Goal: Information Seeking & Learning: Learn about a topic

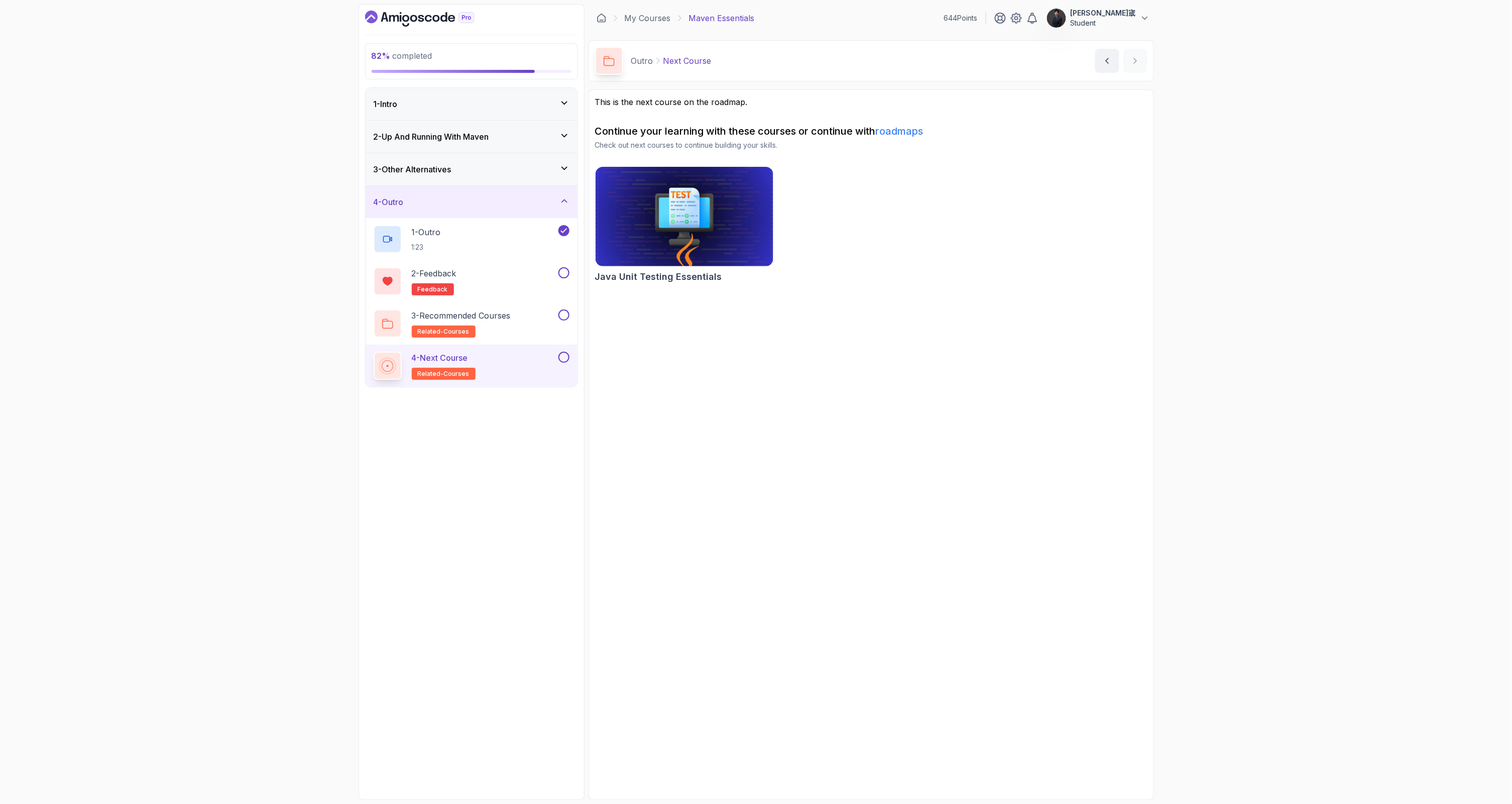
click at [431, 126] on div "2 - Up And Running With [PERSON_NAME]" at bounding box center [471, 136] width 212 height 32
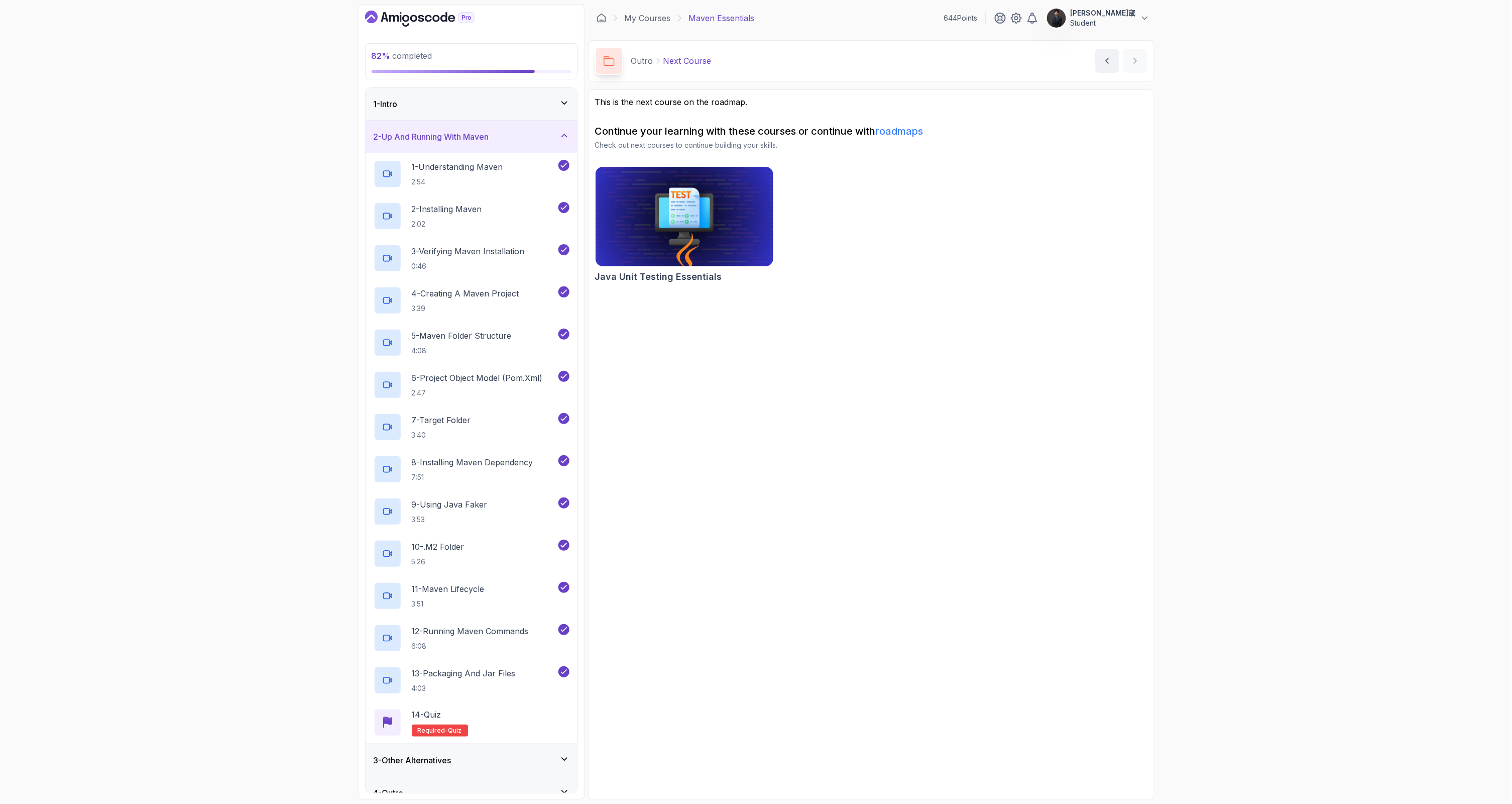
click at [403, 22] on icon "Dashboard" at bounding box center [419, 18] width 110 height 16
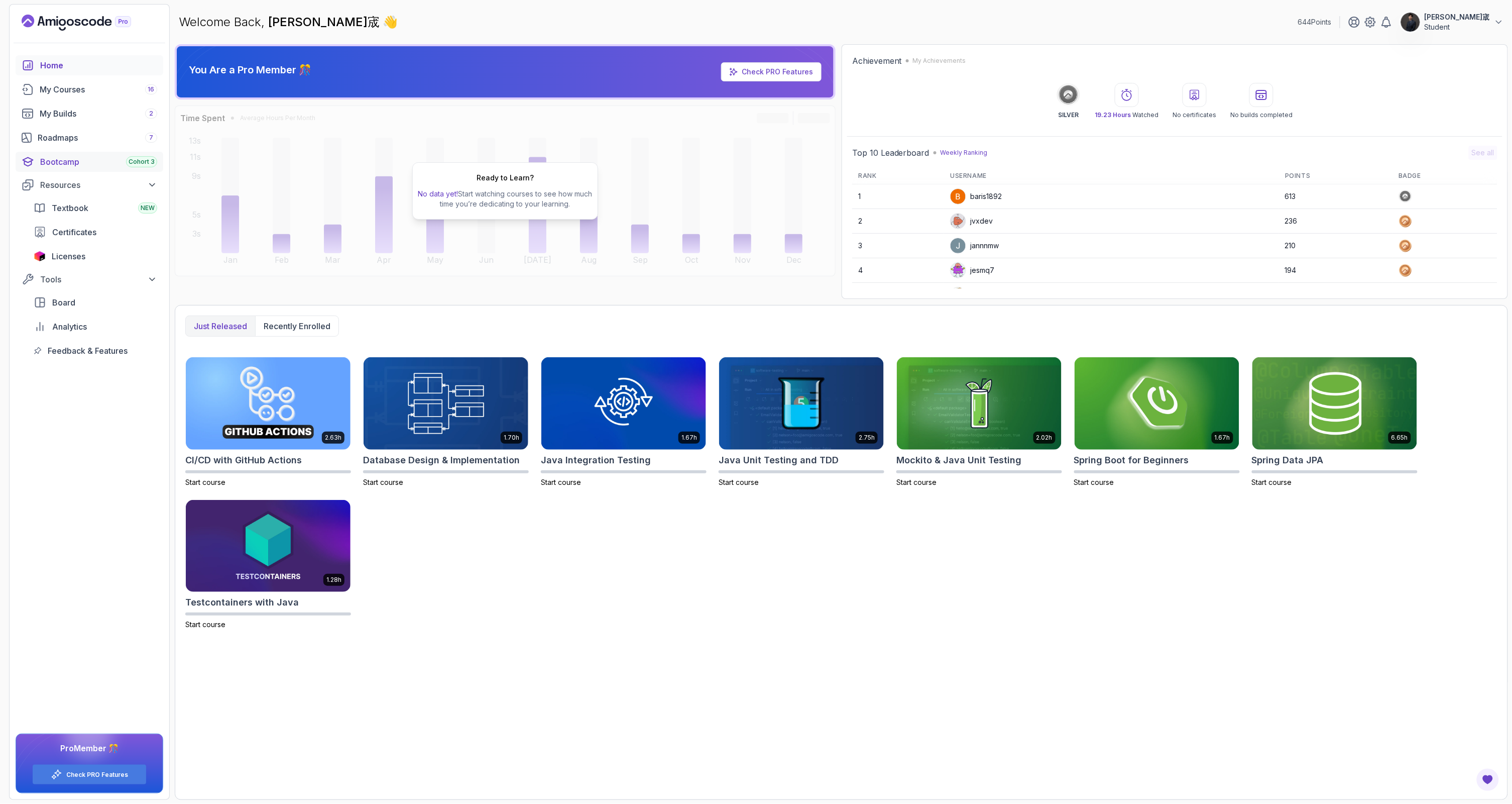
click at [79, 159] on div "Bootcamp Cohort 3" at bounding box center [98, 161] width 117 height 12
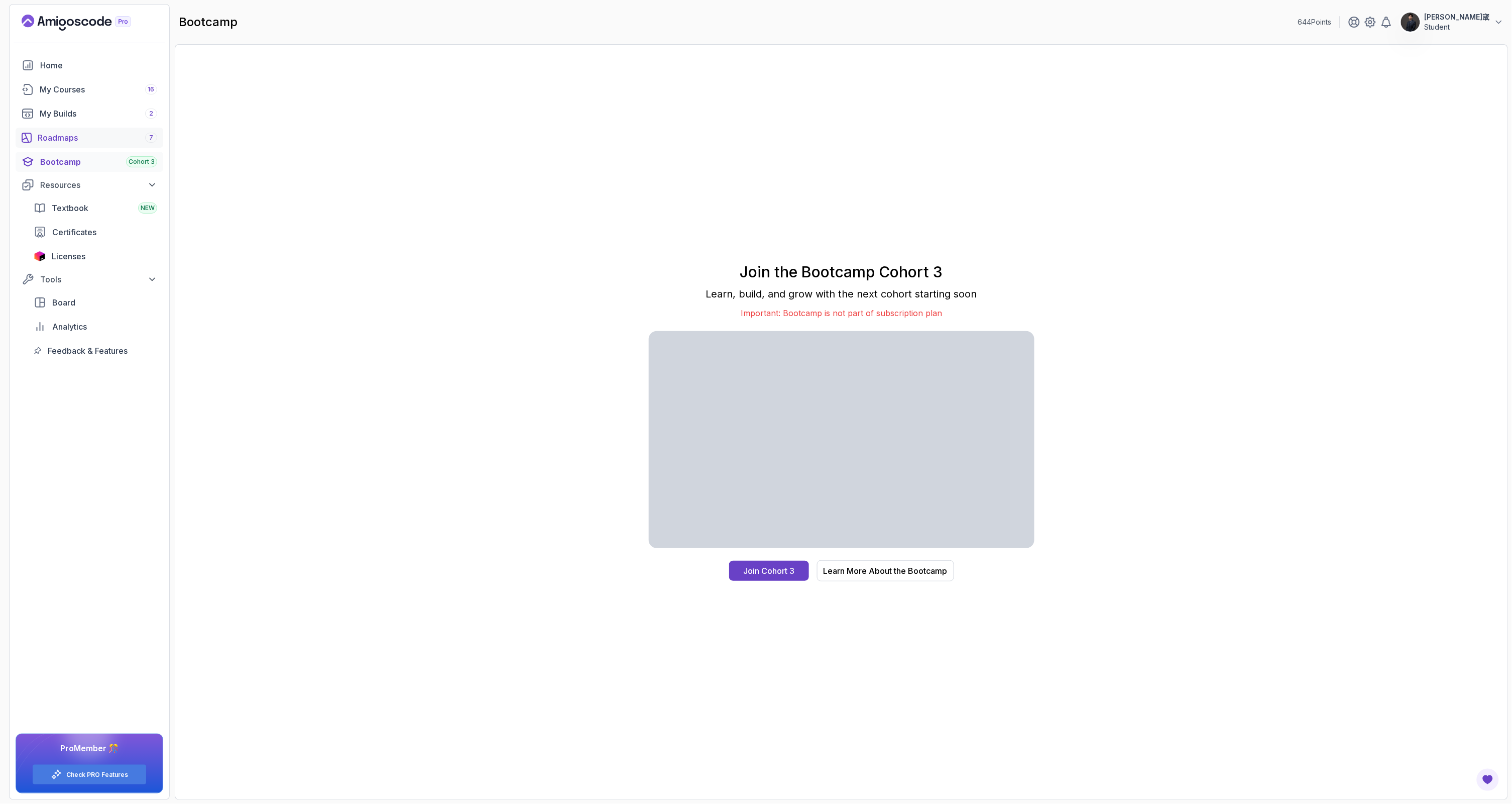
click at [82, 129] on link "Roadmaps 7" at bounding box center [89, 137] width 148 height 20
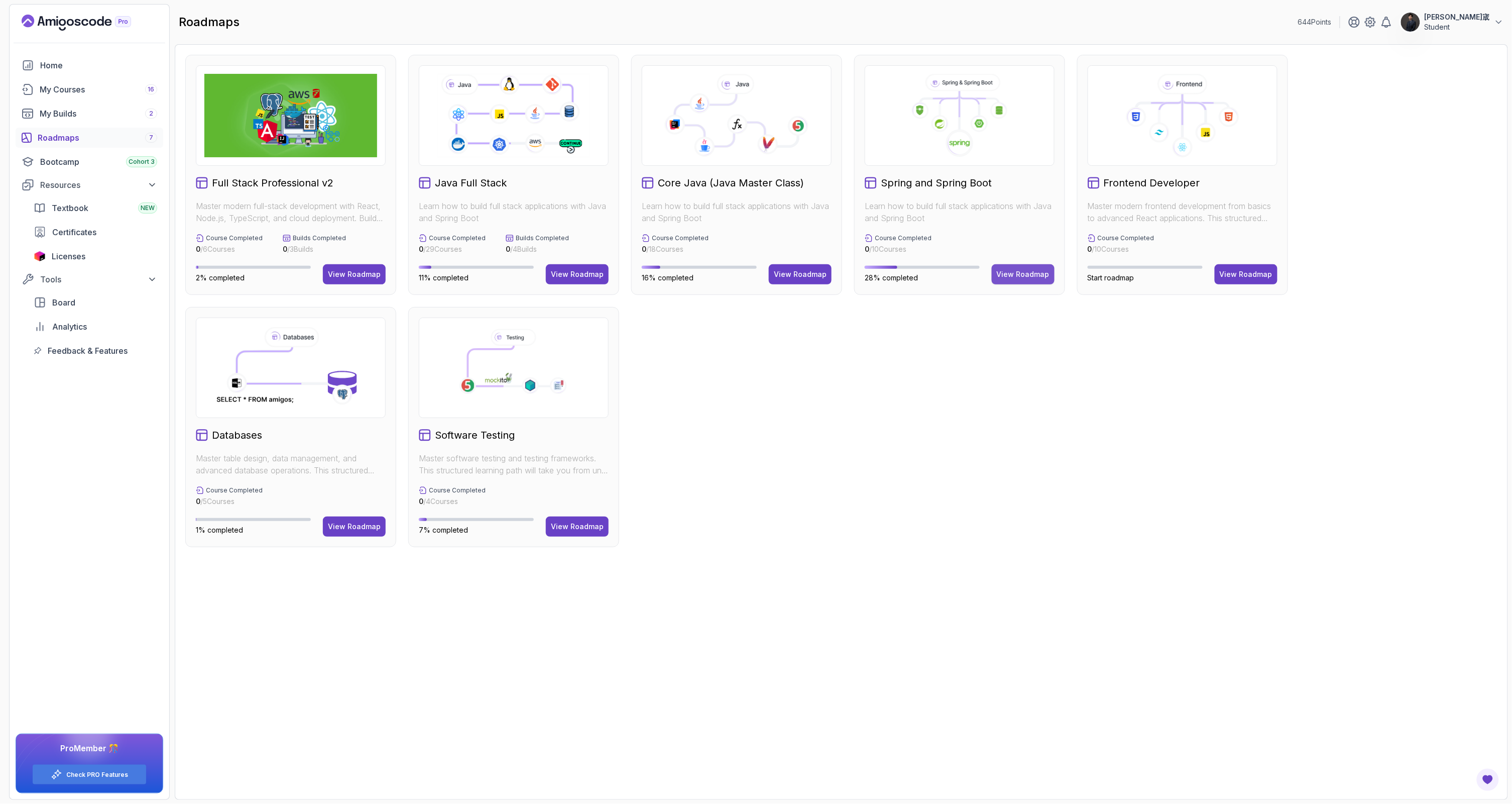
click at [1007, 270] on div "View Roadmap" at bounding box center [1023, 274] width 52 height 10
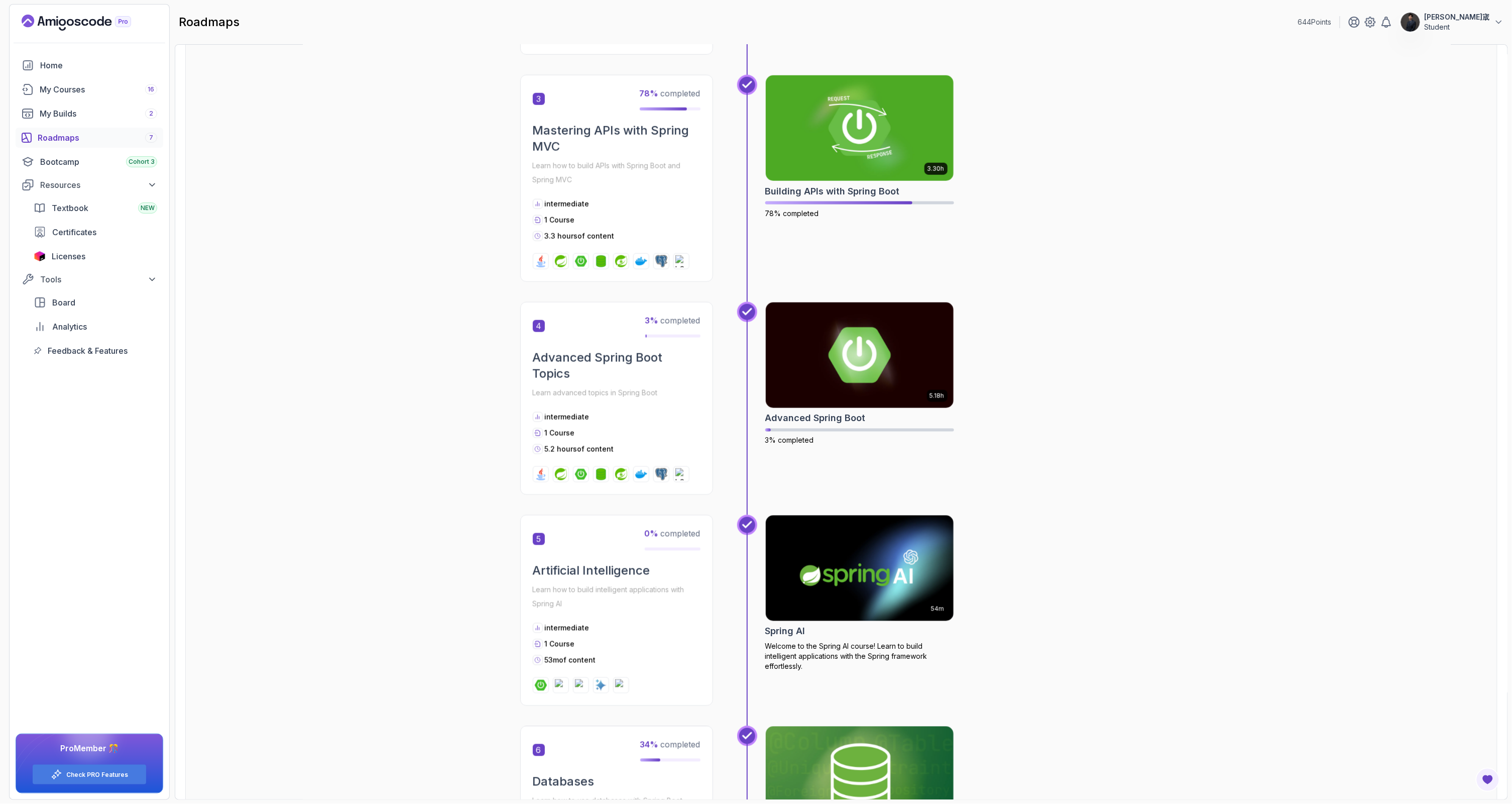
scroll to position [721, 0]
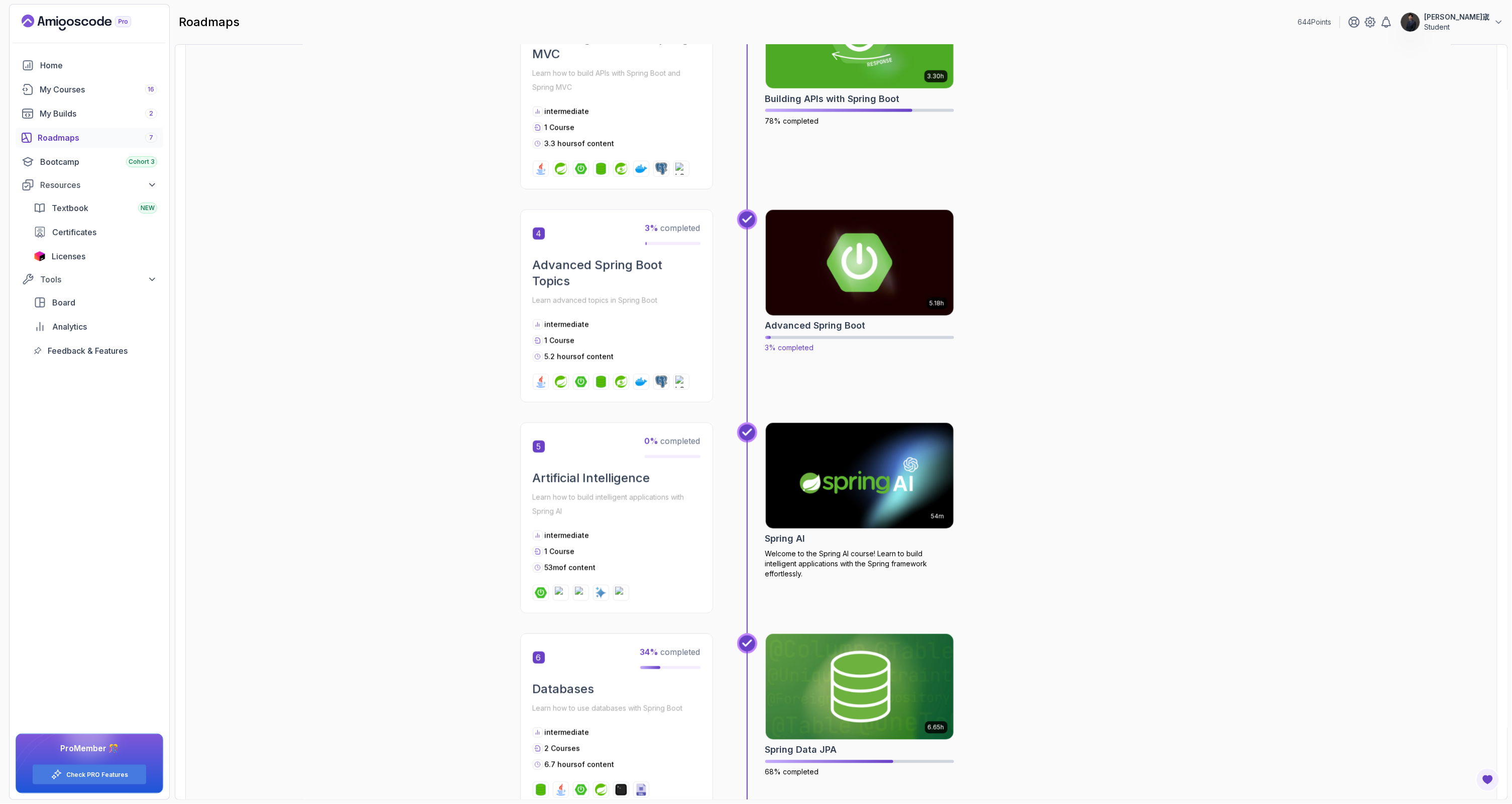
click at [821, 283] on img at bounding box center [859, 263] width 197 height 111
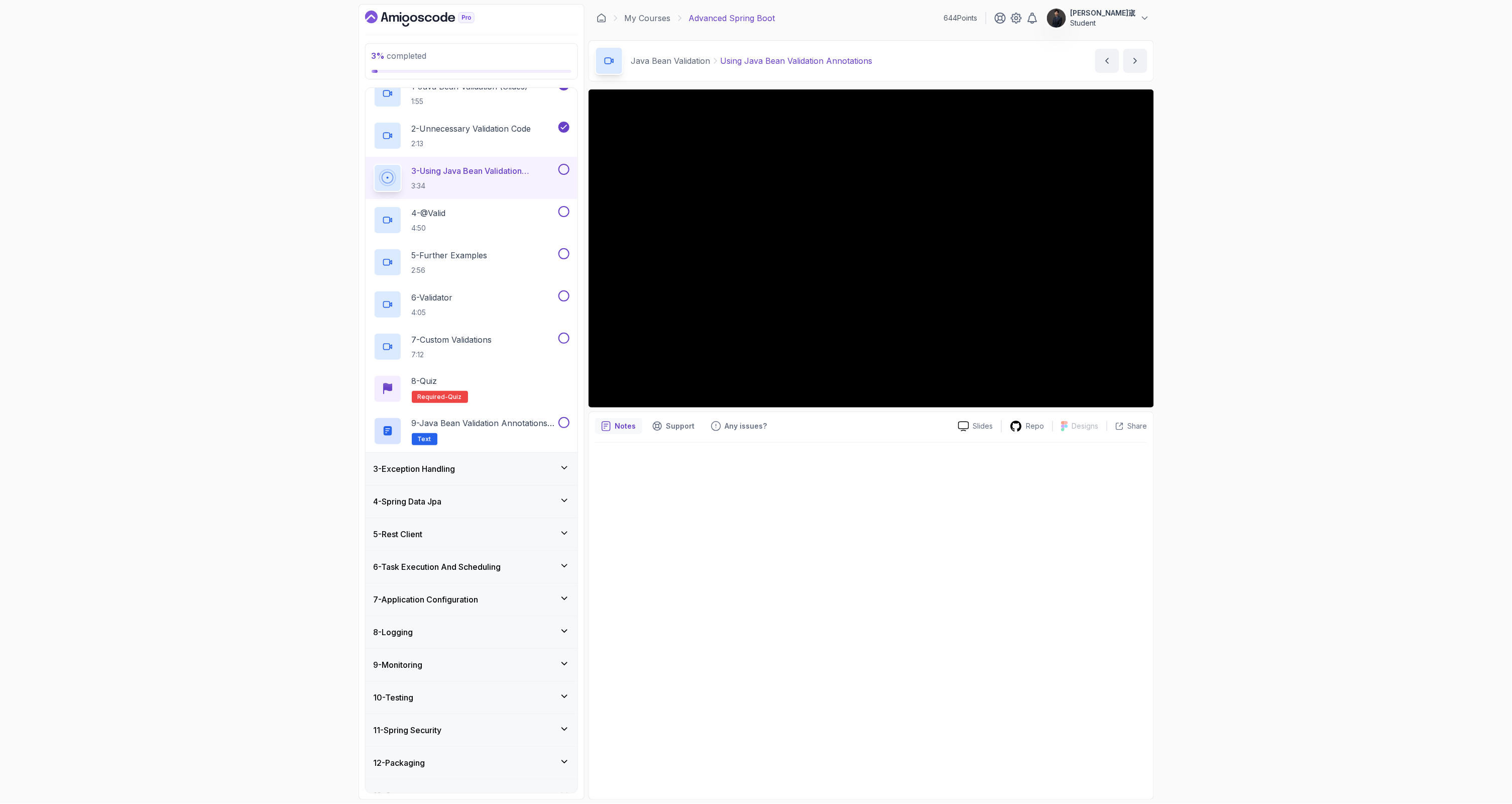
scroll to position [96, 0]
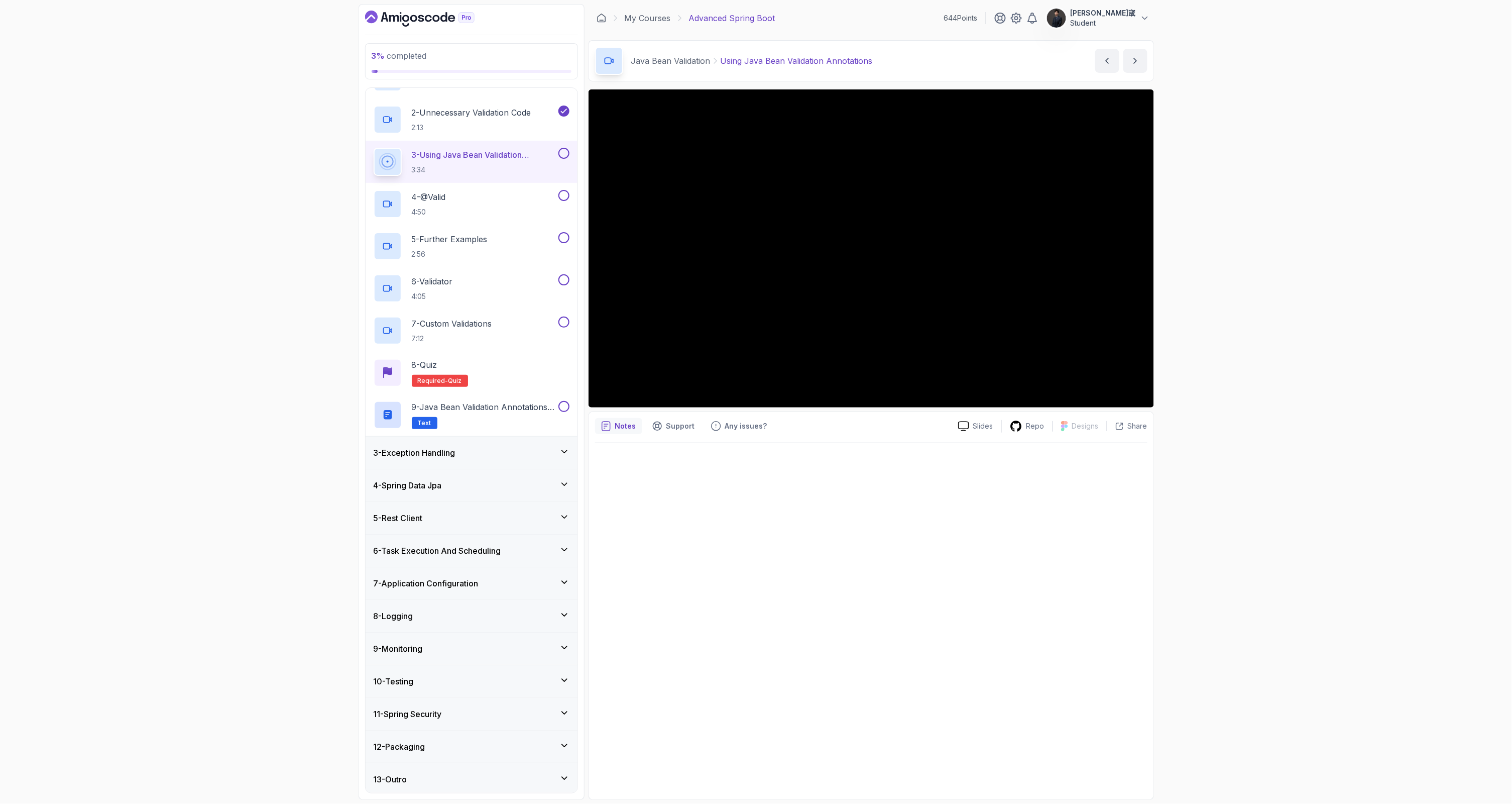
click at [497, 611] on div "8 - Logging" at bounding box center [471, 615] width 195 height 12
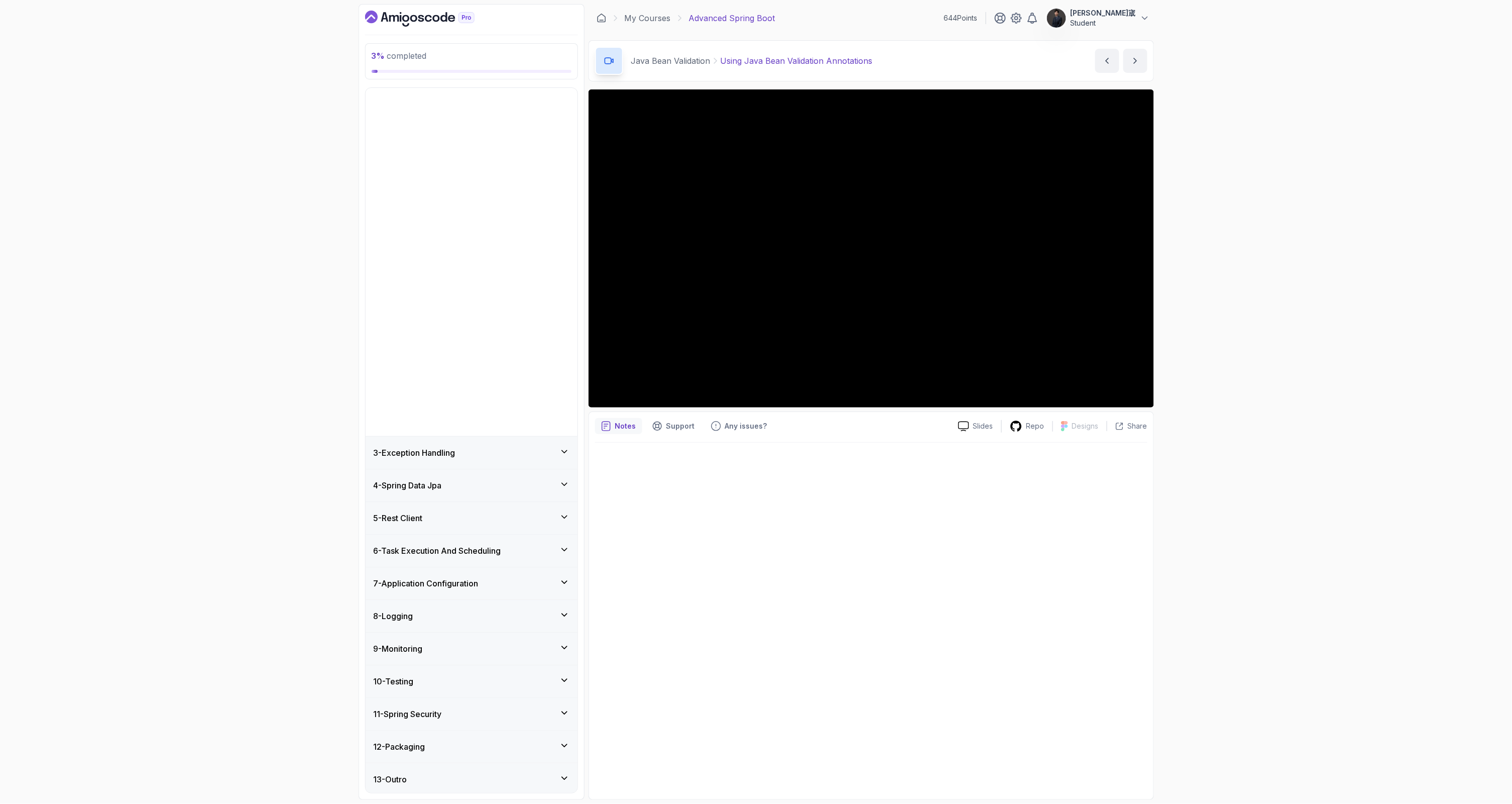
scroll to position [0, 0]
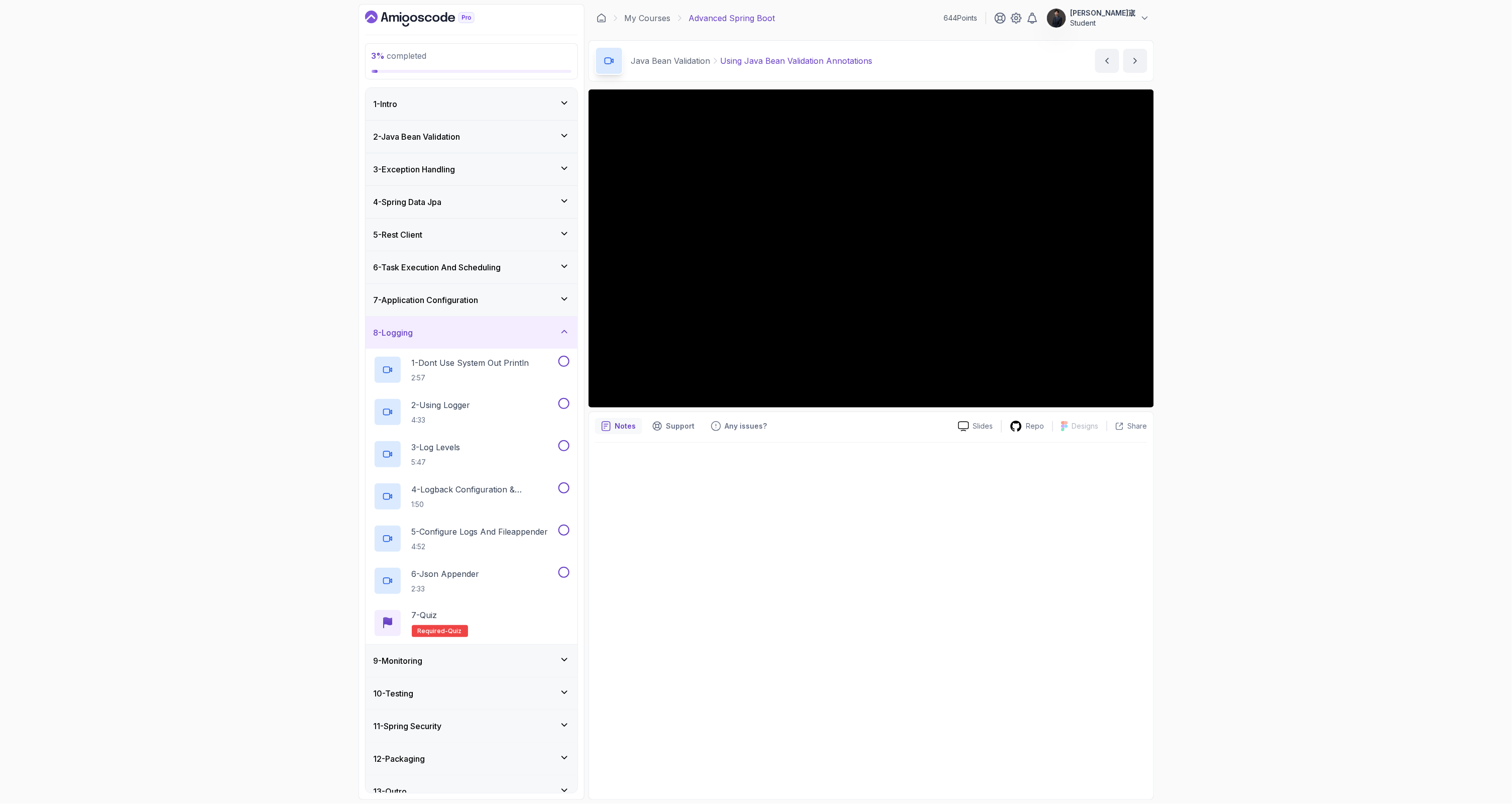
click at [508, 666] on div "9 - Monitoring" at bounding box center [471, 661] width 212 height 32
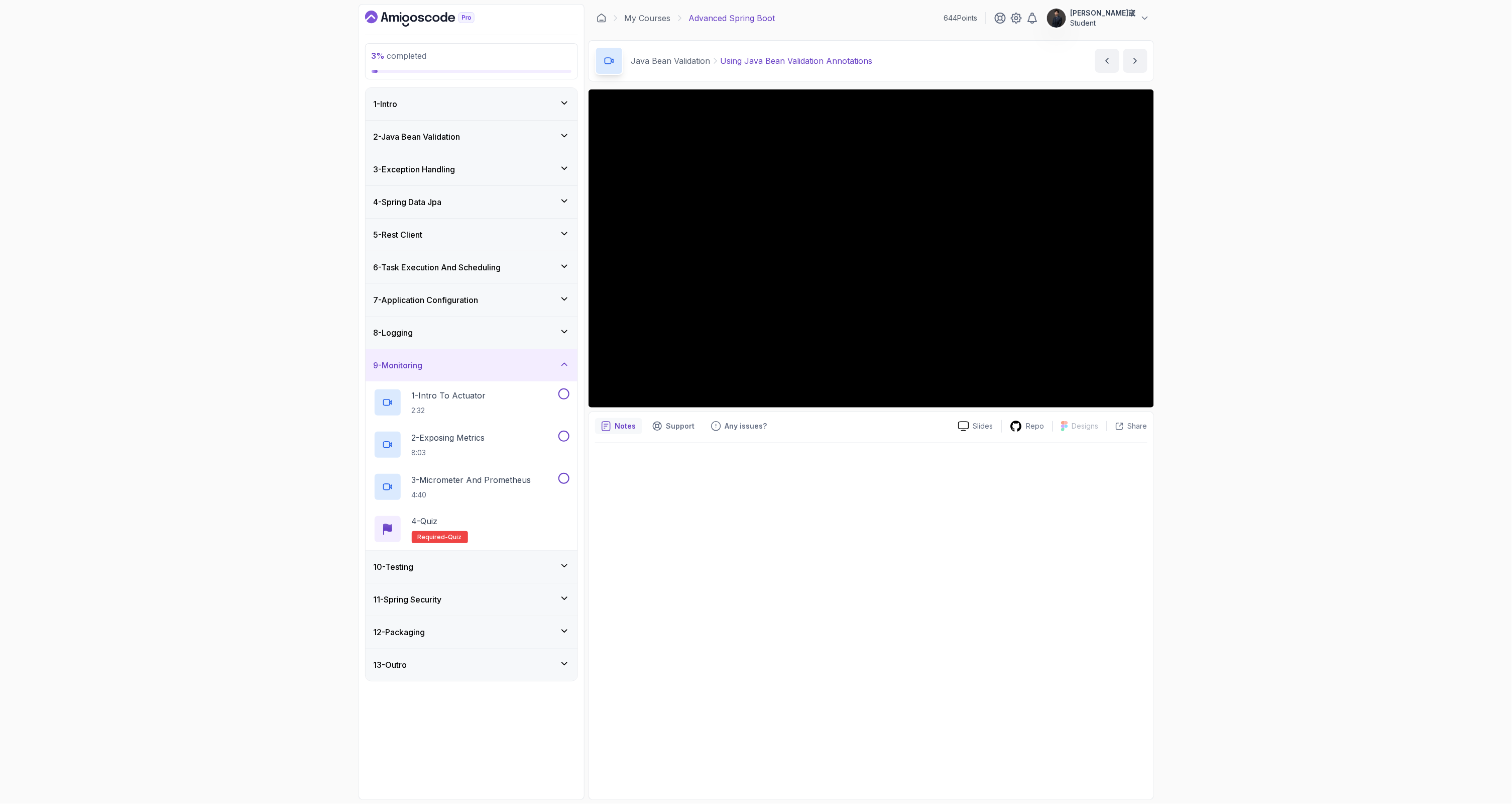
click at [497, 600] on div "11 - Spring Security" at bounding box center [471, 599] width 195 height 12
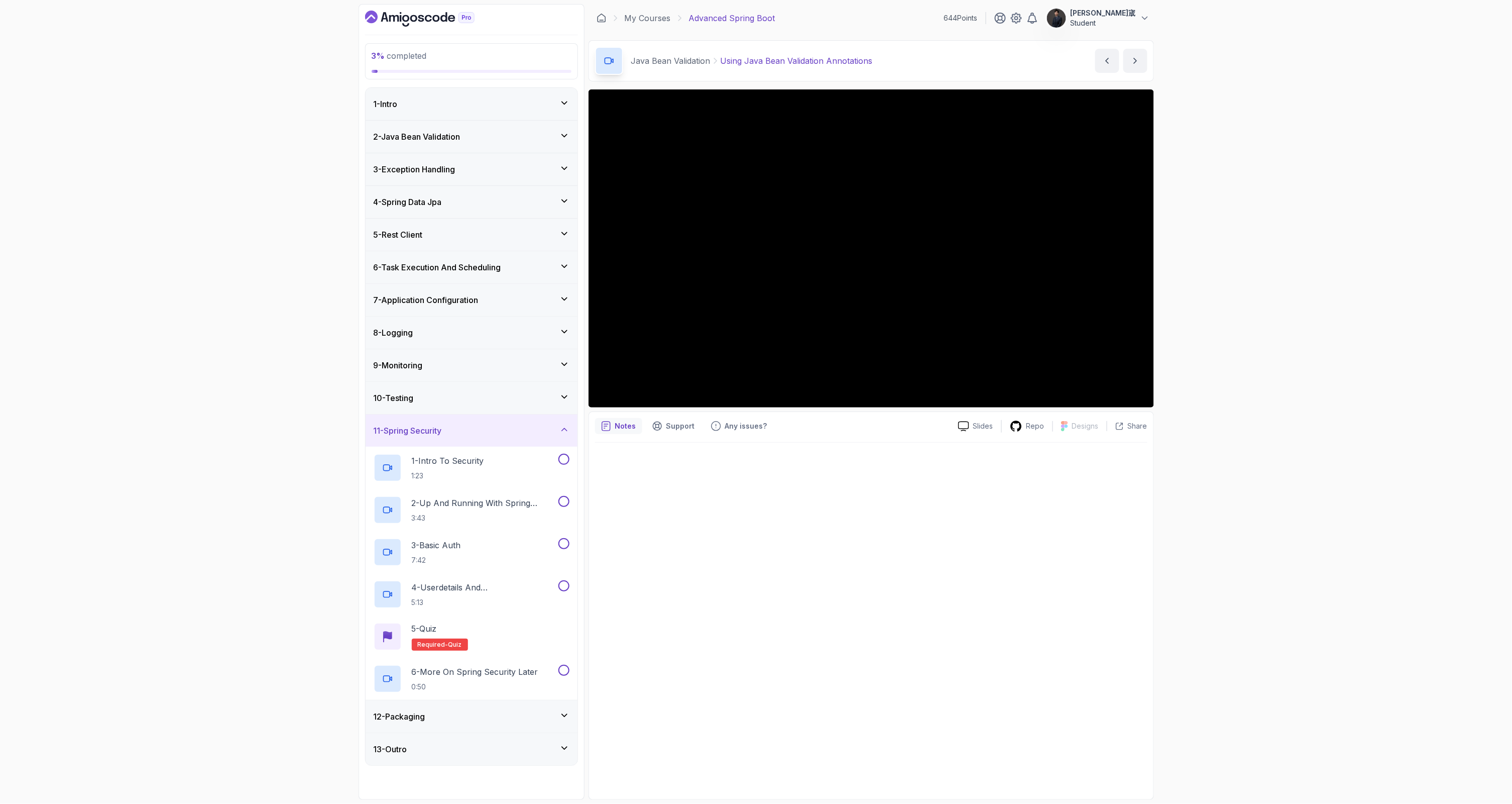
click at [508, 704] on div "12 - Packaging" at bounding box center [471, 716] width 212 height 32
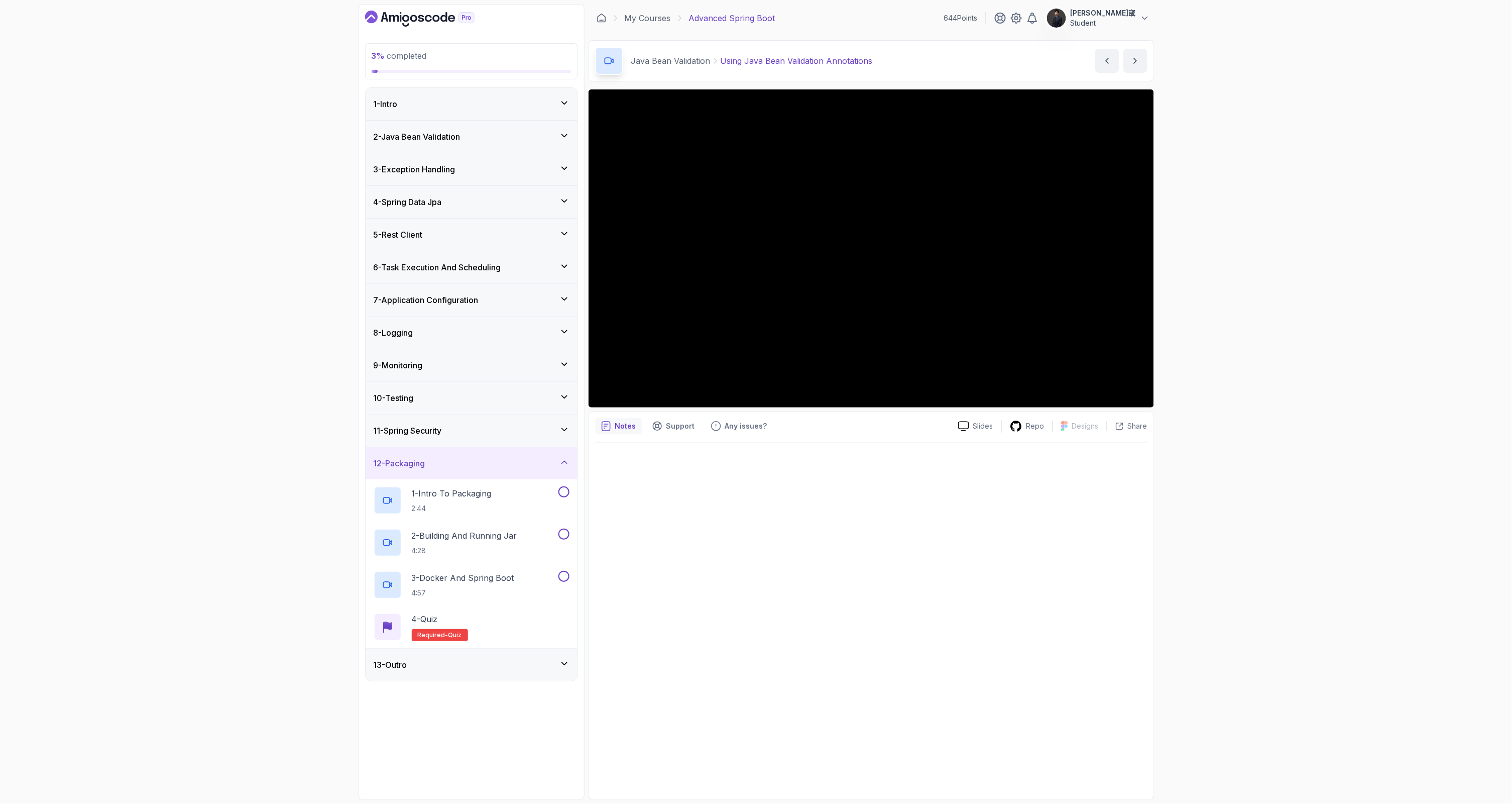
click at [470, 427] on div "11 - Spring Security" at bounding box center [471, 430] width 195 height 12
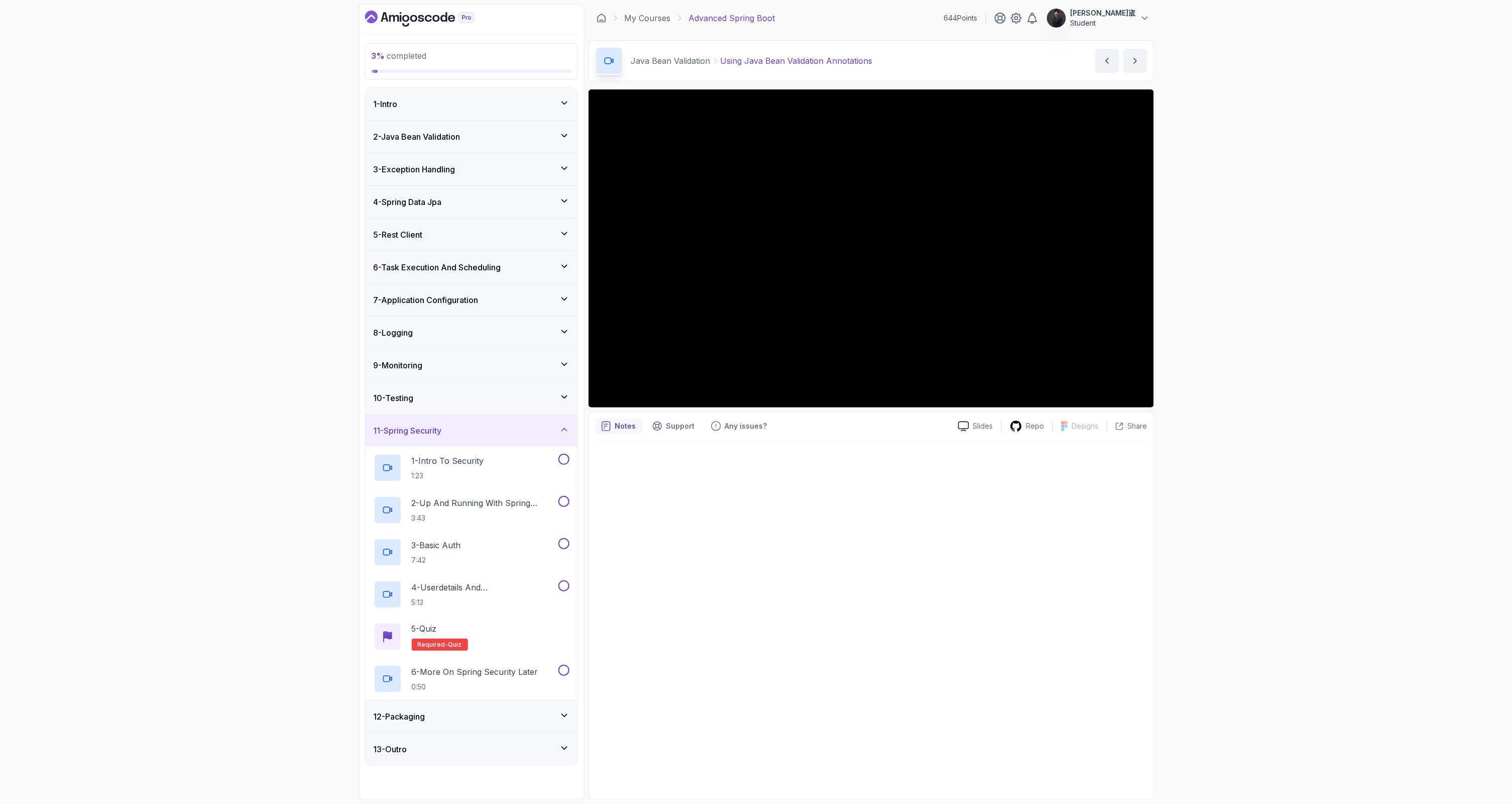
click at [456, 210] on div "4 - Spring Data Jpa" at bounding box center [471, 202] width 212 height 32
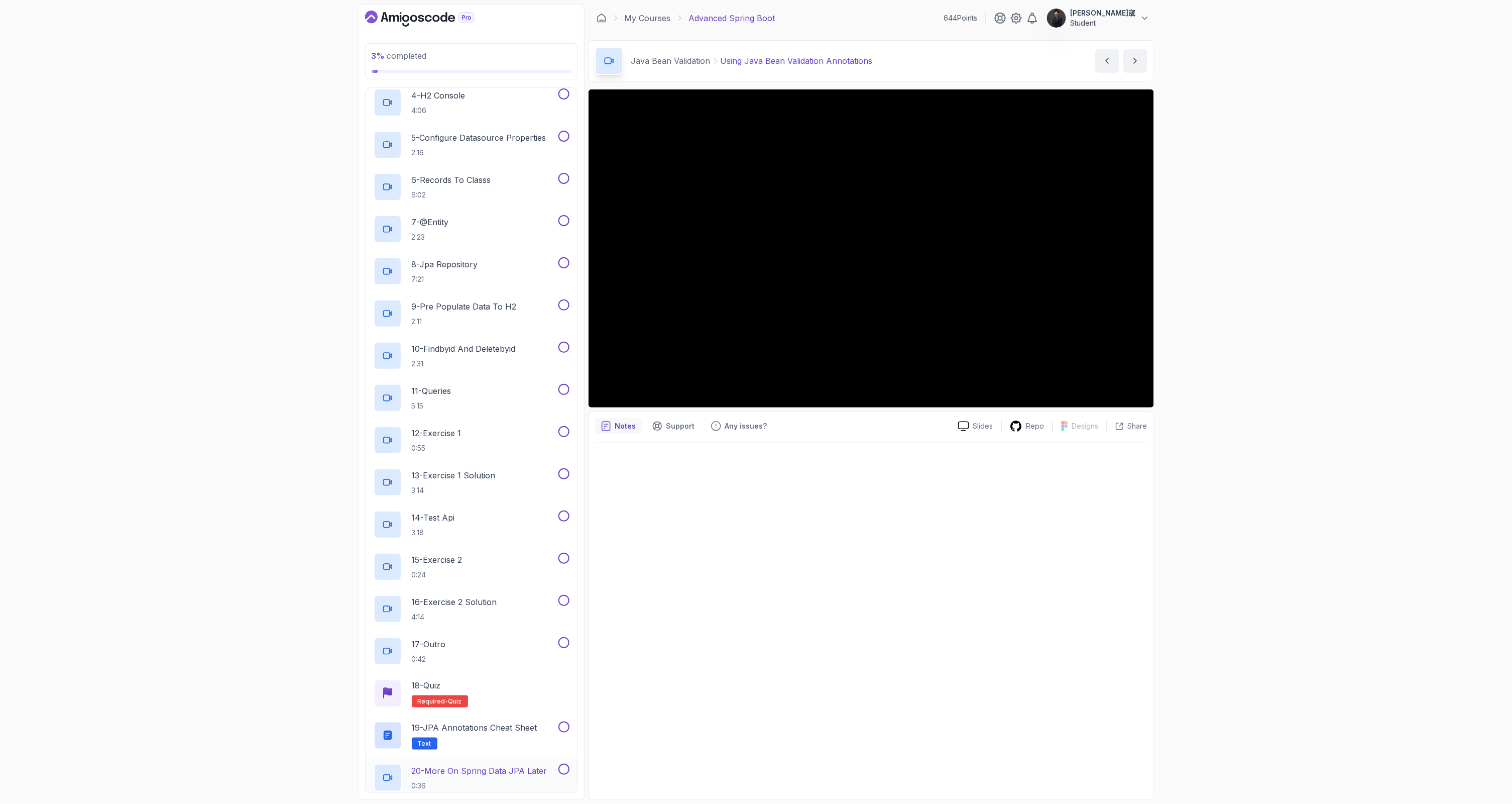
scroll to position [519, 0]
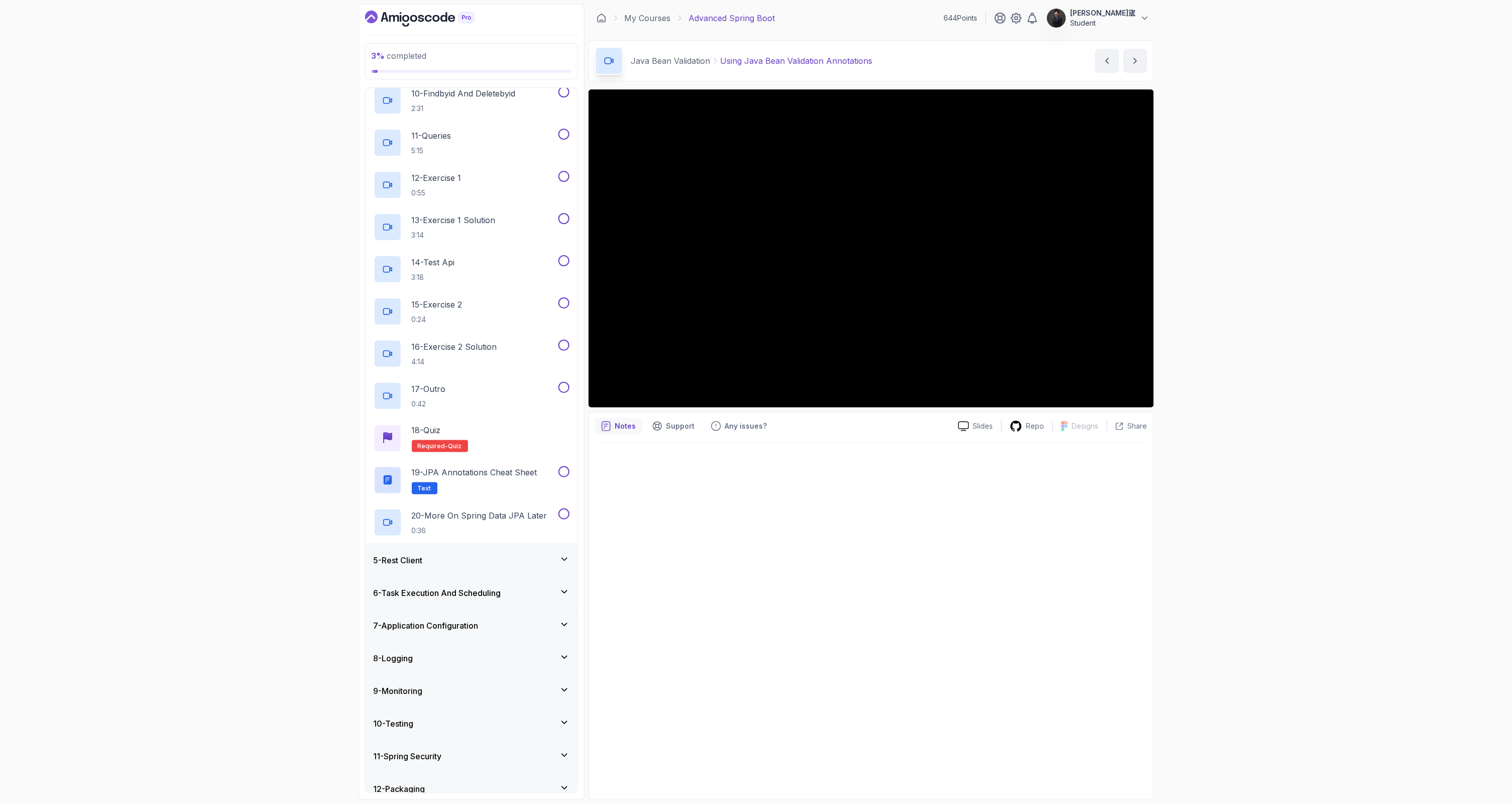
click at [435, 546] on div "5 - Rest Client" at bounding box center [471, 560] width 212 height 32
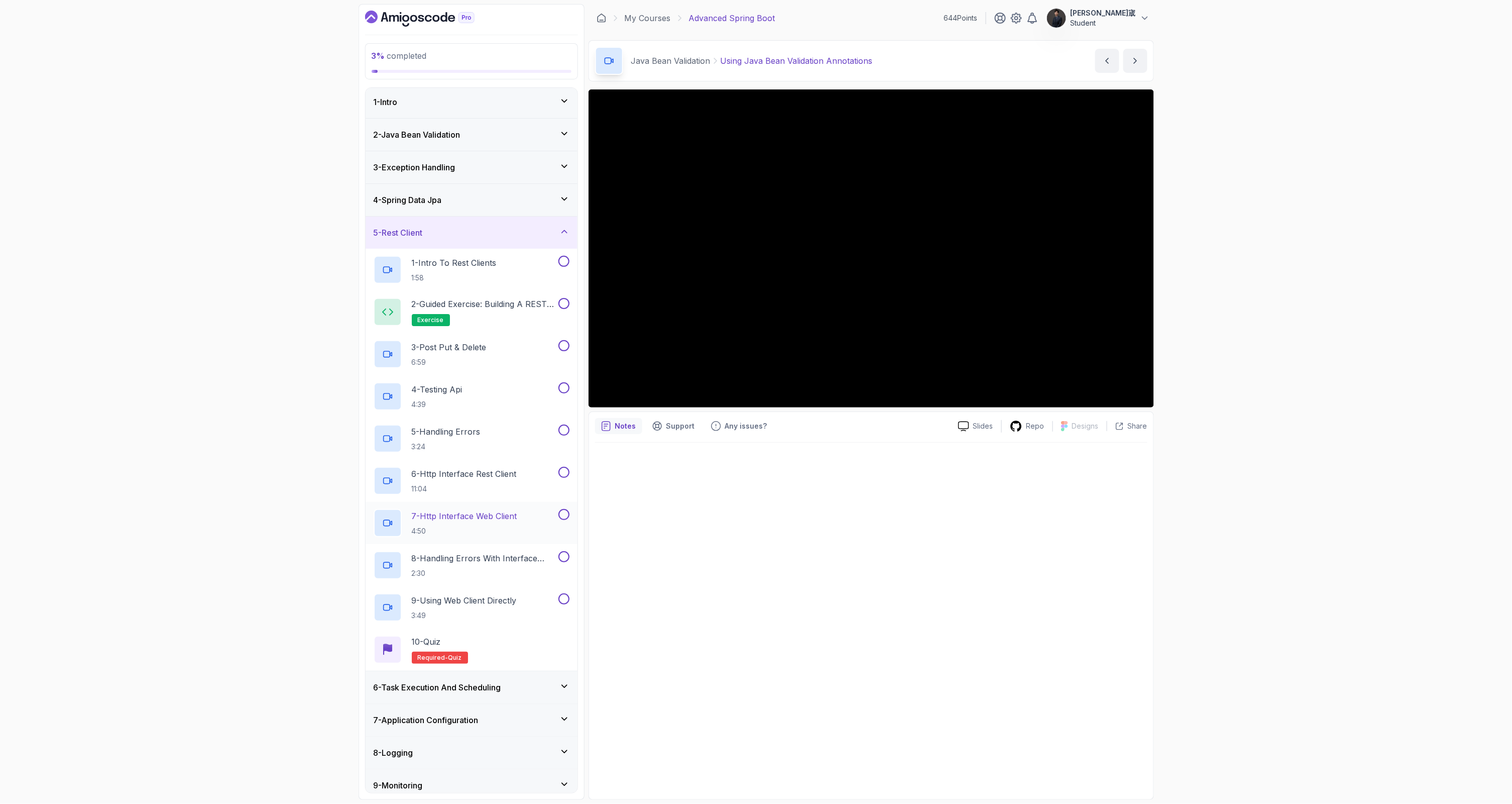
scroll to position [139, 0]
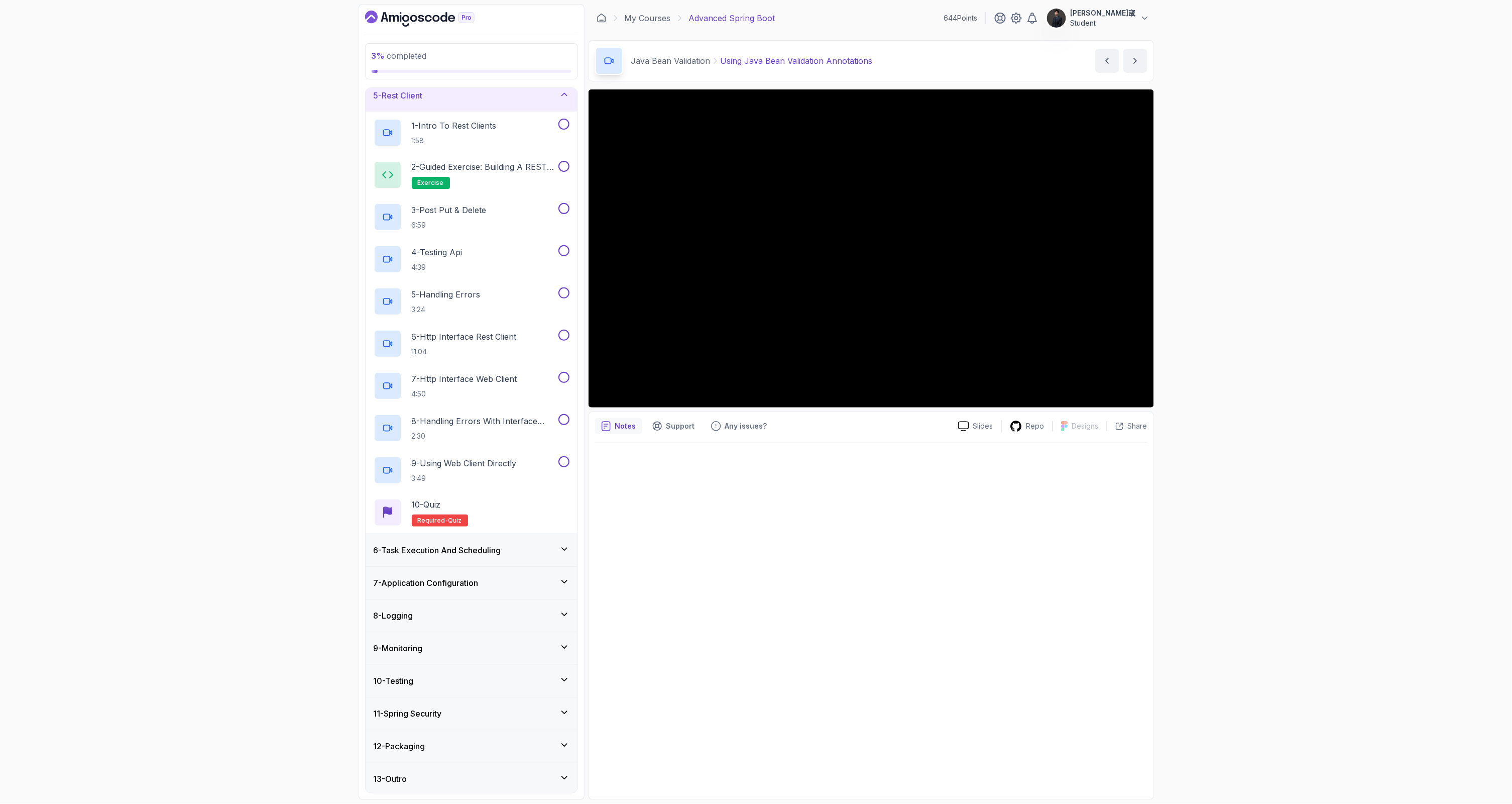
click at [458, 589] on div "7 - Application Configuration" at bounding box center [471, 583] width 212 height 32
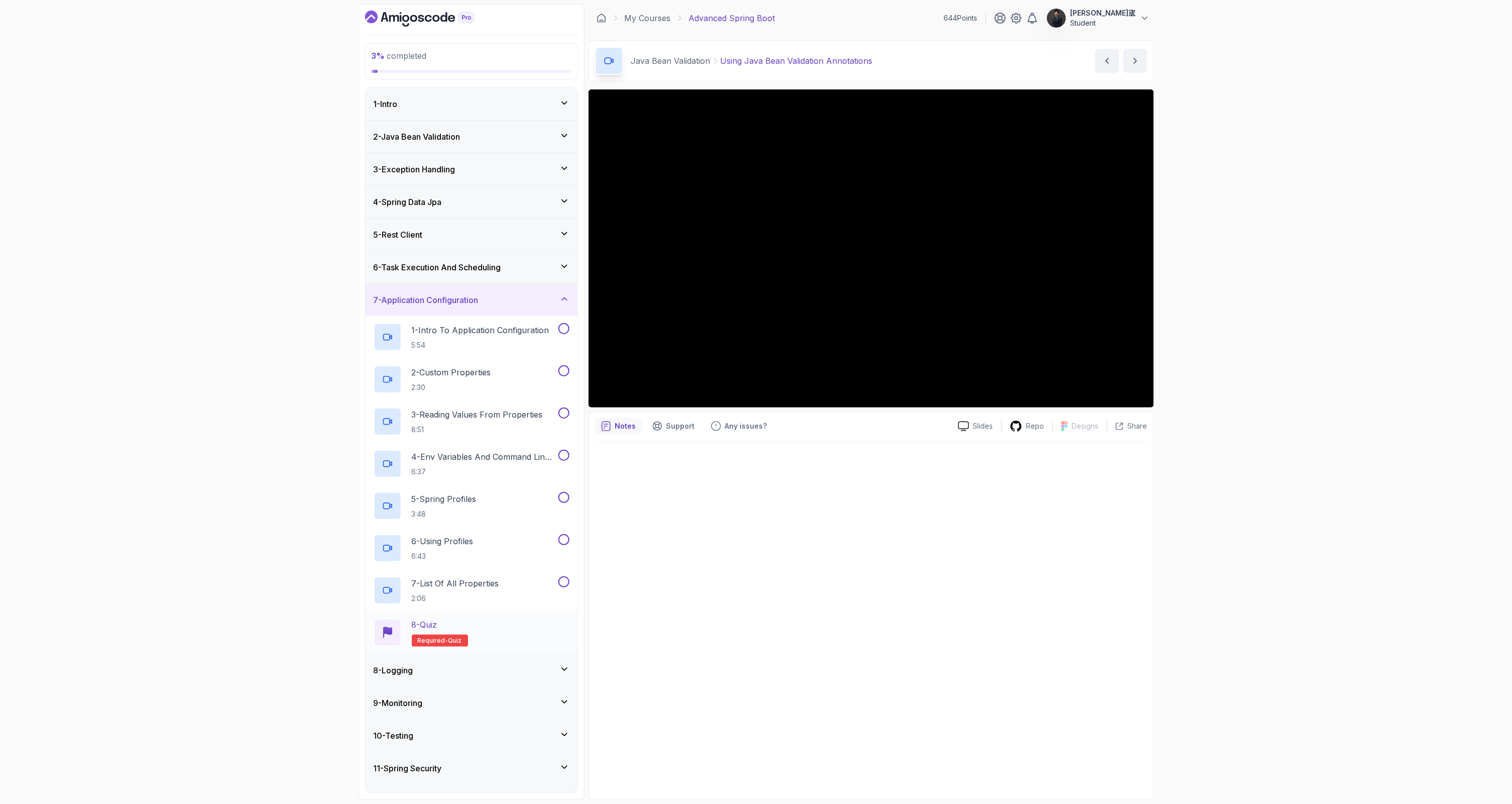
scroll to position [54, 0]
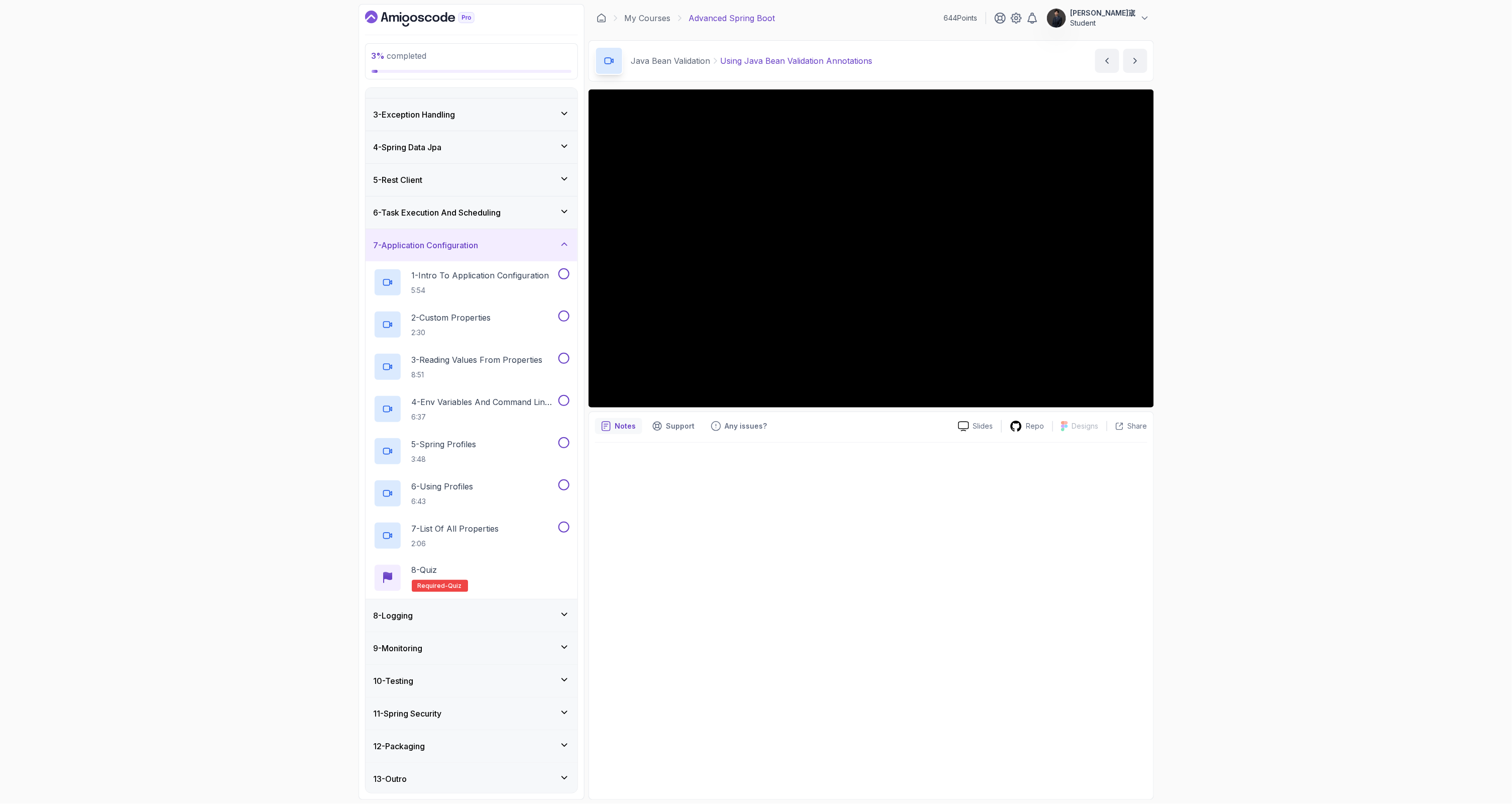
click at [478, 652] on div "9 - Monitoring" at bounding box center [471, 649] width 212 height 32
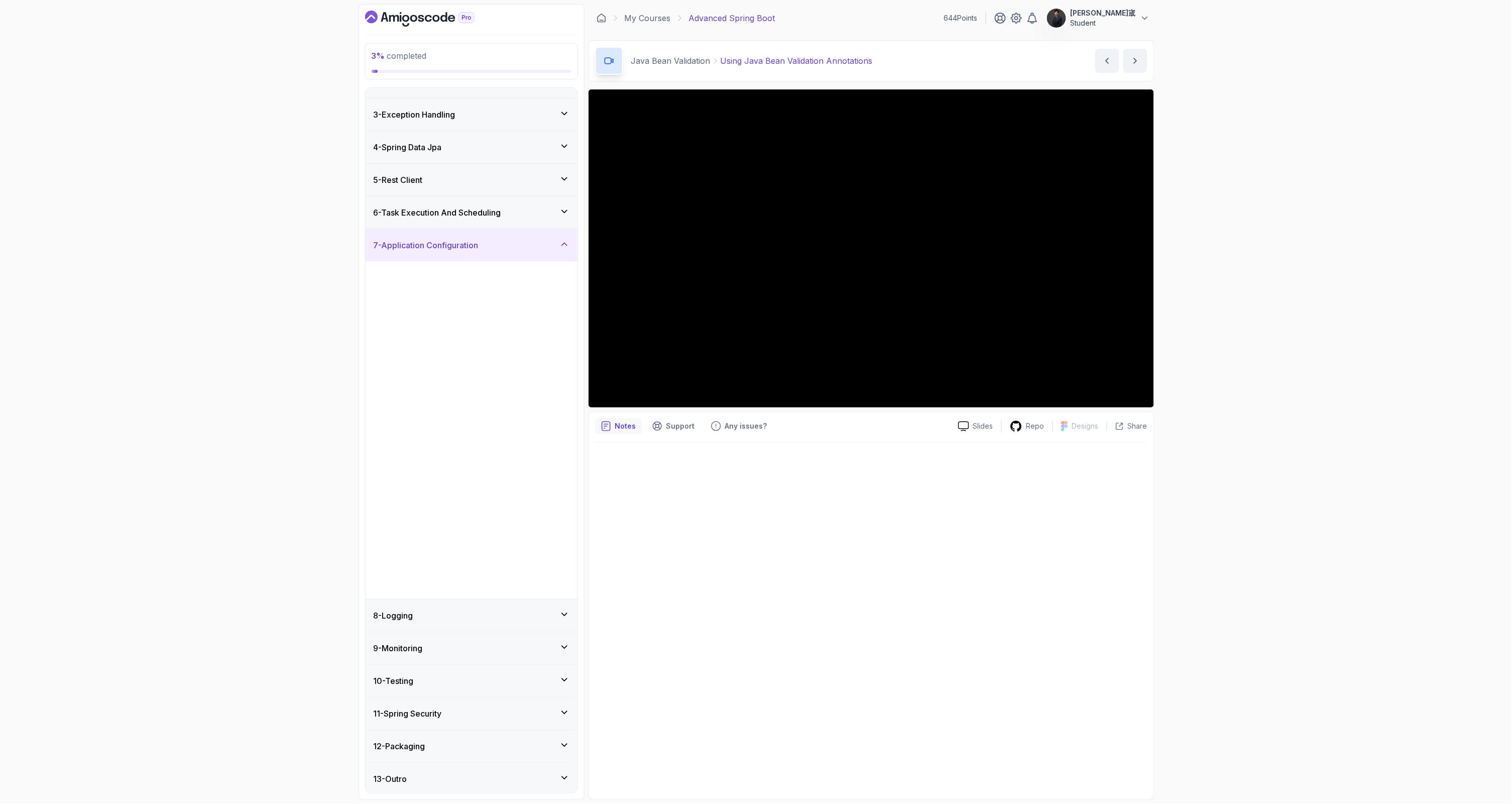
scroll to position [0, 0]
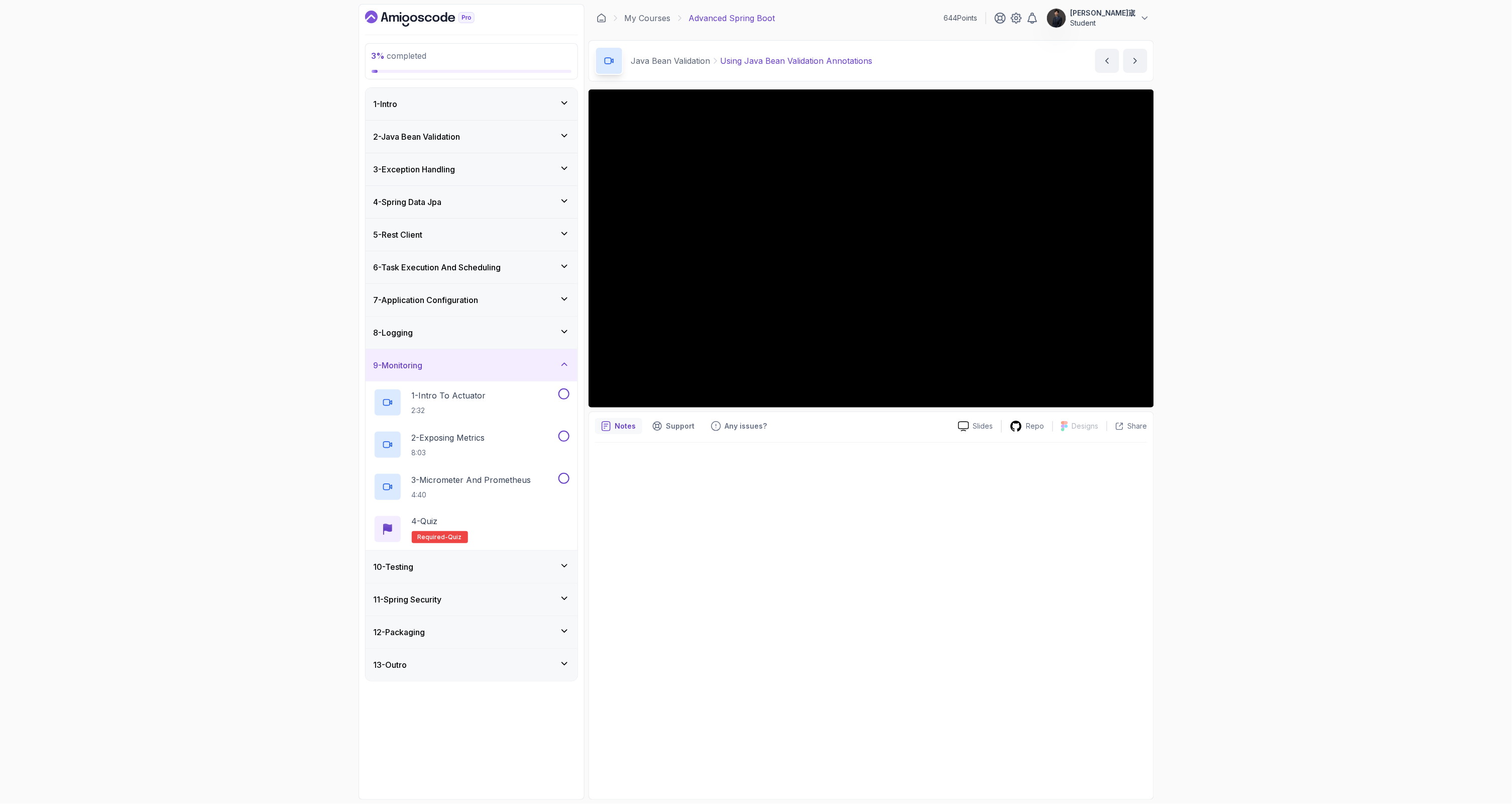
click at [478, 572] on div "10 - Testing" at bounding box center [471, 567] width 212 height 32
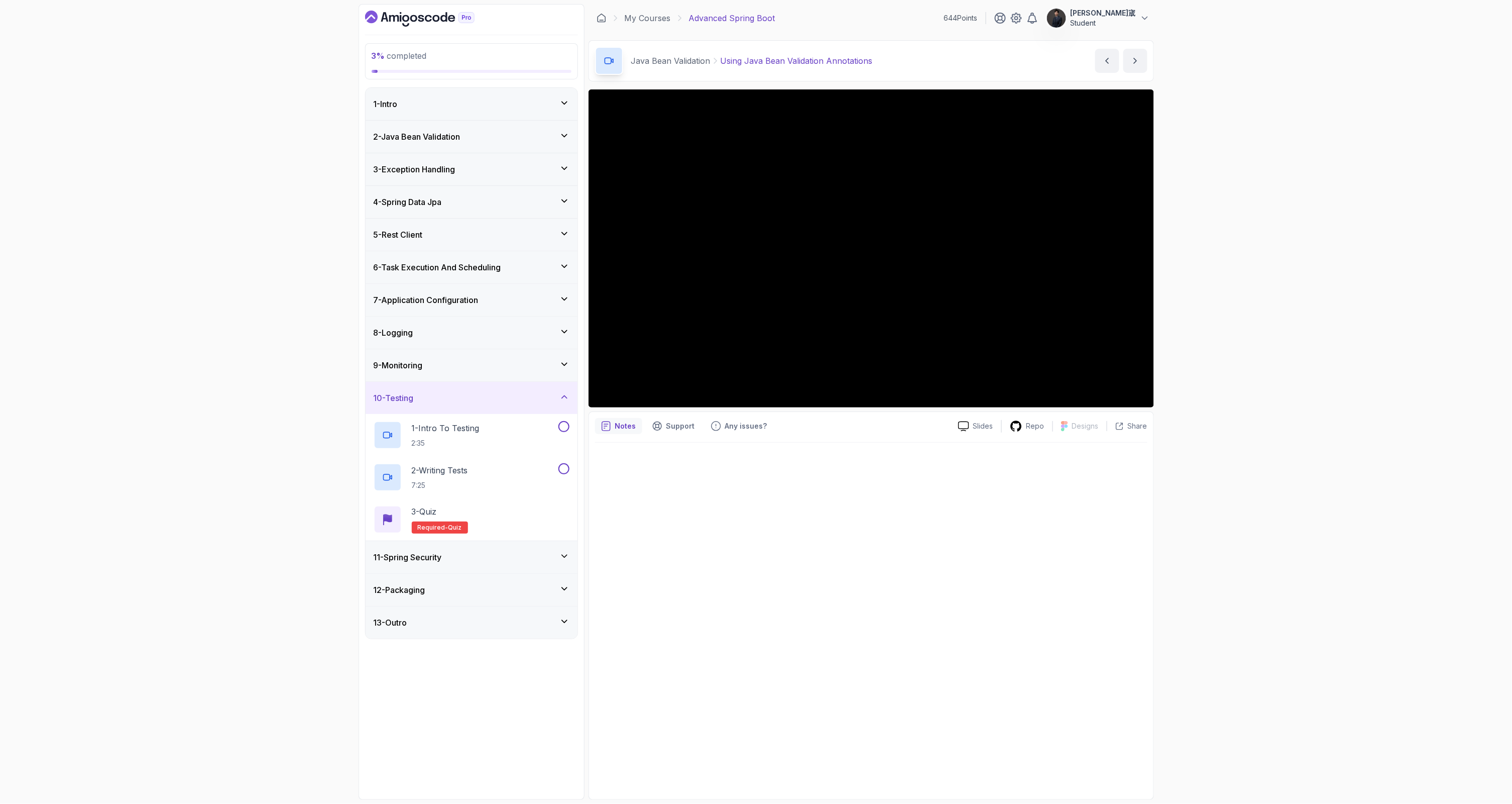
click at [478, 581] on div "12 - Packaging" at bounding box center [471, 590] width 212 height 32
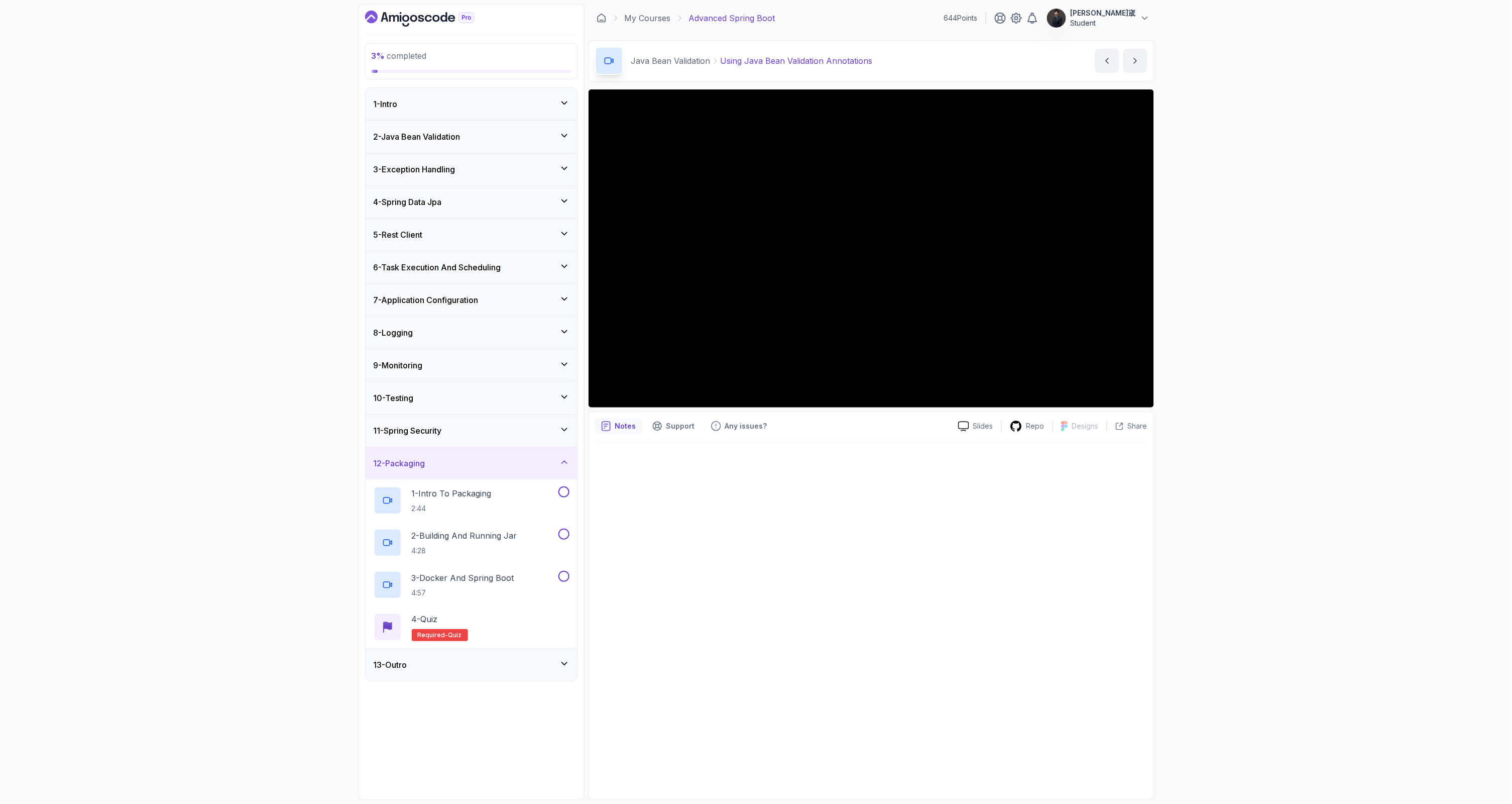
click at [446, 18] on icon "Dashboard" at bounding box center [443, 17] width 7 height 10
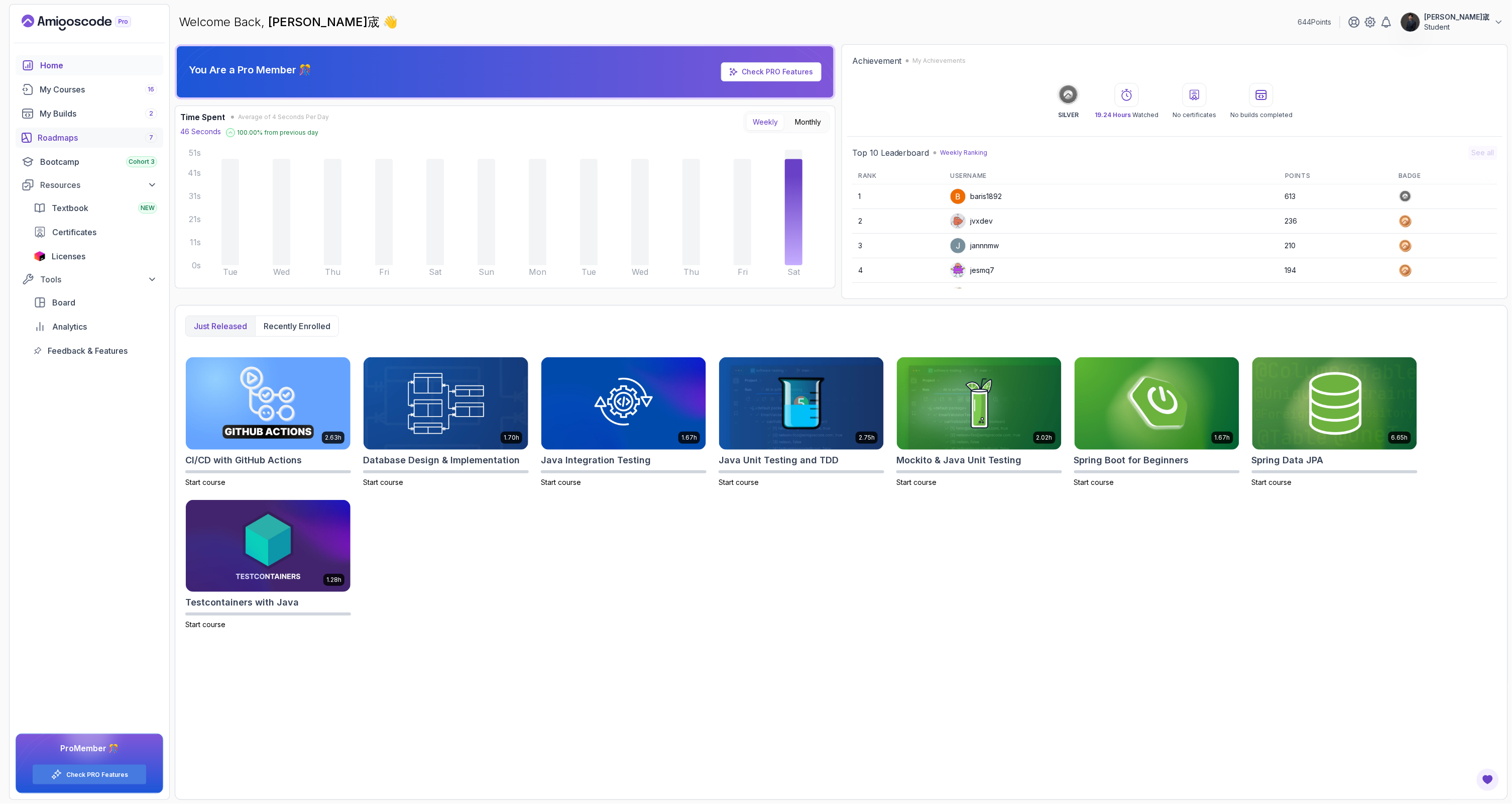
click at [63, 133] on div "Roadmaps 7" at bounding box center [97, 137] width 119 height 12
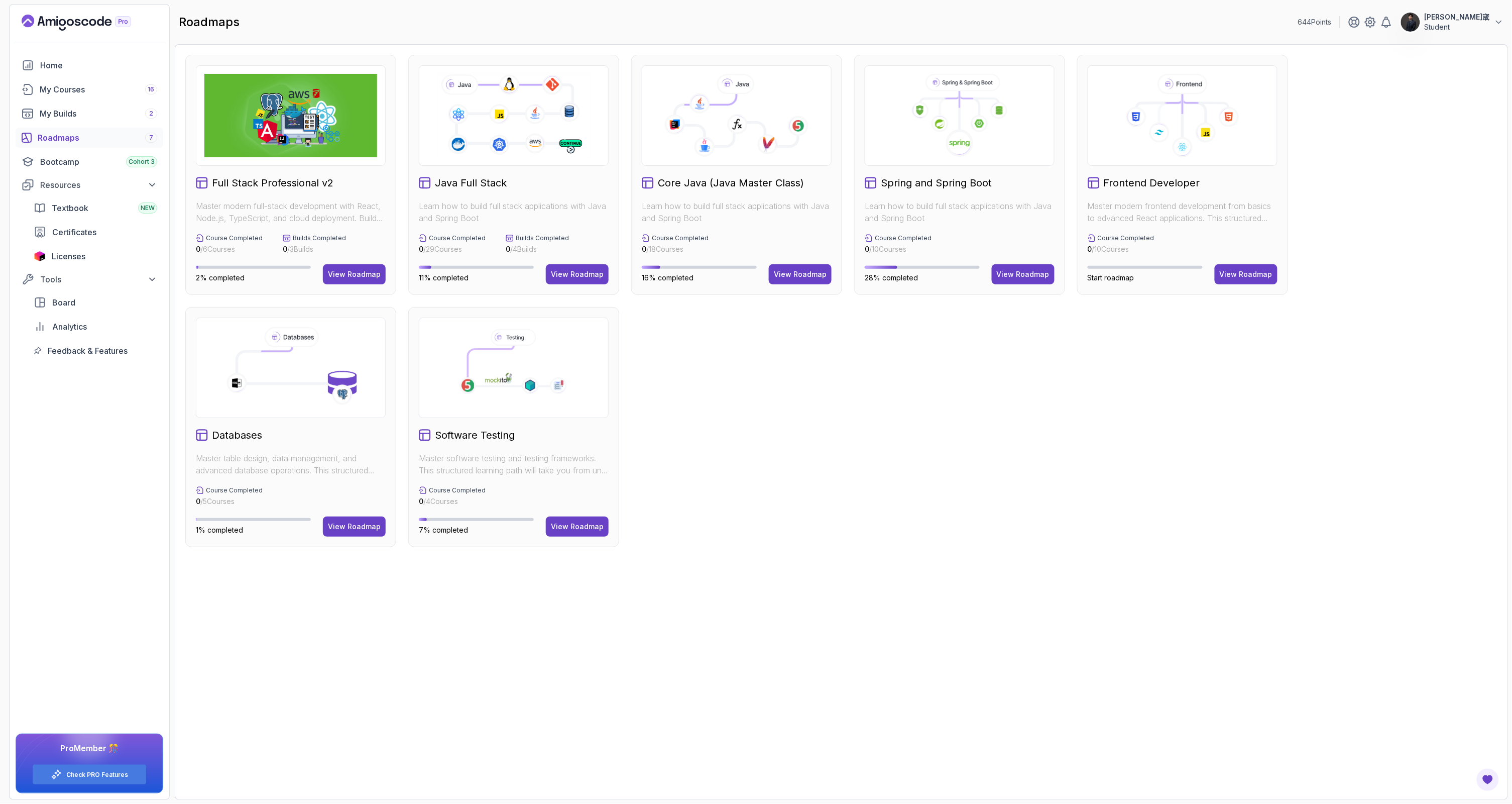
click at [708, 416] on div "Full Stack Professional v2 Master modern full-stack development with React, Nod…" at bounding box center [841, 300] width 1312 height 492
click at [1008, 273] on div "View Roadmap" at bounding box center [1023, 274] width 52 height 10
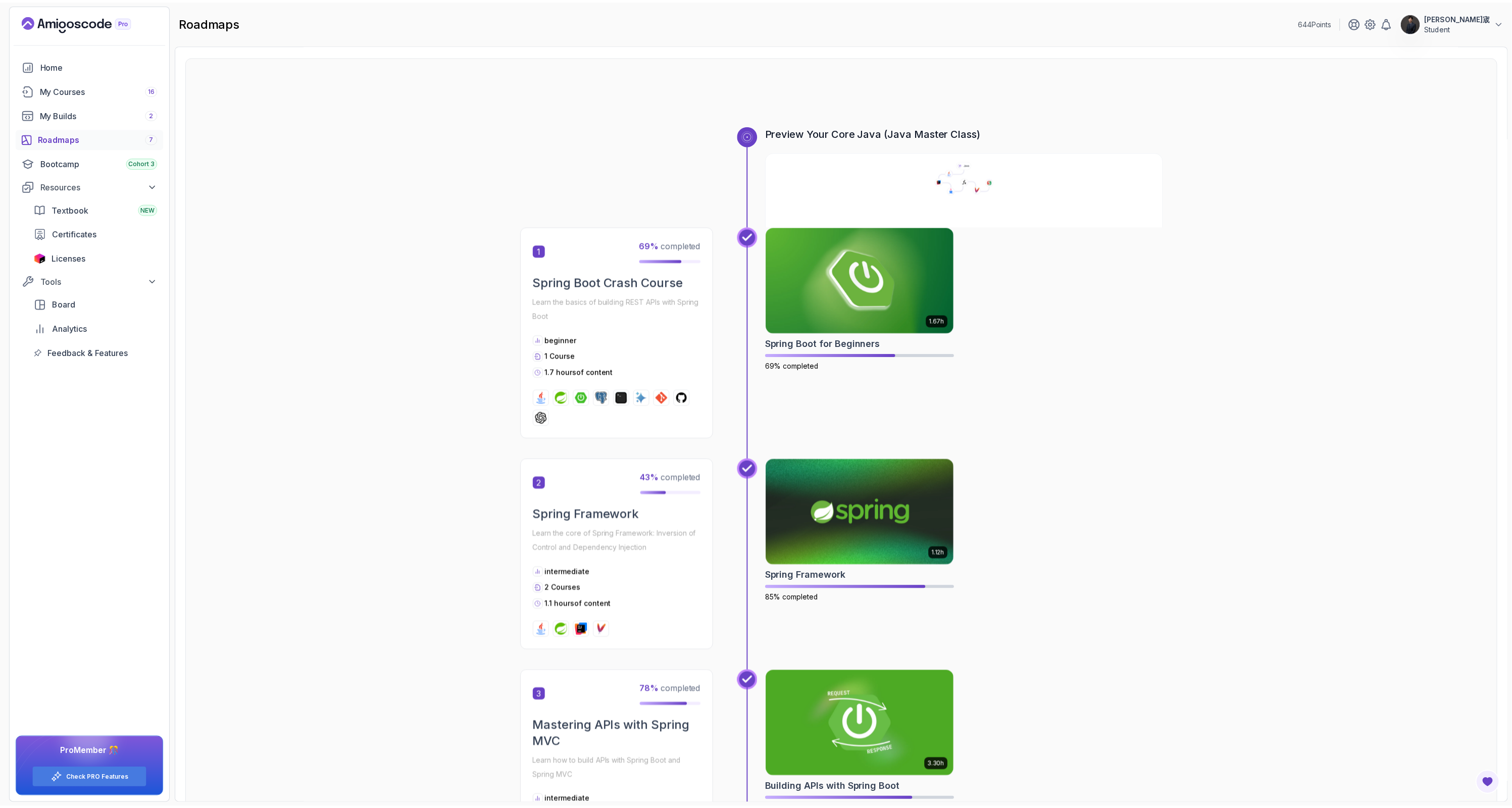
scroll to position [36, 0]
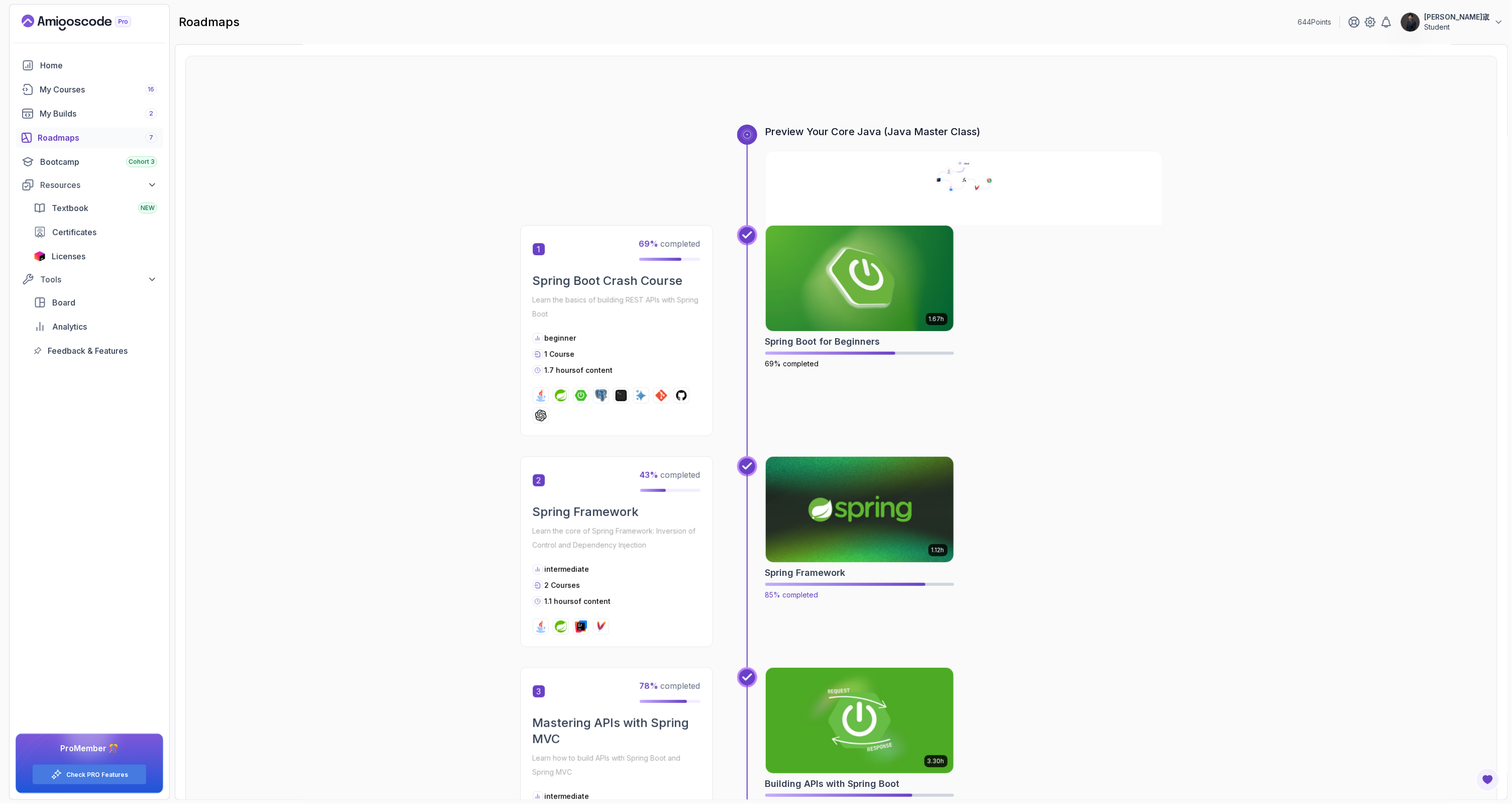
click at [886, 502] on img at bounding box center [859, 509] width 197 height 111
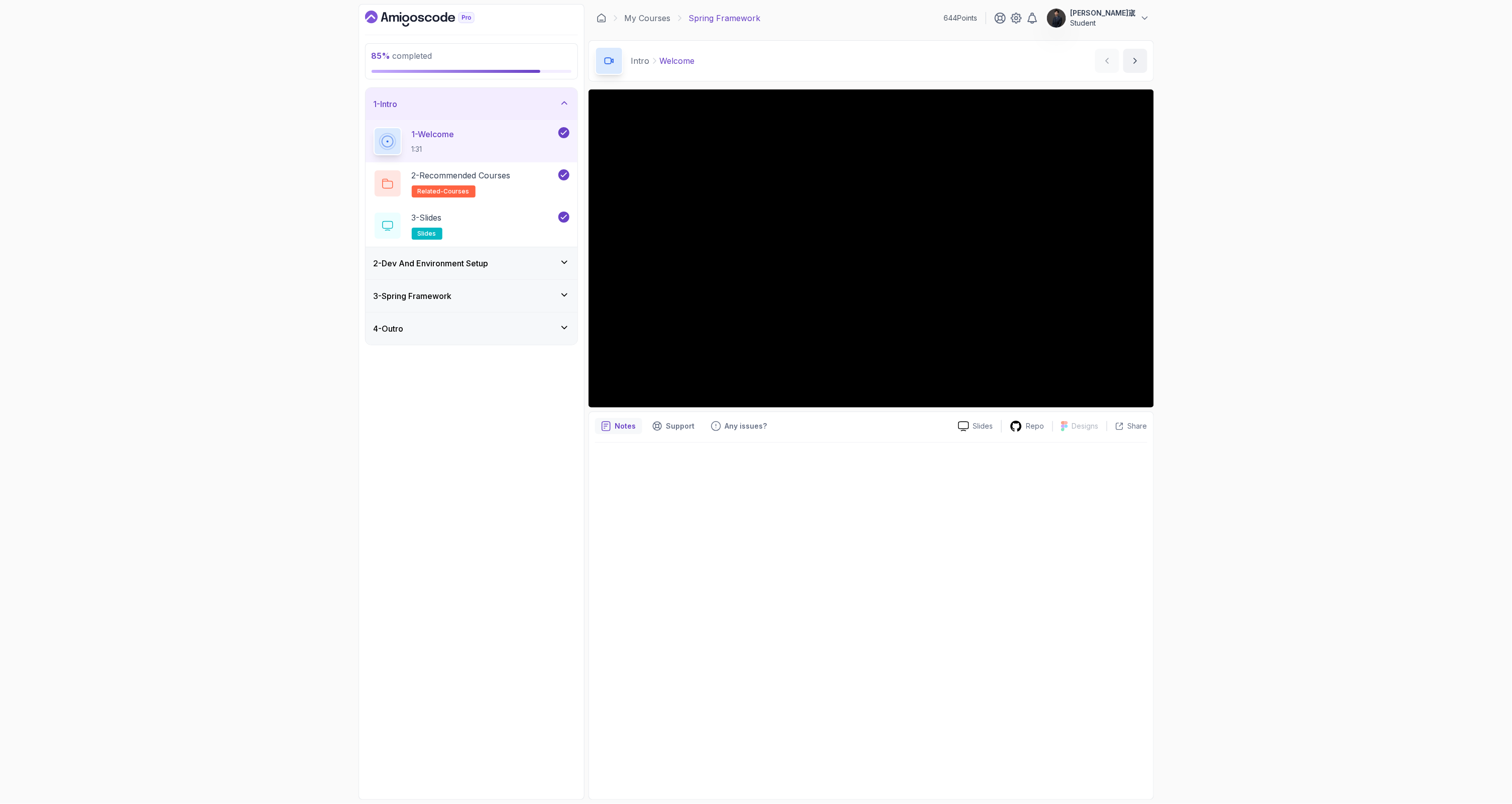
click at [467, 287] on div "3 - Spring Framework" at bounding box center [471, 296] width 212 height 32
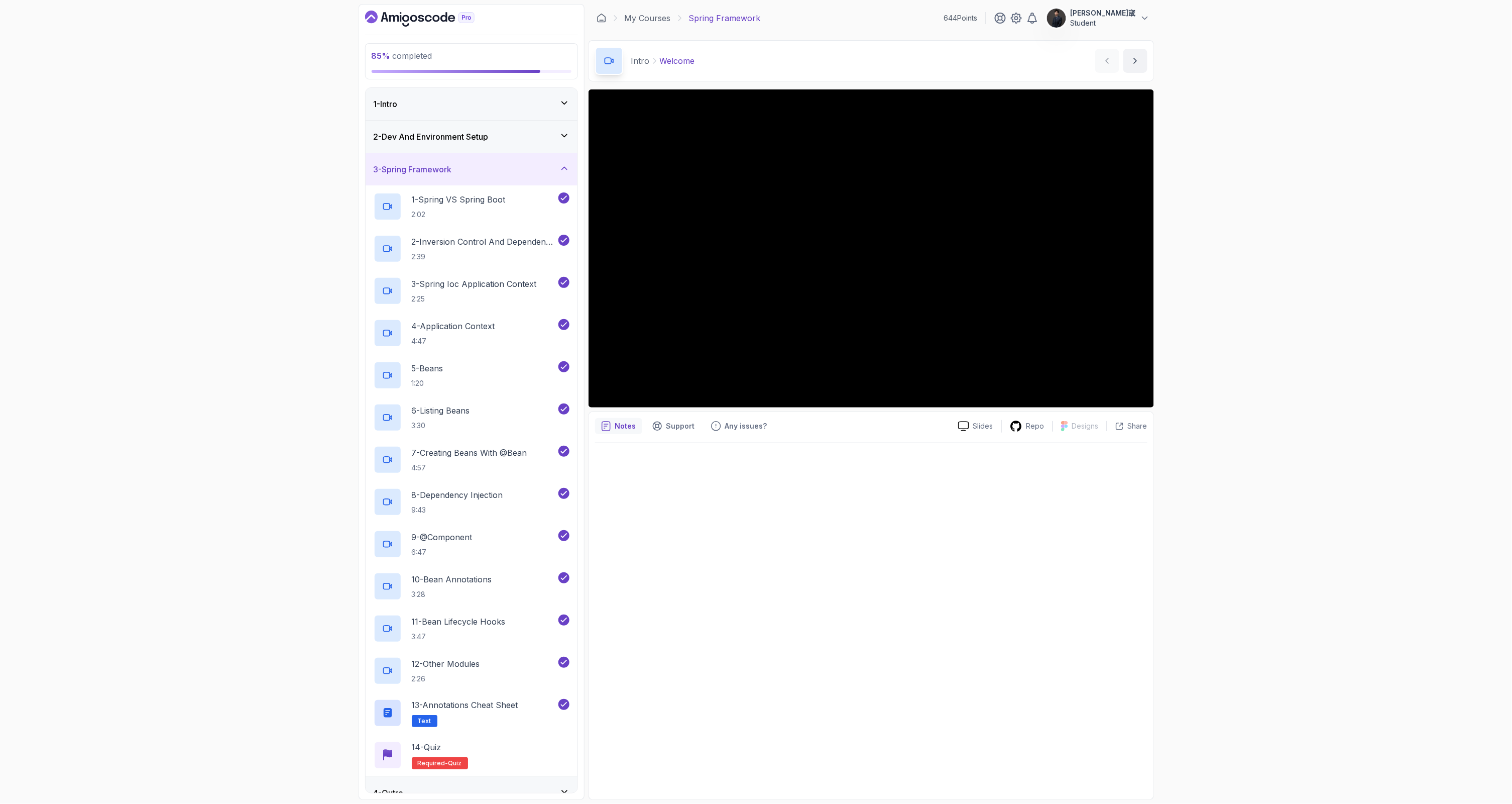
click at [471, 148] on div "2 - Dev And Environment Setup" at bounding box center [471, 136] width 212 height 32
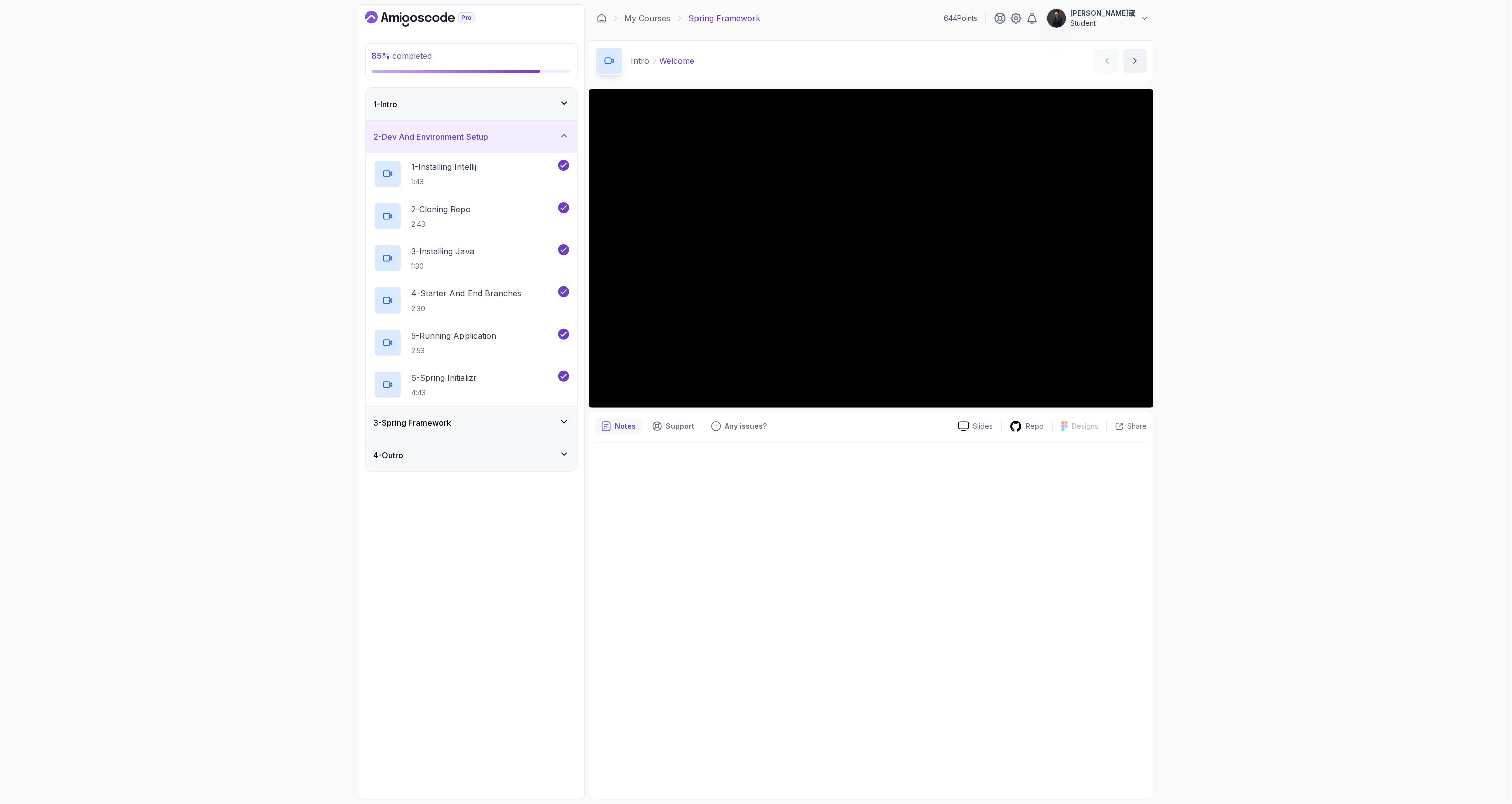
click at [466, 100] on div "1 - Intro" at bounding box center [471, 104] width 195 height 12
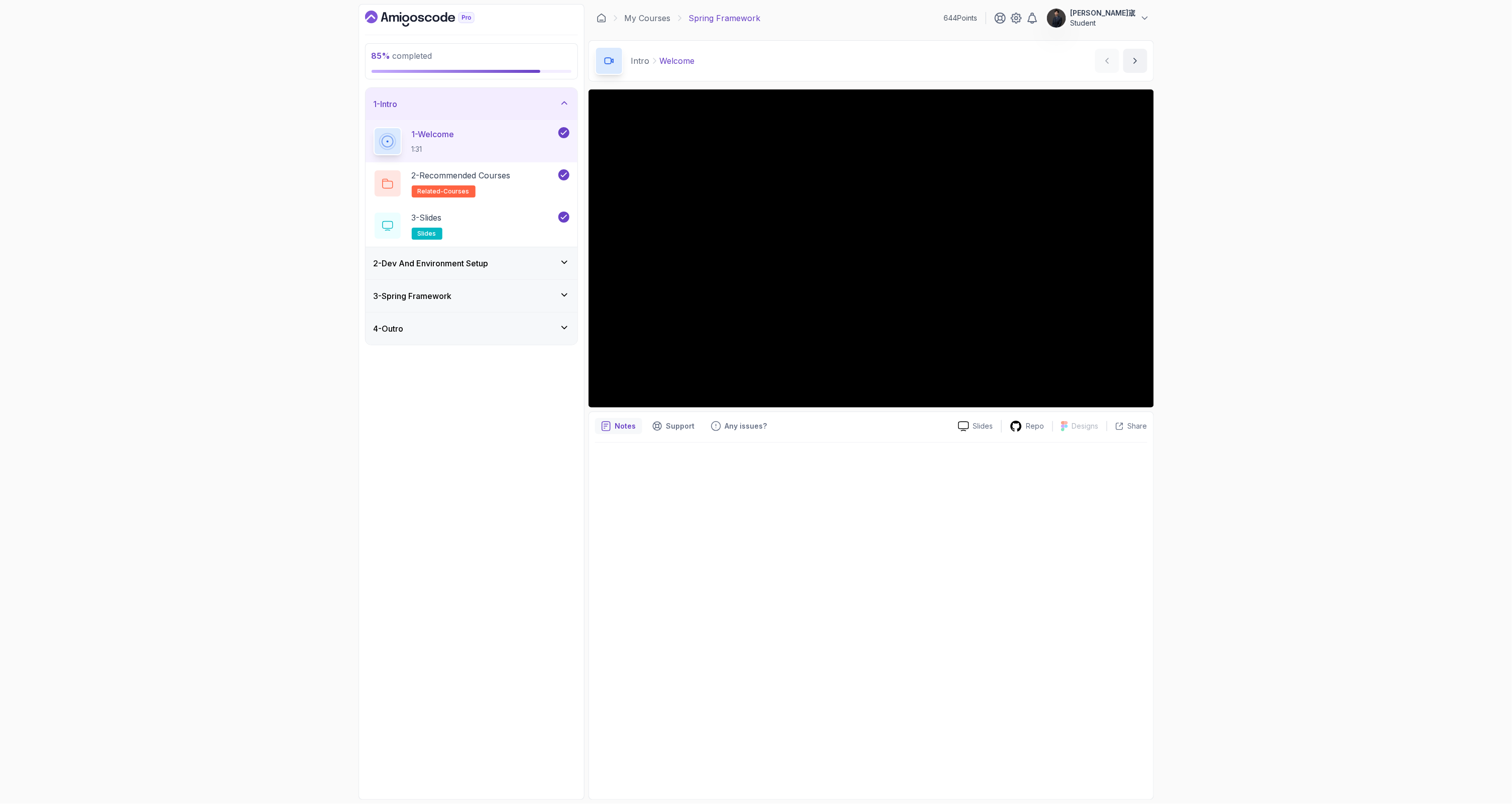
click at [471, 333] on div "4 - Outro" at bounding box center [471, 328] width 195 height 12
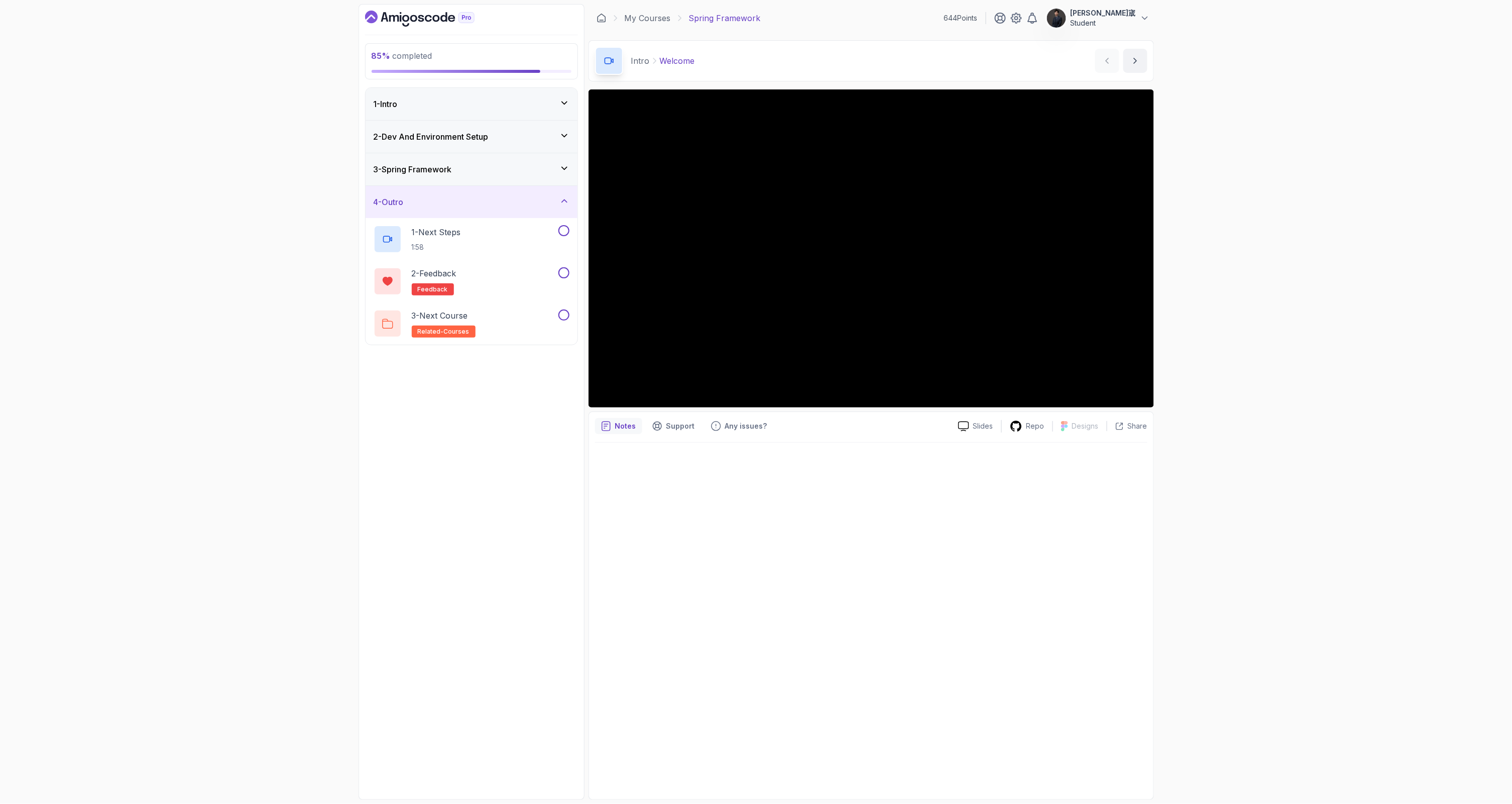
click at [484, 182] on div "3 - Spring Framework" at bounding box center [471, 170] width 212 height 32
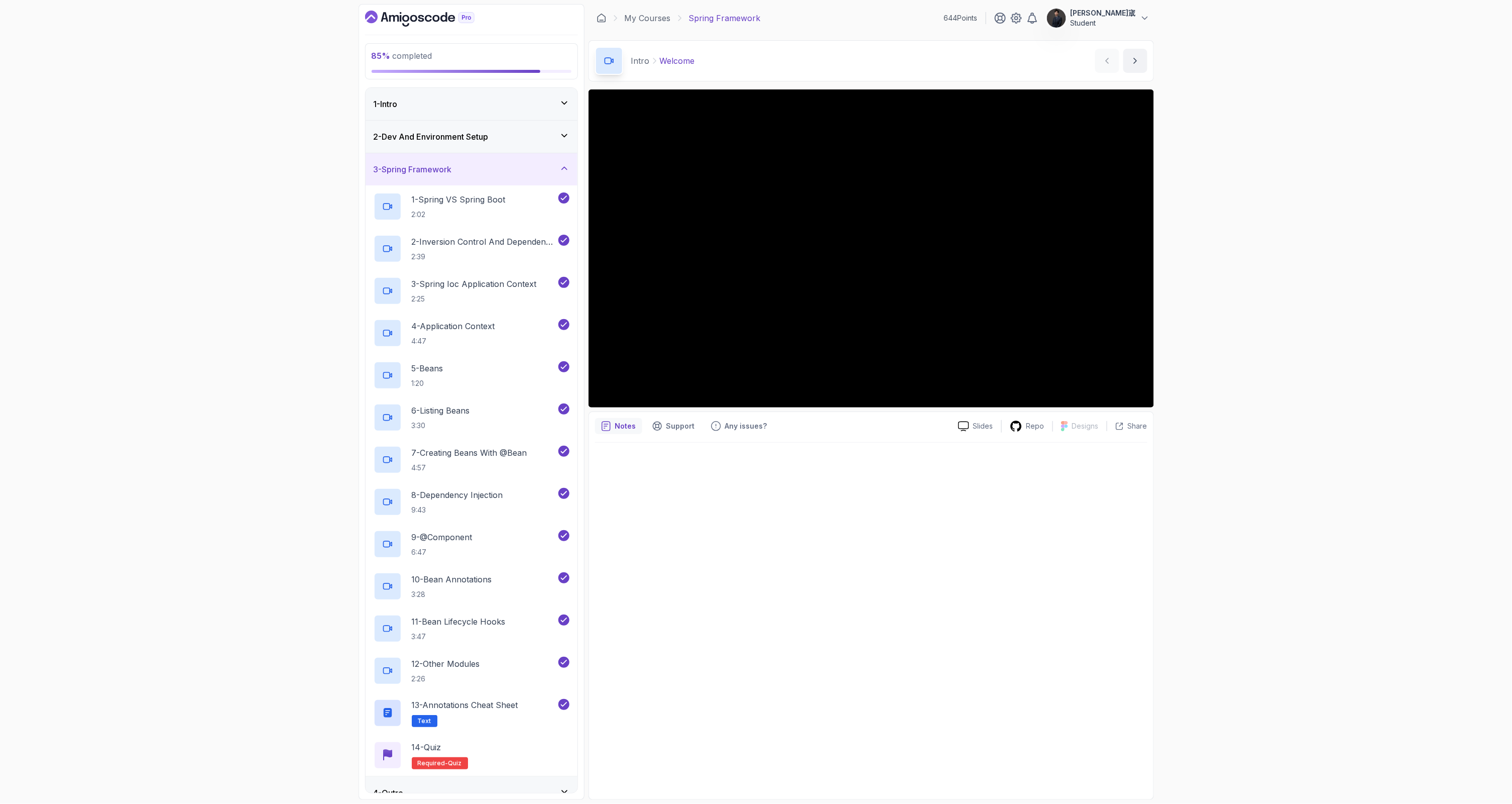
click at [370, 11] on icon "Dashboard" at bounding box center [371, 16] width 12 height 12
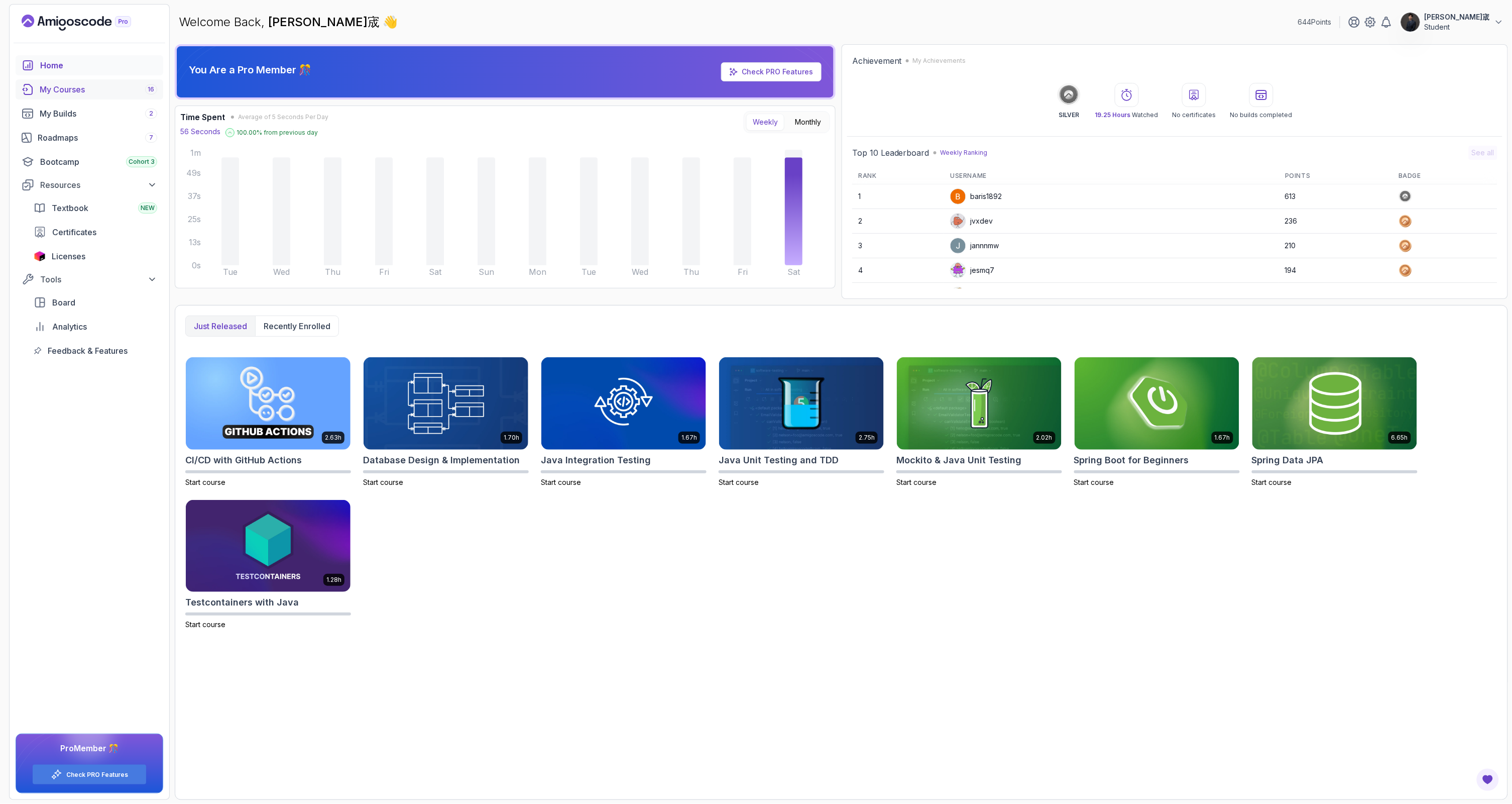
click at [79, 90] on div "My Courses 16" at bounding box center [98, 89] width 117 height 12
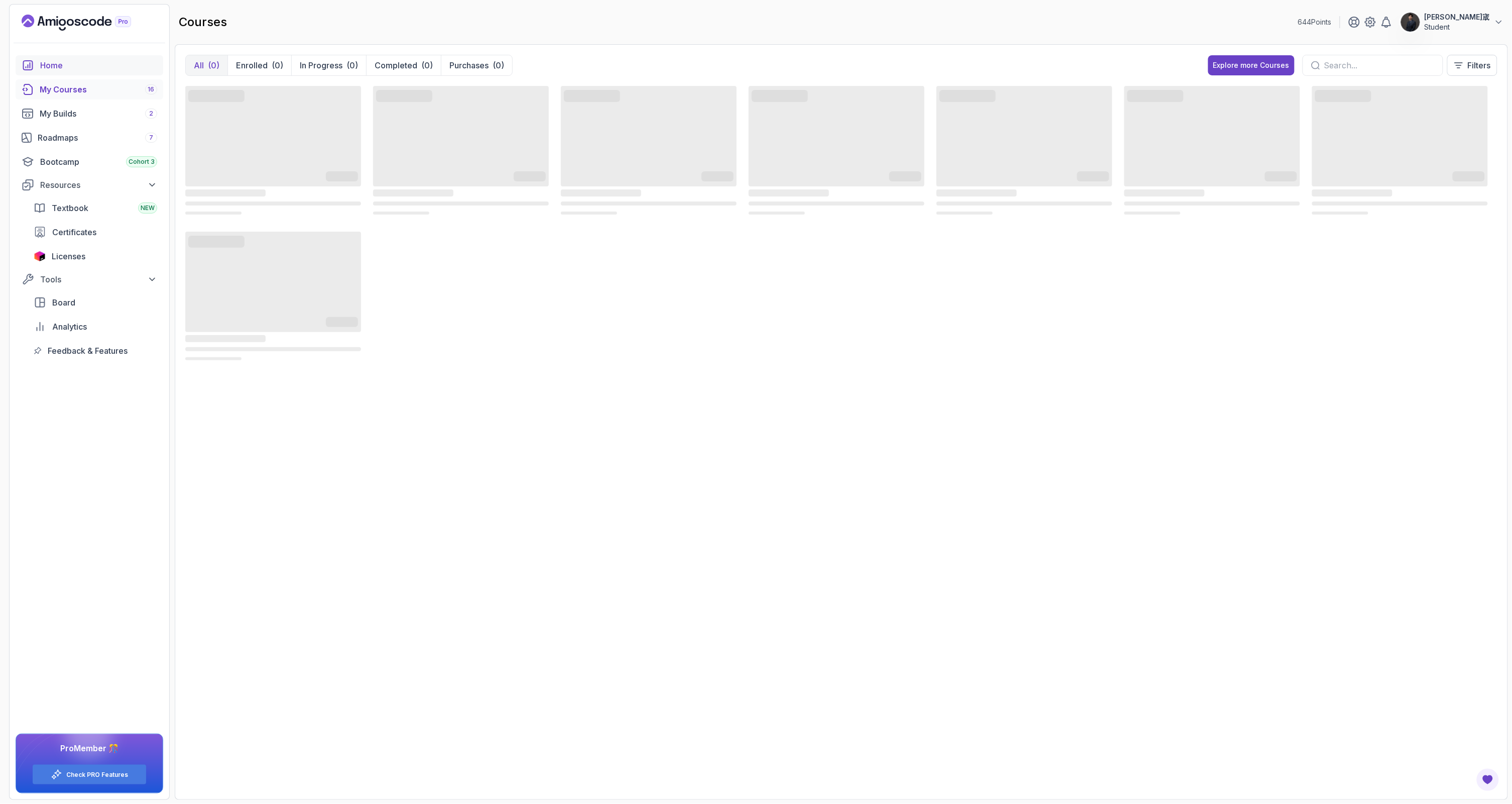
click at [79, 65] on div "Home" at bounding box center [98, 65] width 117 height 12
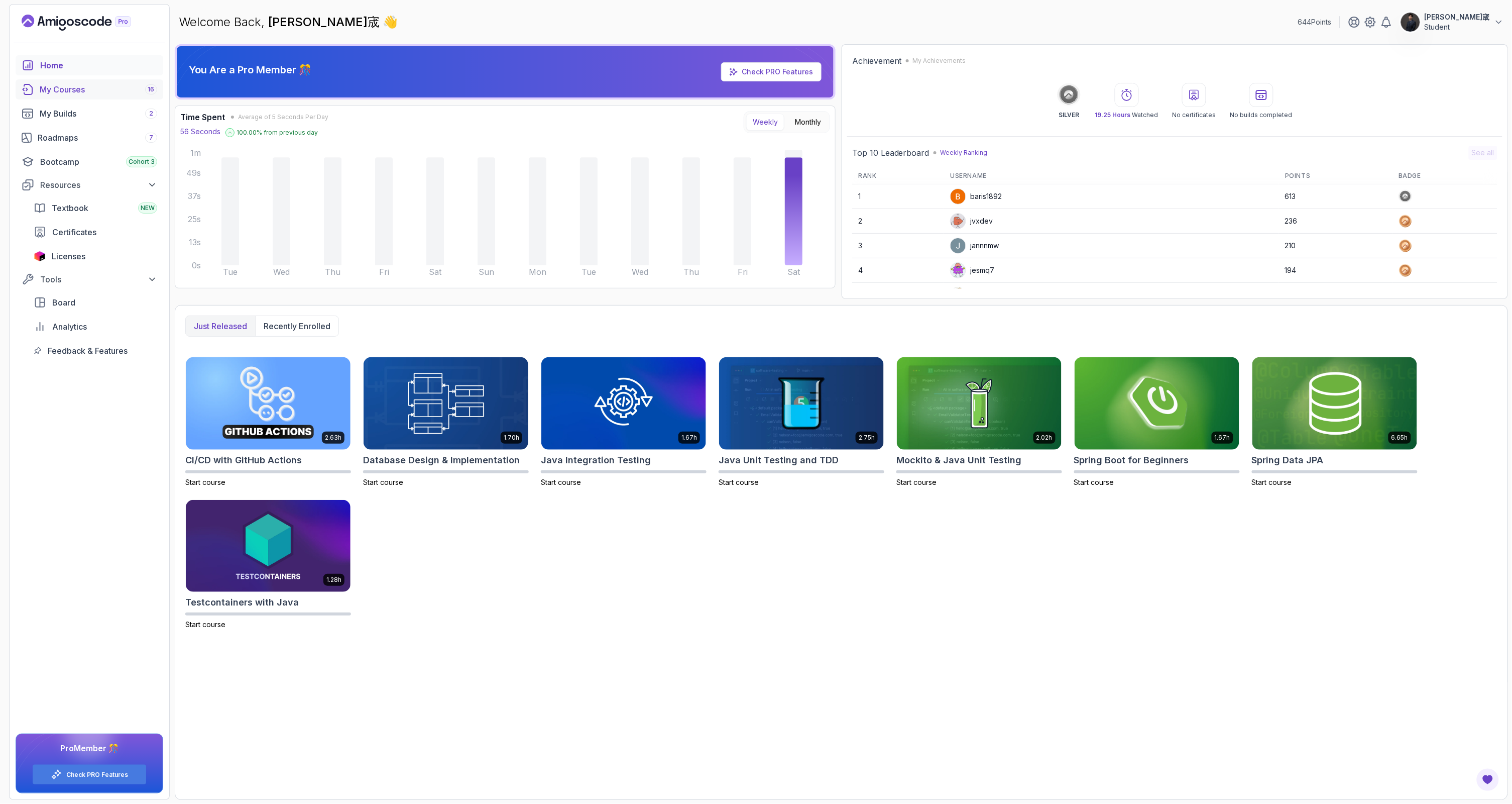
click at [90, 89] on div "My Courses 16" at bounding box center [98, 89] width 117 height 12
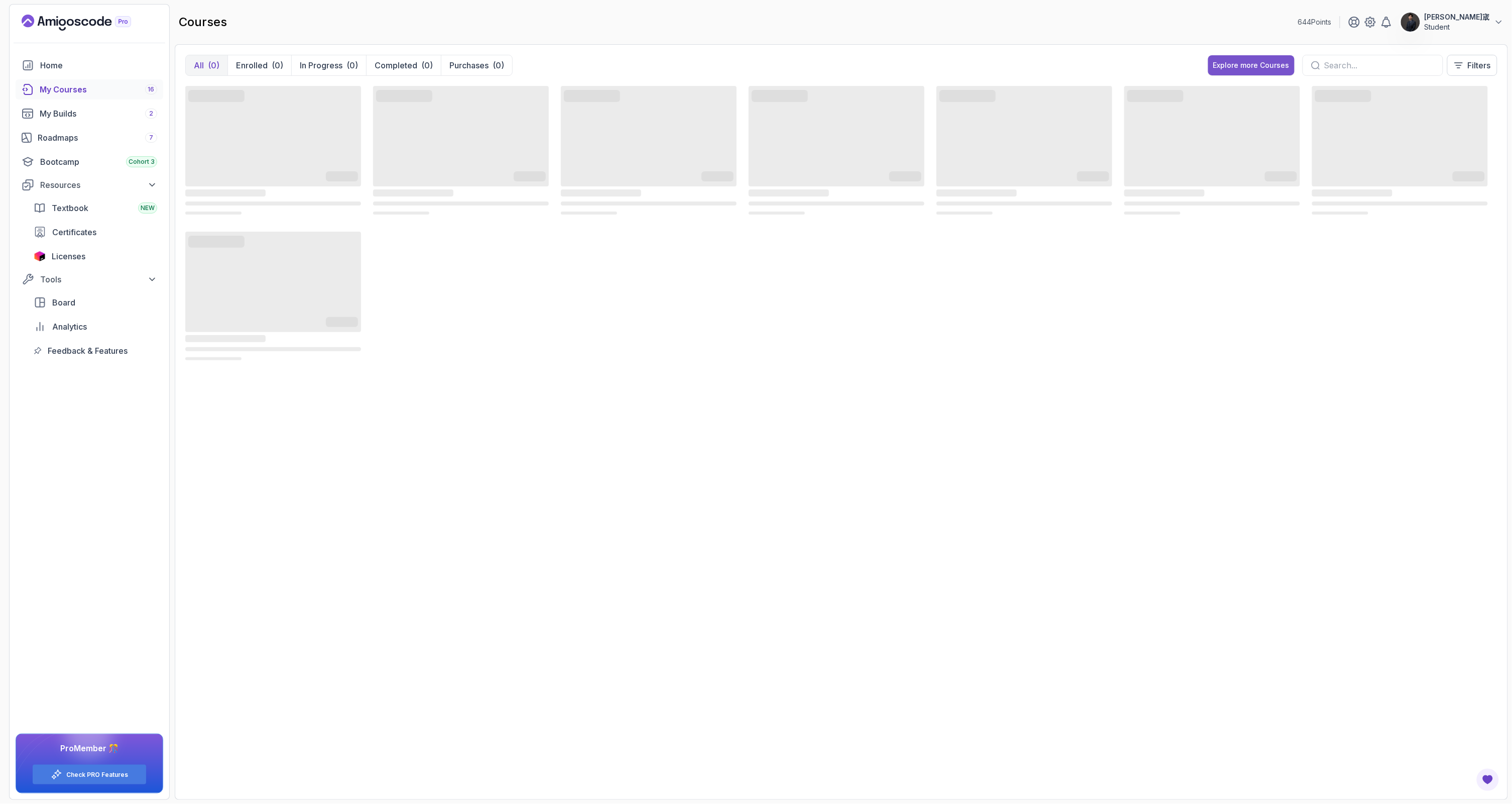
click at [1229, 64] on div "Explore more Courses" at bounding box center [1252, 65] width 76 height 10
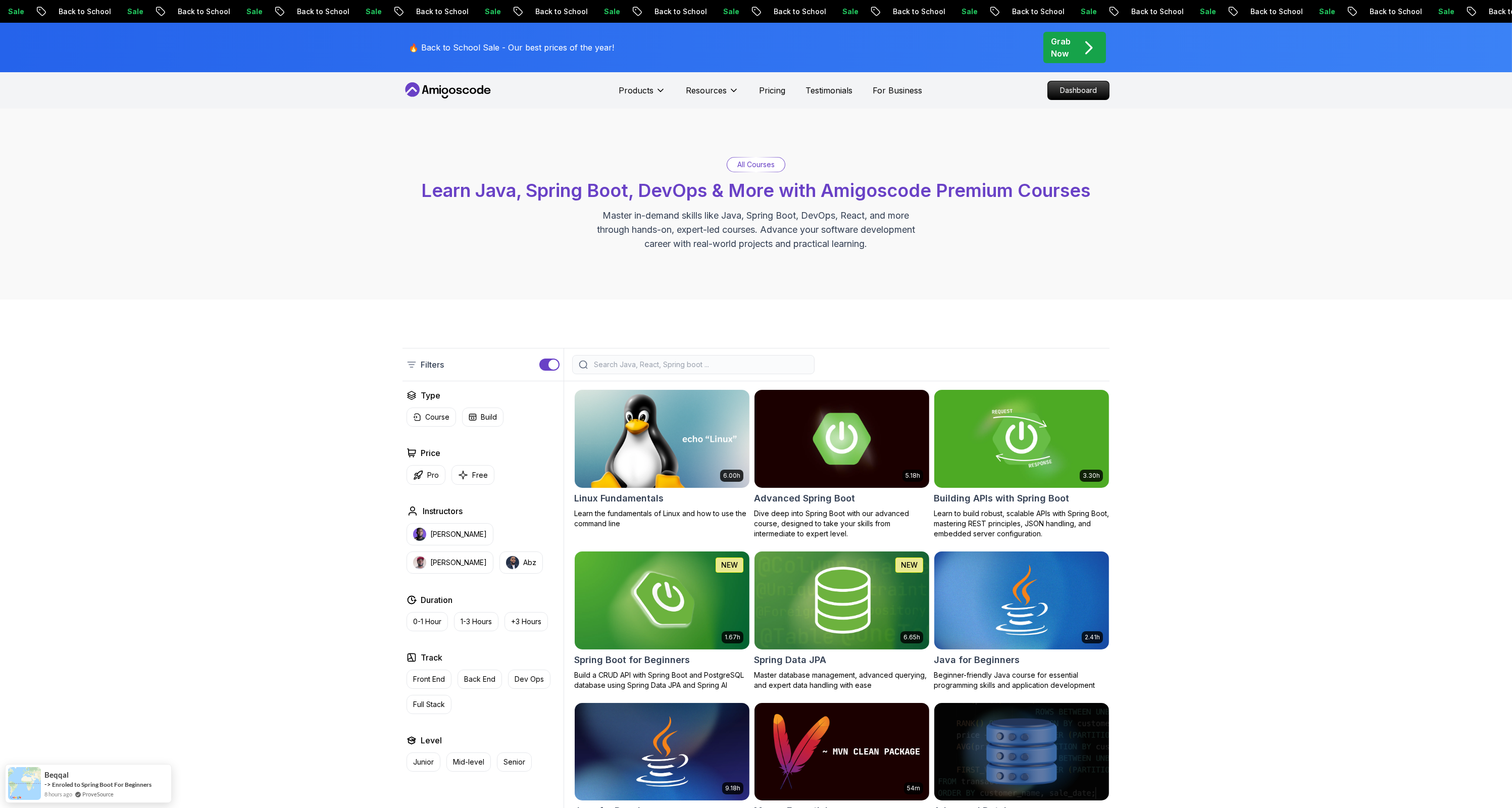
scroll to position [89, 0]
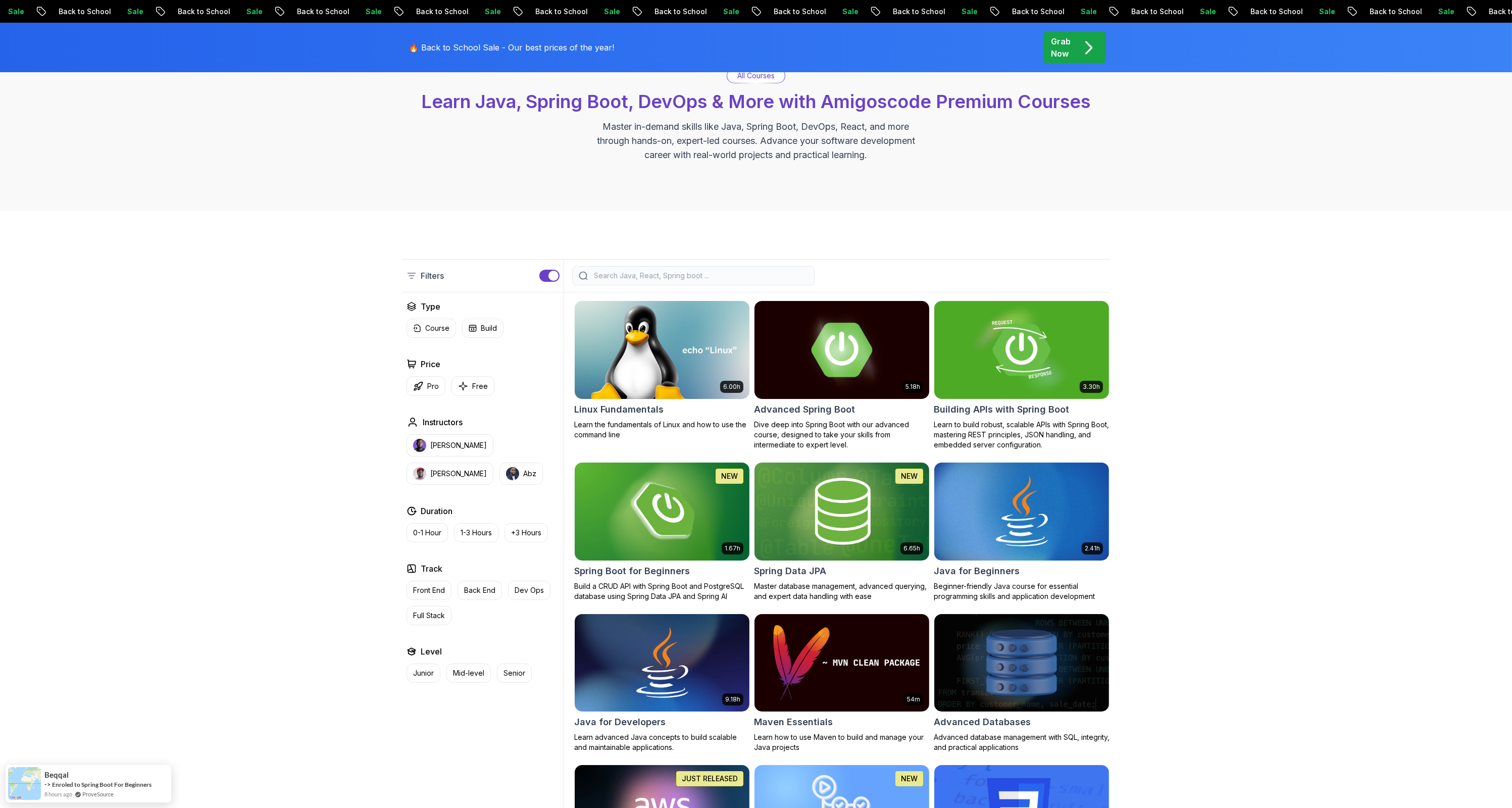
click at [431, 377] on button "Pro" at bounding box center [426, 385] width 39 height 20
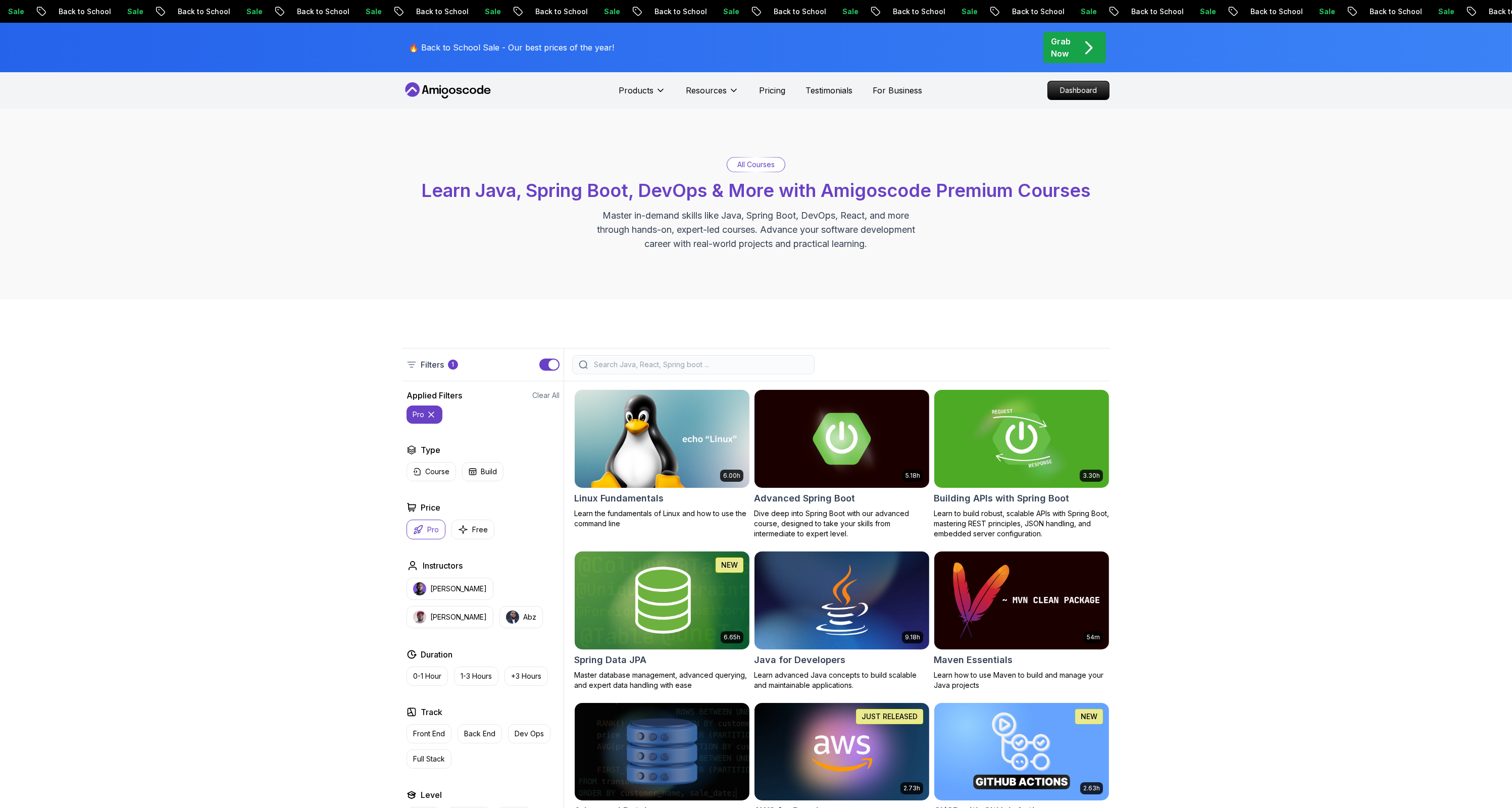
click at [779, 366] on input "search" at bounding box center [699, 364] width 216 height 11
type input "Ｏ"
type input "O"
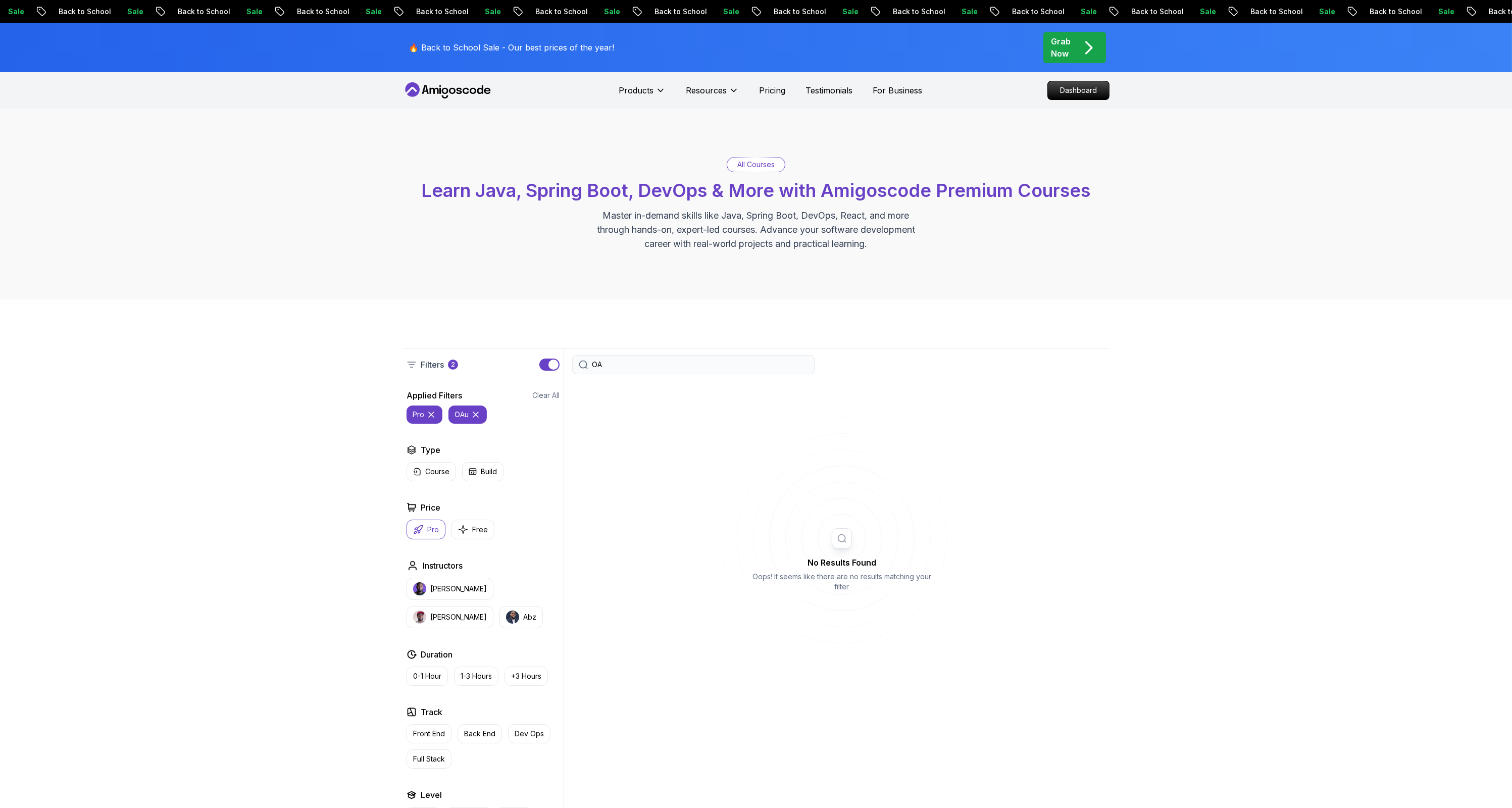
type input "O"
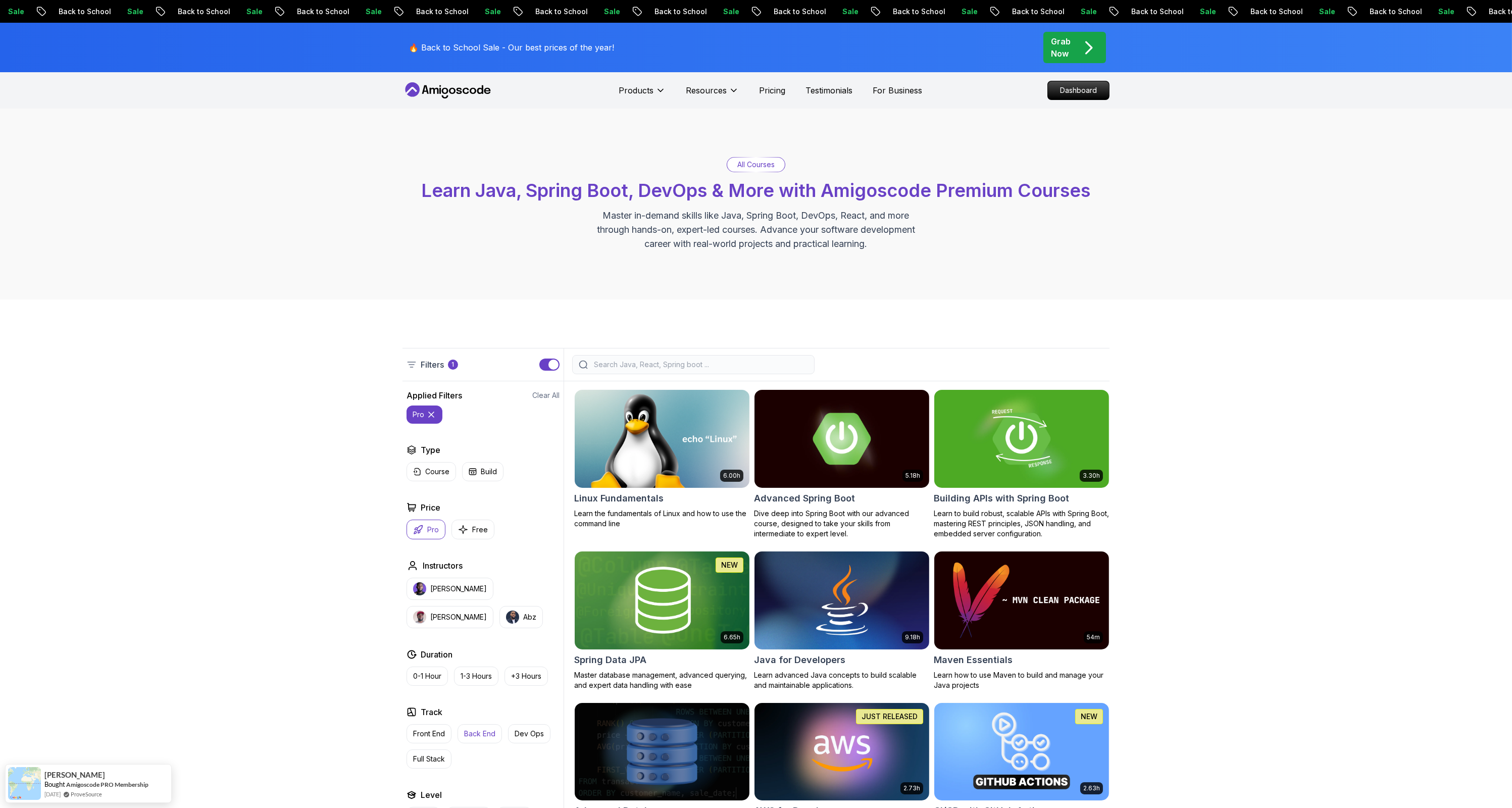
click at [495, 733] on p "Back End" at bounding box center [479, 733] width 32 height 11
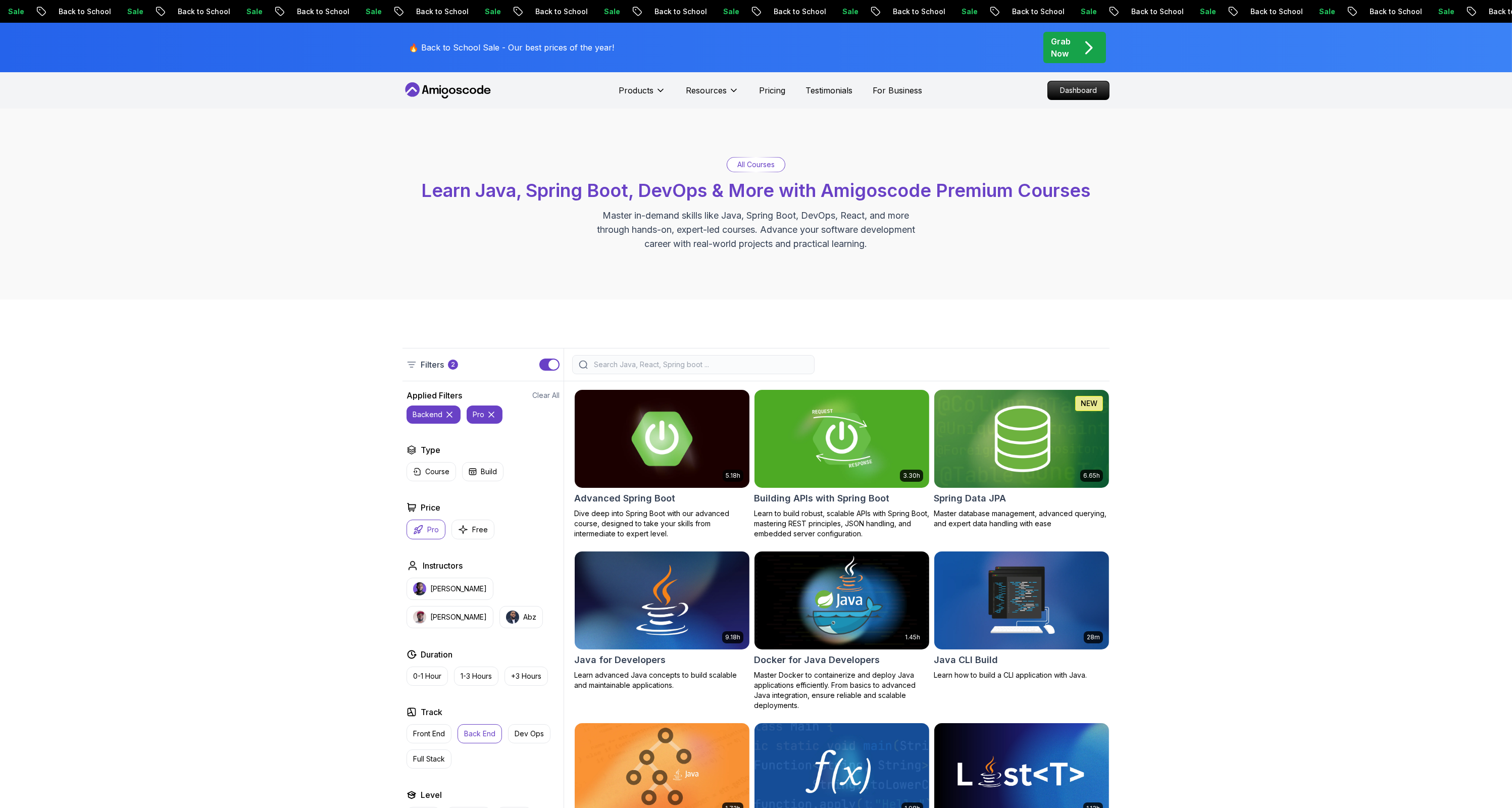
click at [628, 478] on img at bounding box center [662, 438] width 183 height 103
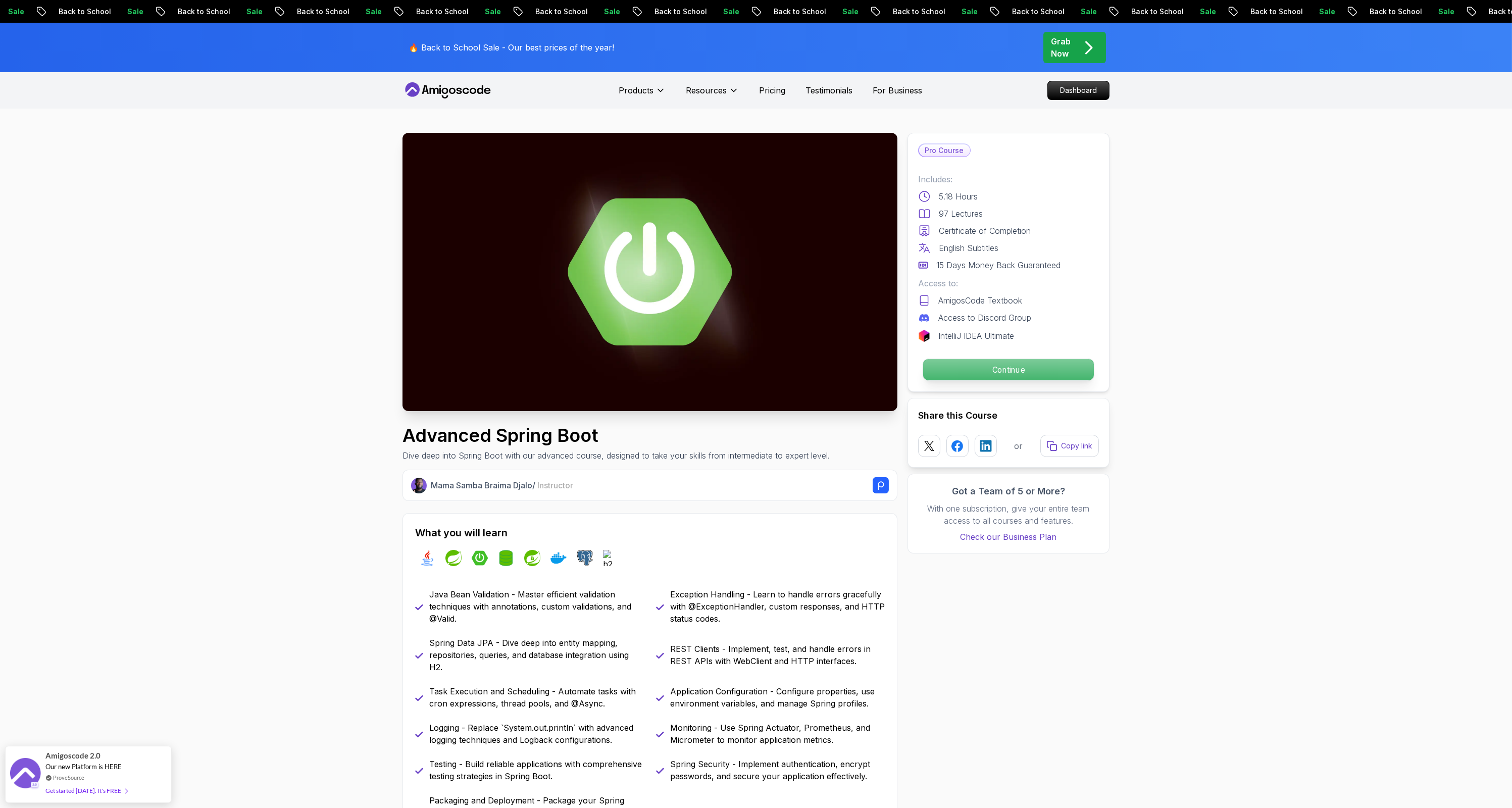
click at [1021, 366] on p "Continue" at bounding box center [1009, 370] width 171 height 21
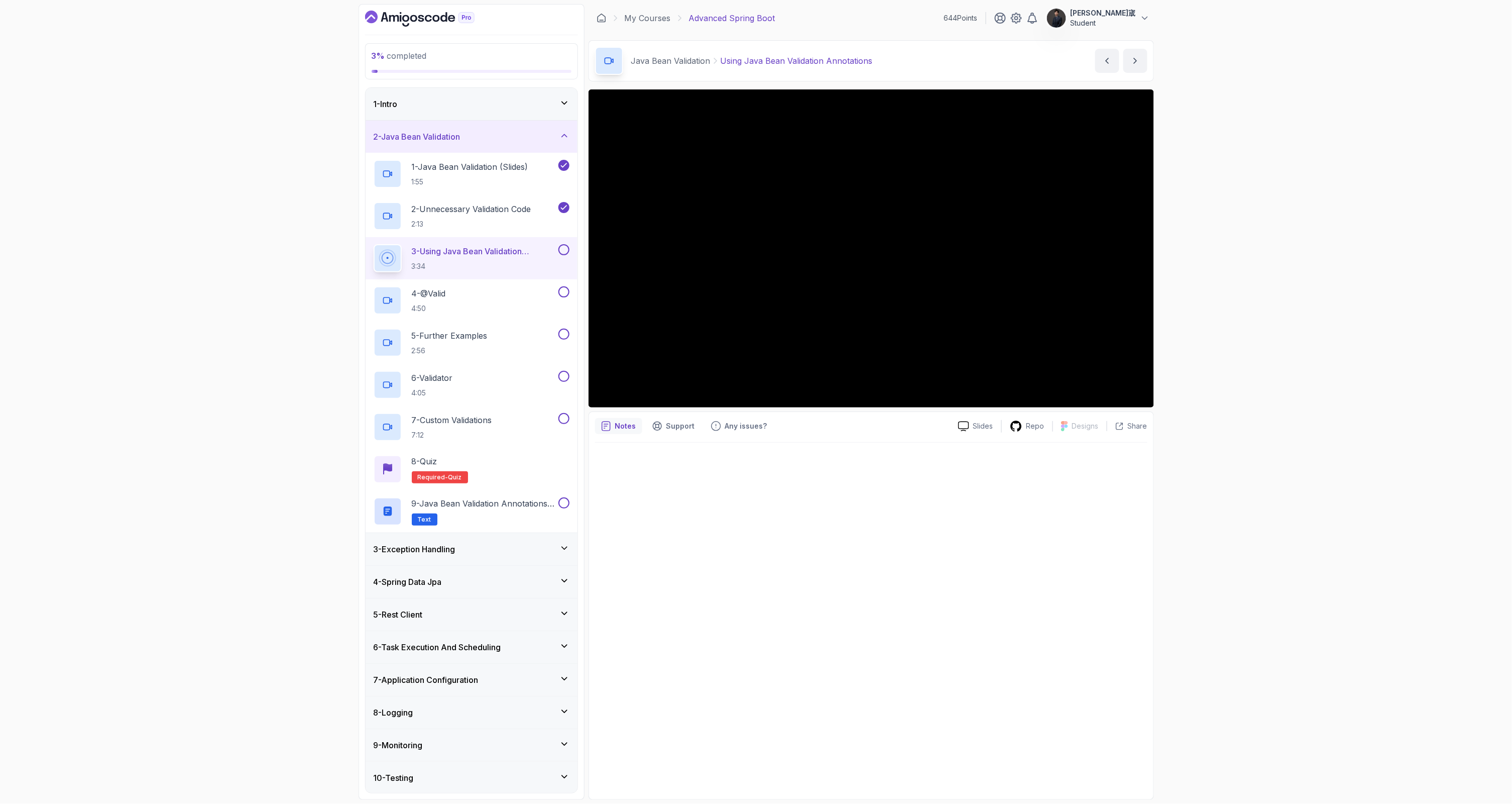
click at [484, 548] on div "3 - Exception Handling" at bounding box center [471, 548] width 195 height 12
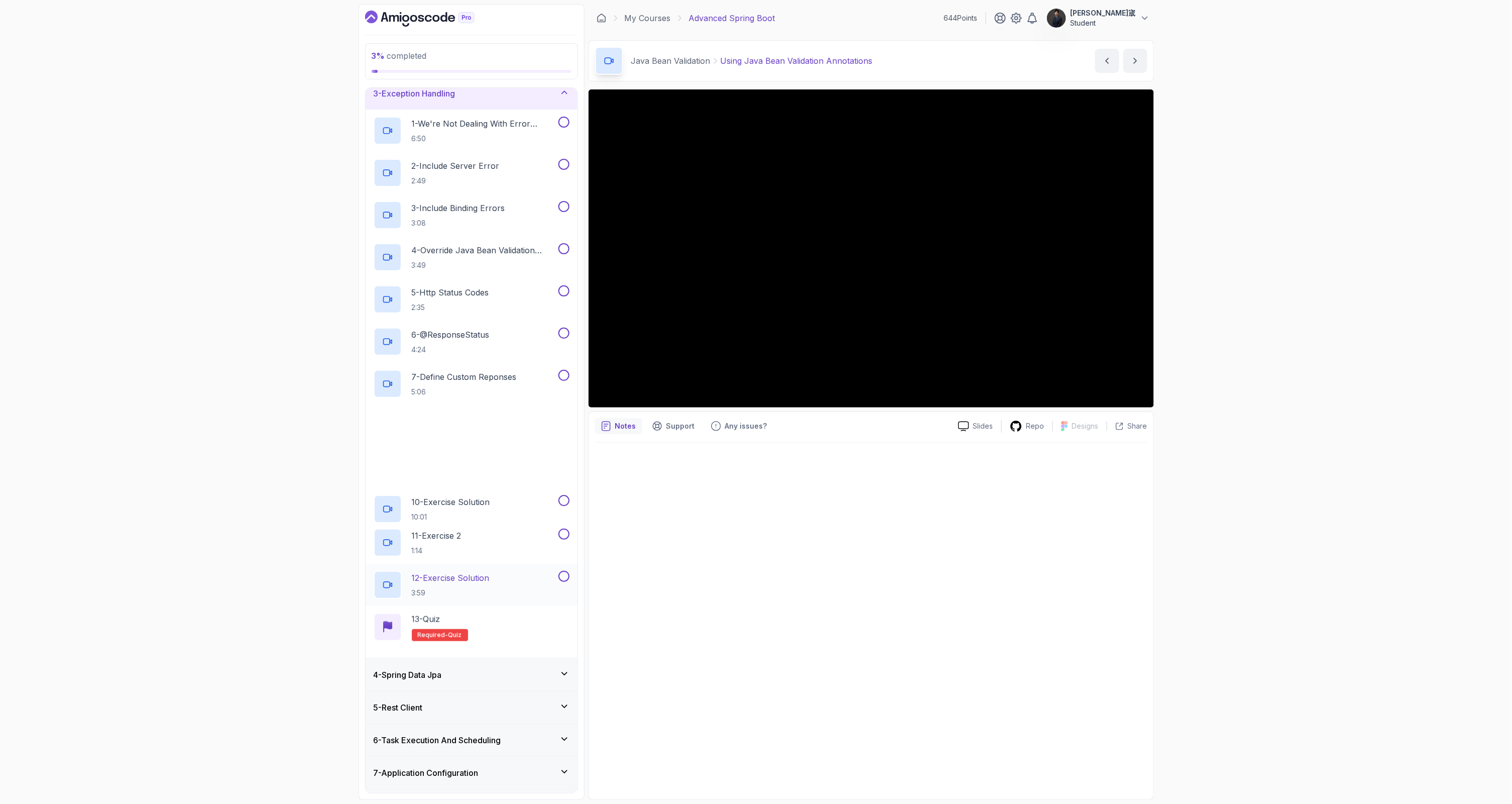
scroll to position [148, 0]
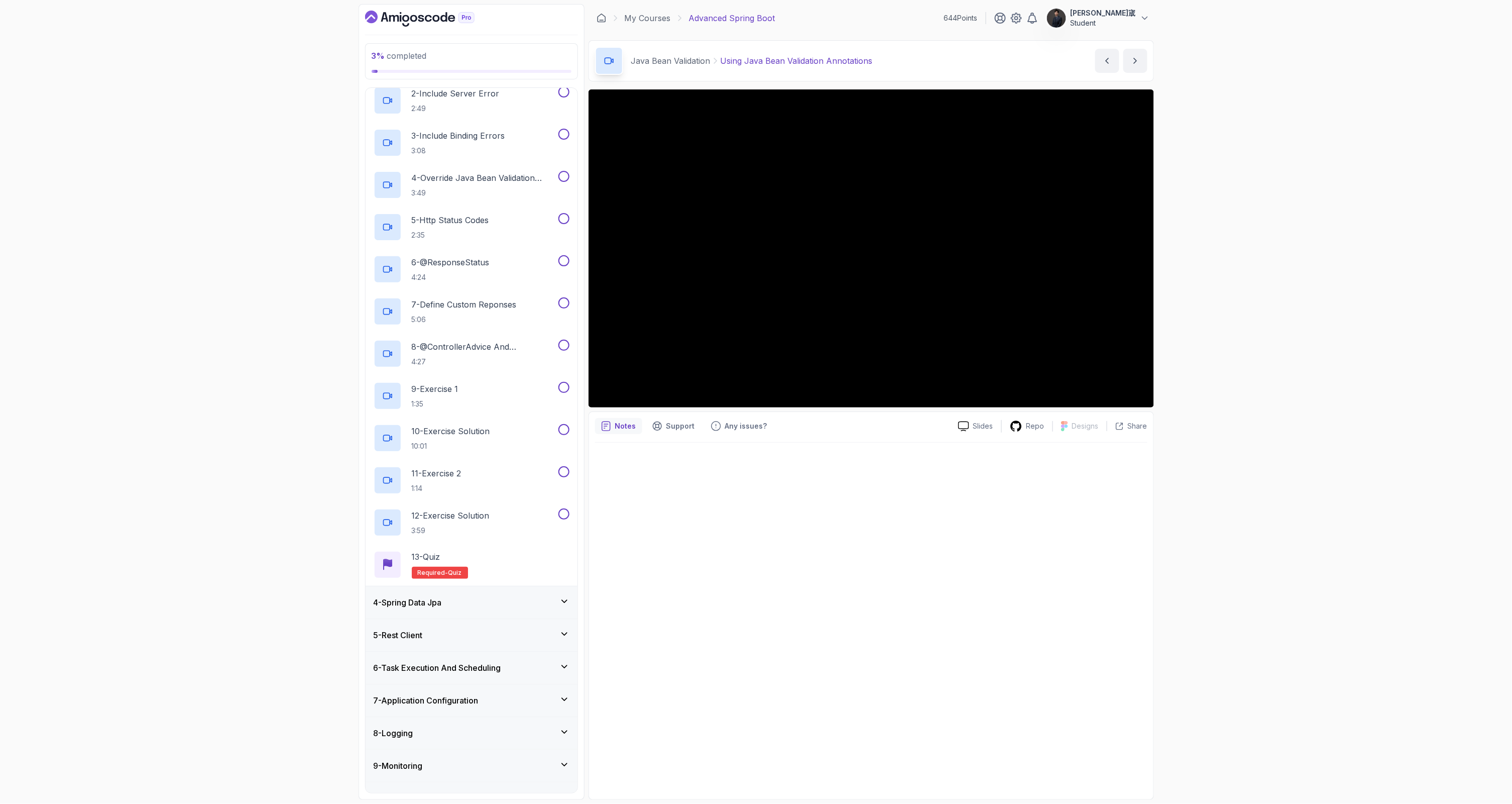
click at [503, 608] on div "4 - Spring Data Jpa" at bounding box center [471, 603] width 212 height 32
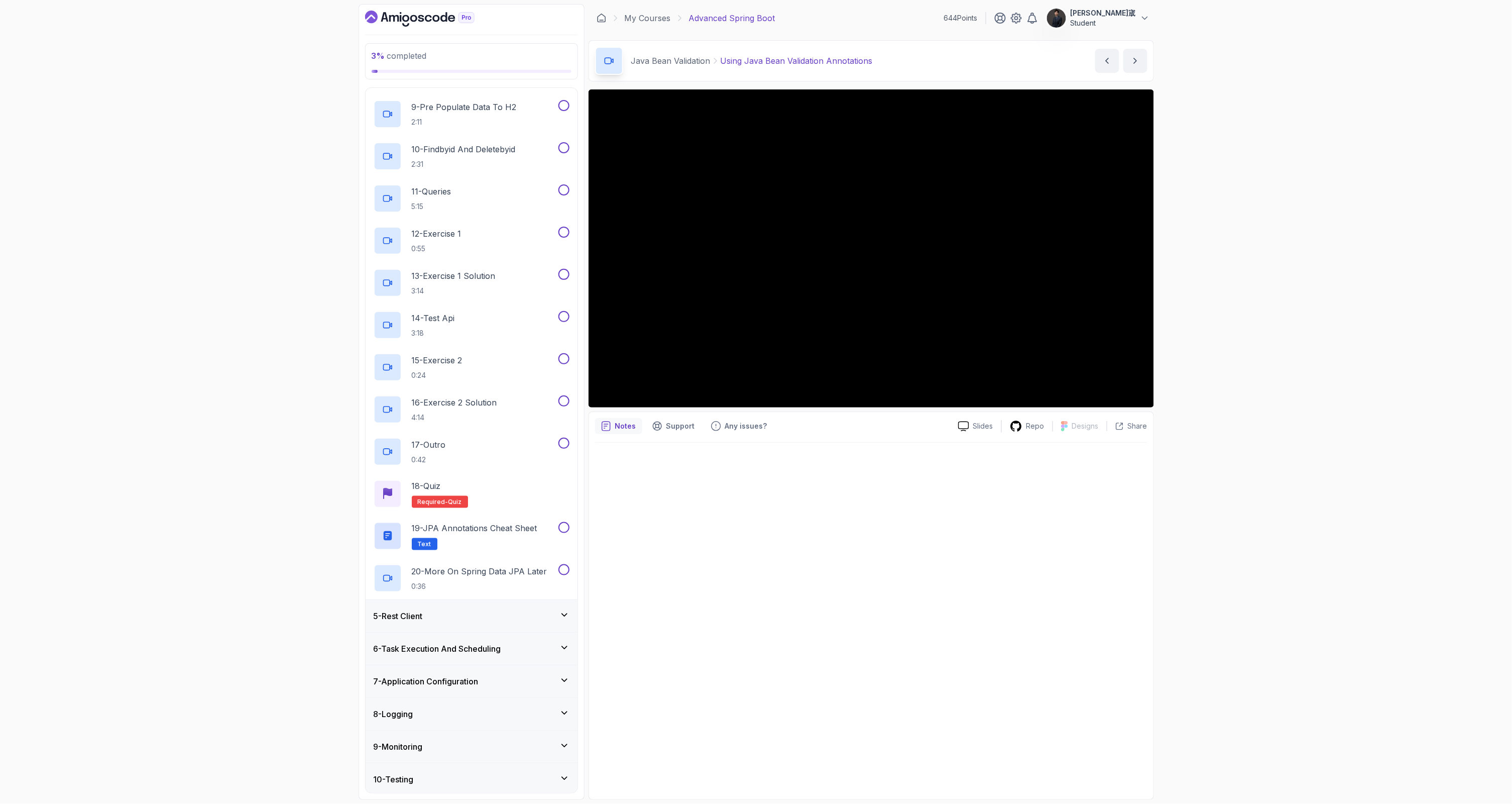
scroll to position [553, 0]
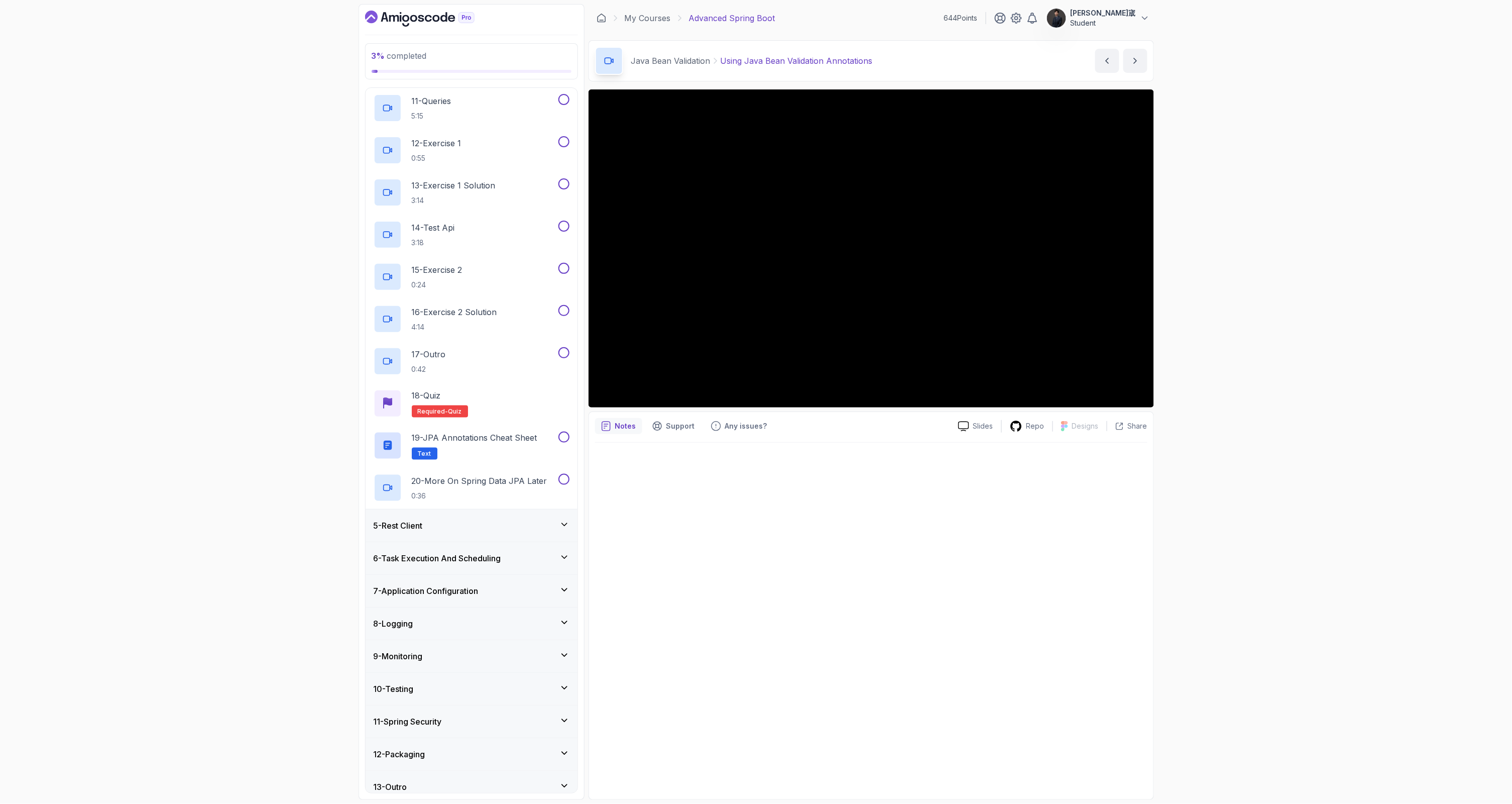
click at [513, 515] on div "5 - Rest Client" at bounding box center [471, 526] width 212 height 32
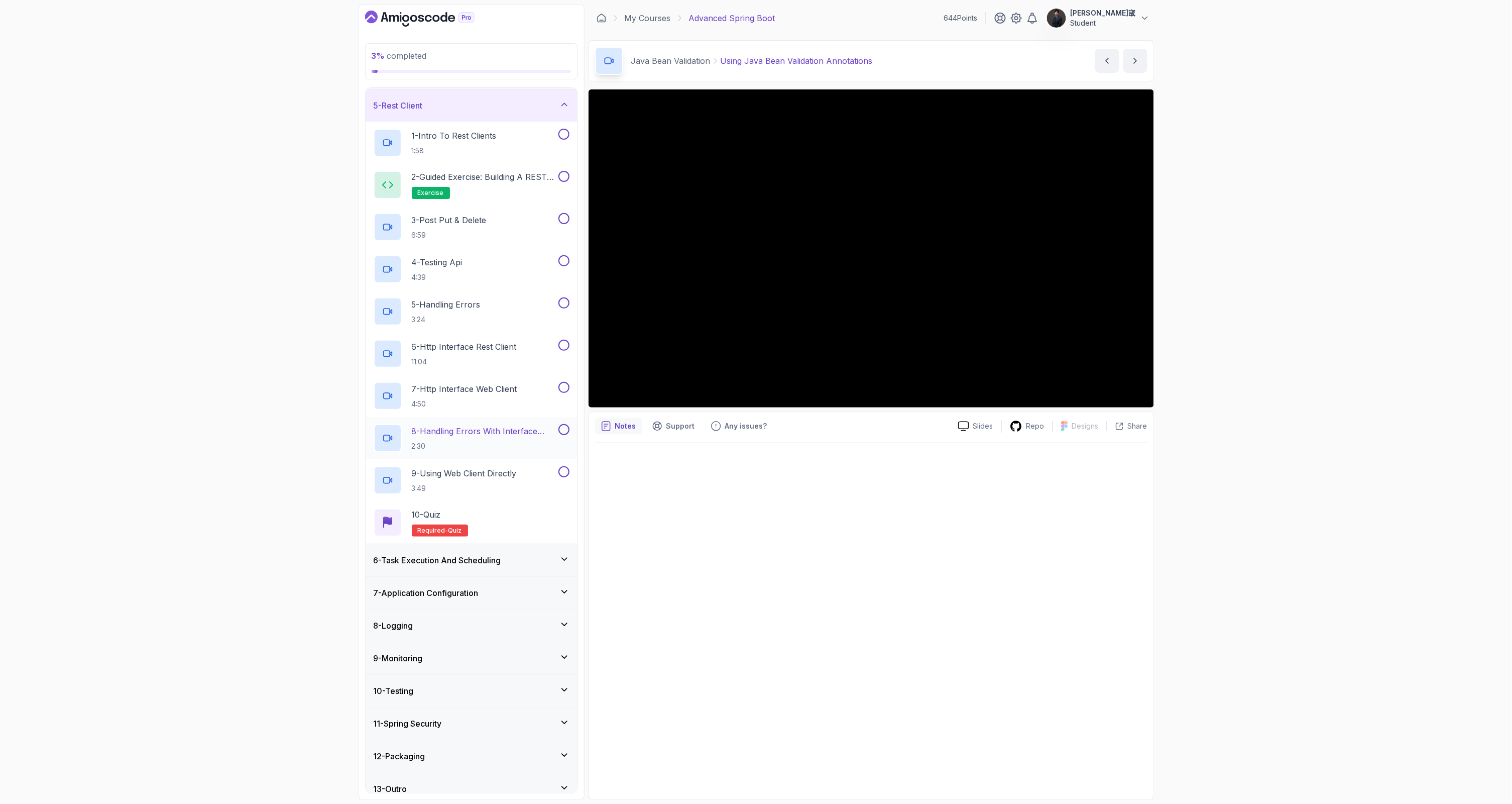
scroll to position [139, 0]
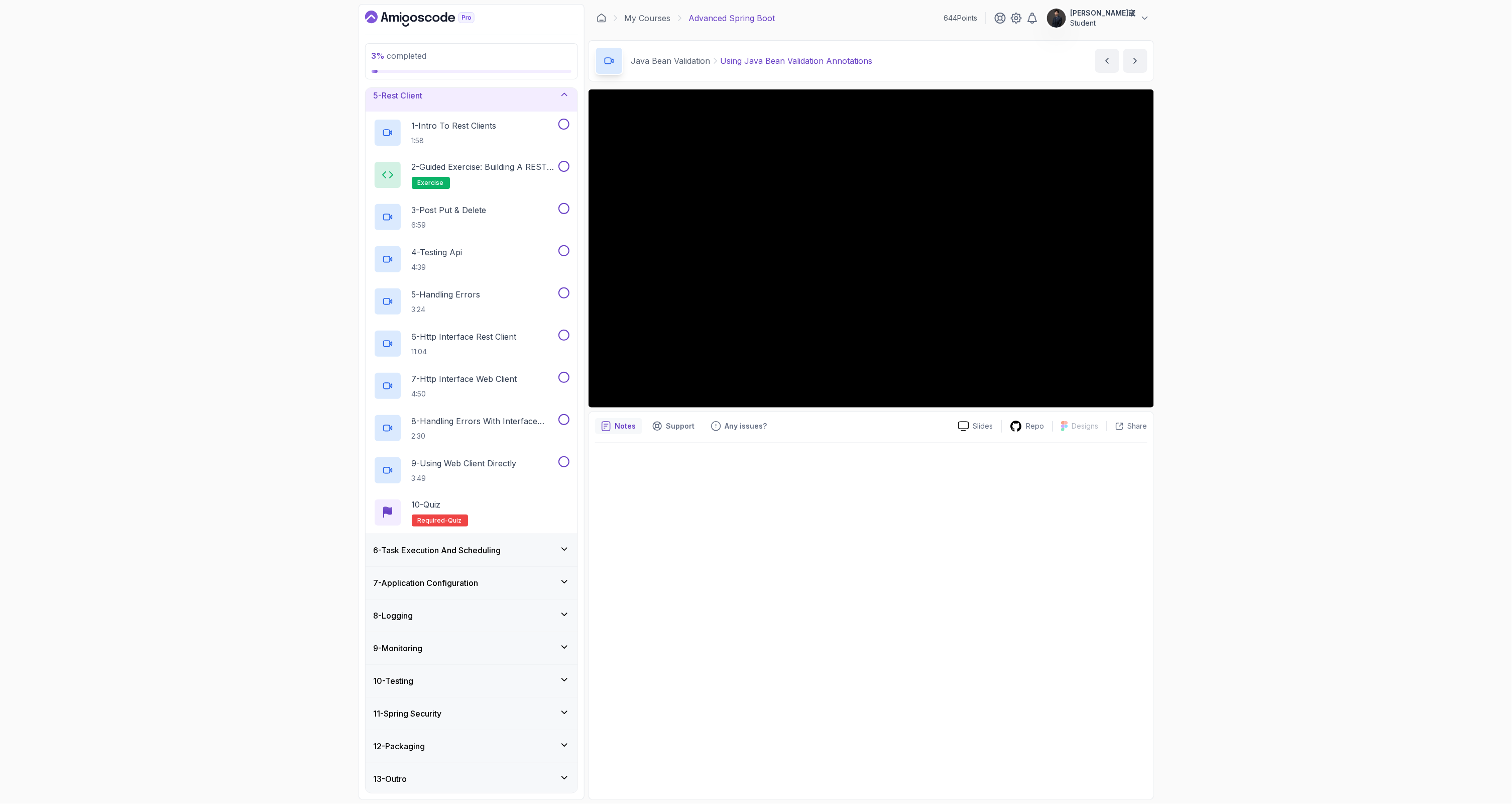
click at [501, 550] on h3 "6 - Task Execution And Scheduling" at bounding box center [438, 549] width 128 height 12
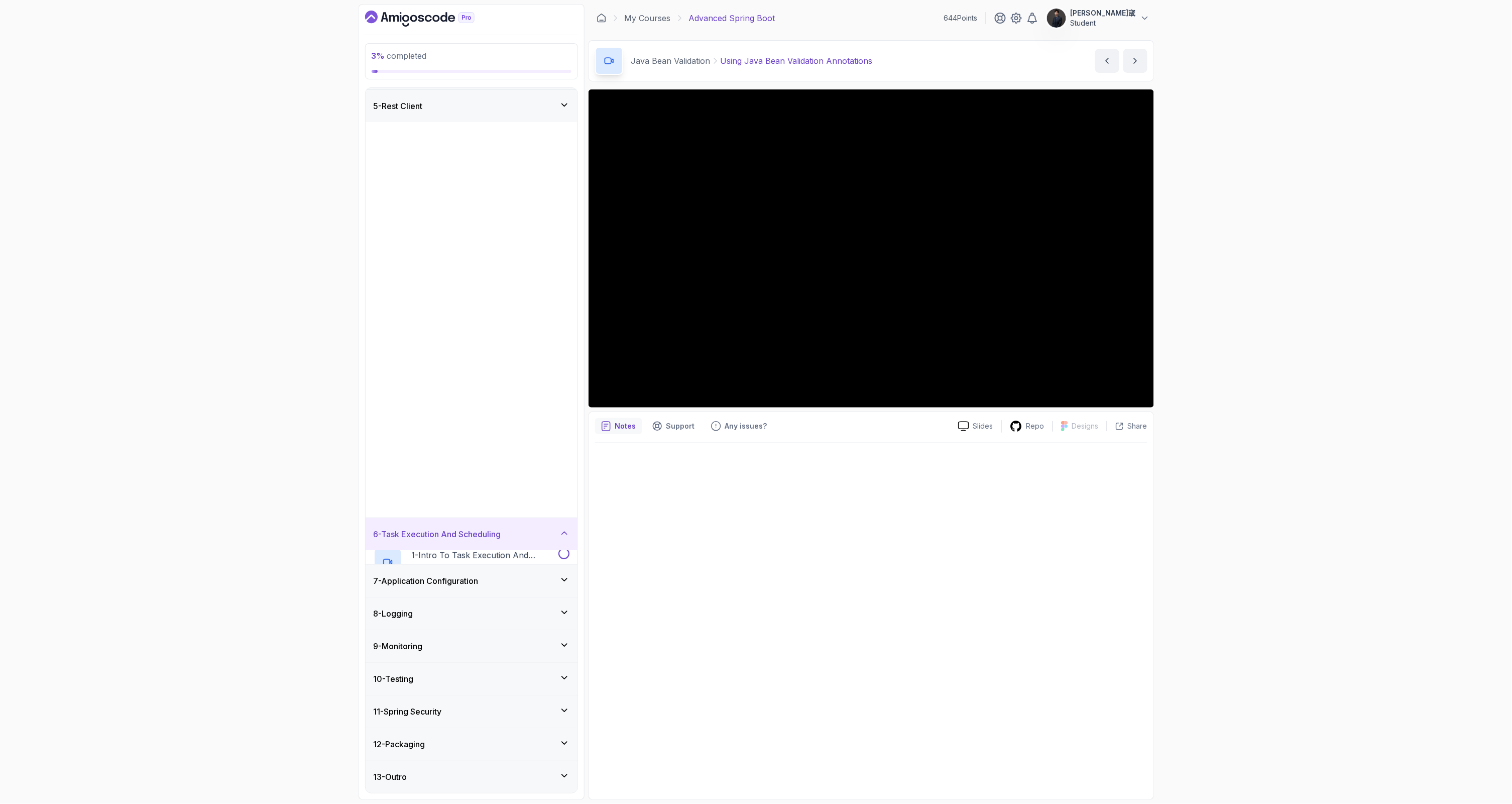
scroll to position [0, 0]
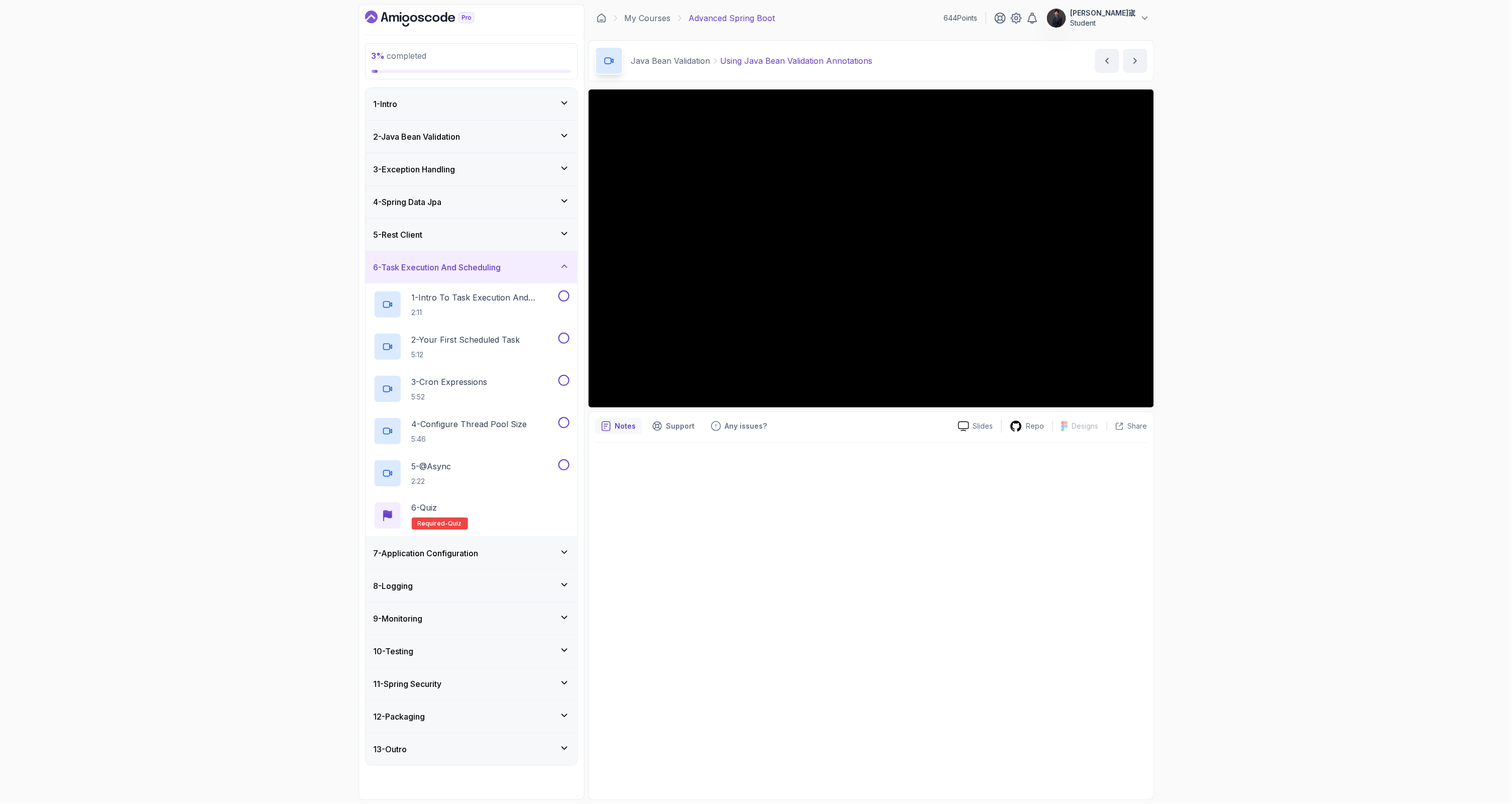
click at [501, 550] on div "7 - Application Configuration" at bounding box center [471, 553] width 195 height 12
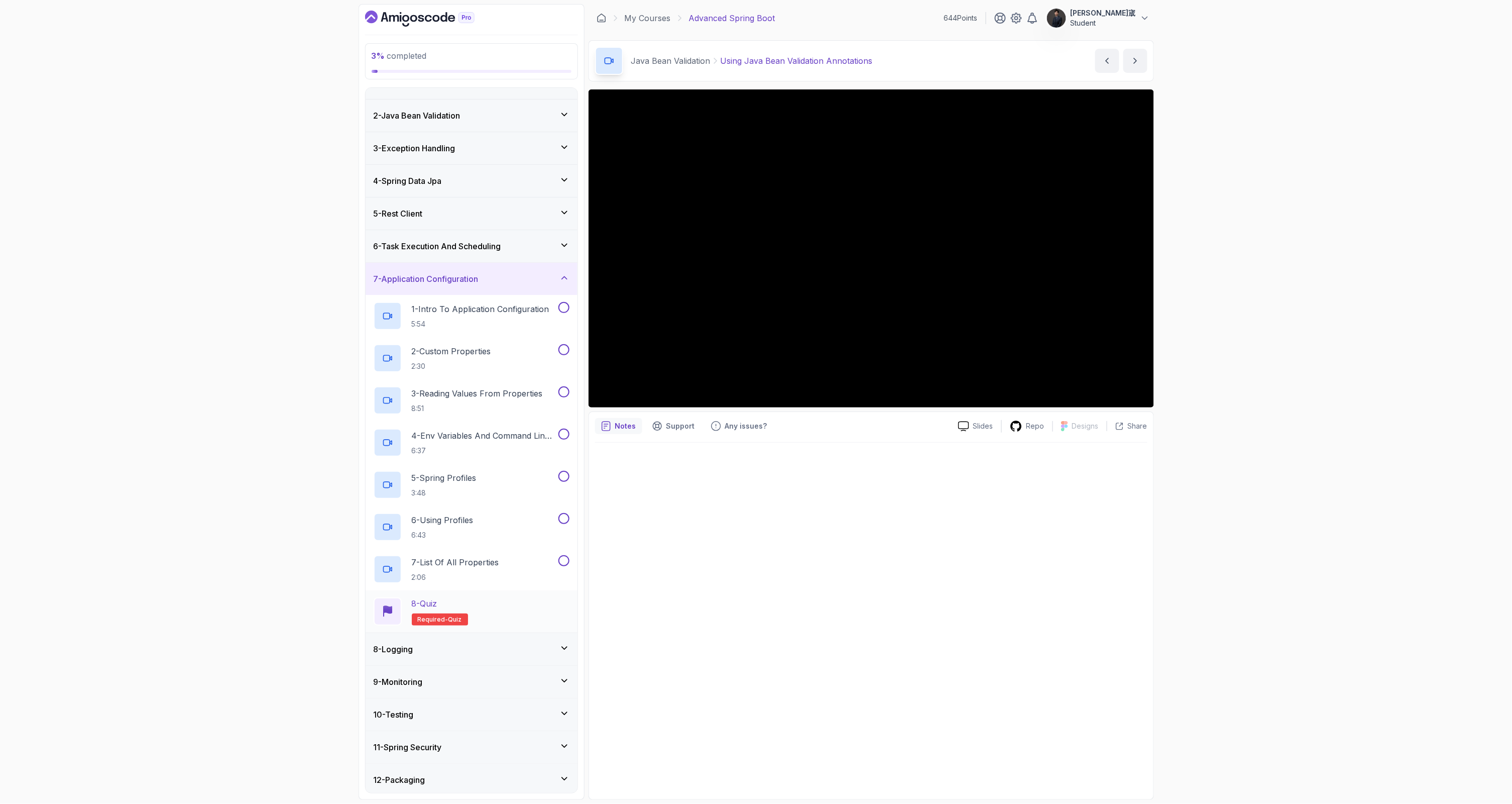
scroll to position [53, 0]
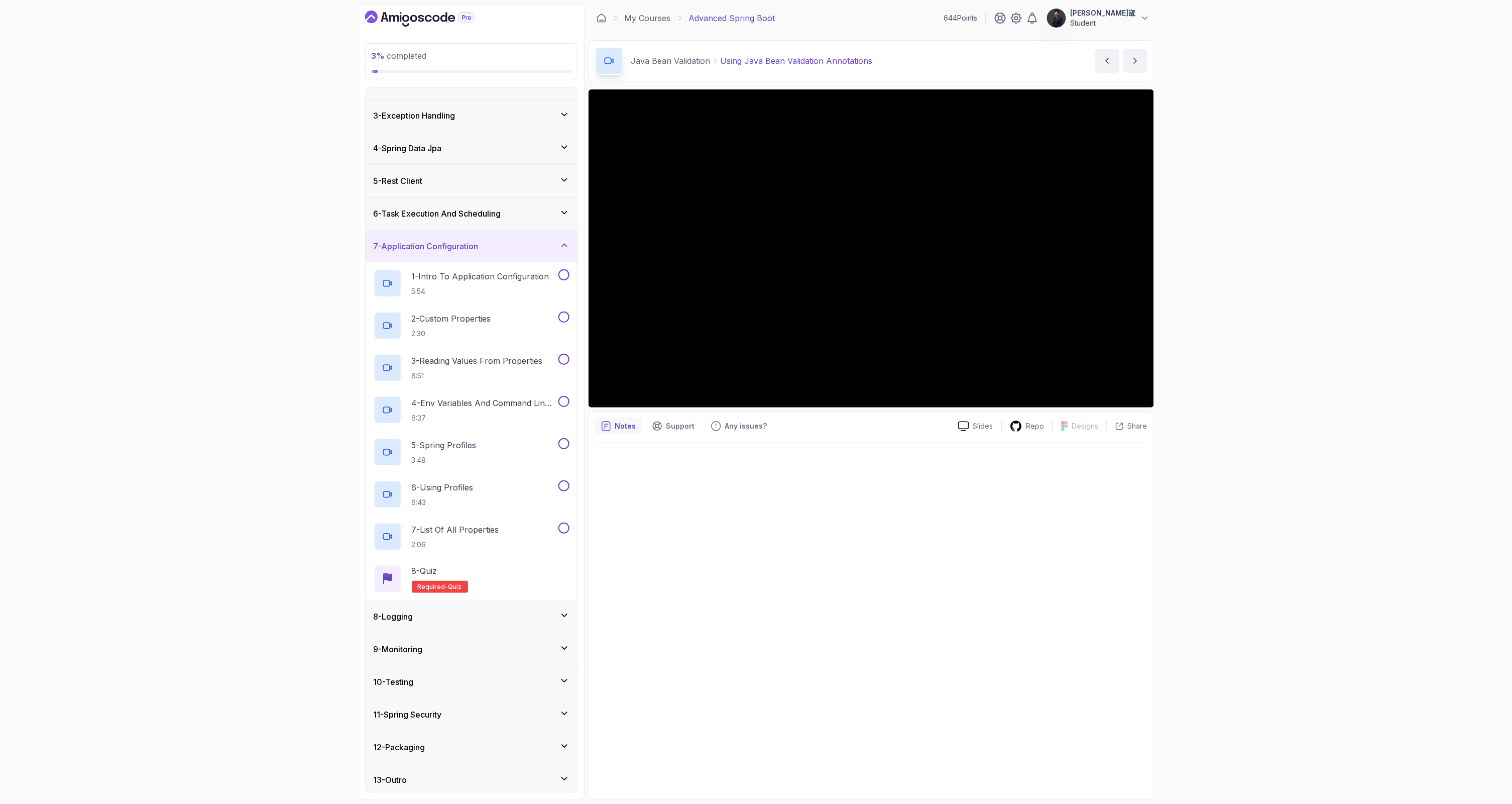
click at [487, 612] on div "8 - Logging" at bounding box center [471, 616] width 195 height 12
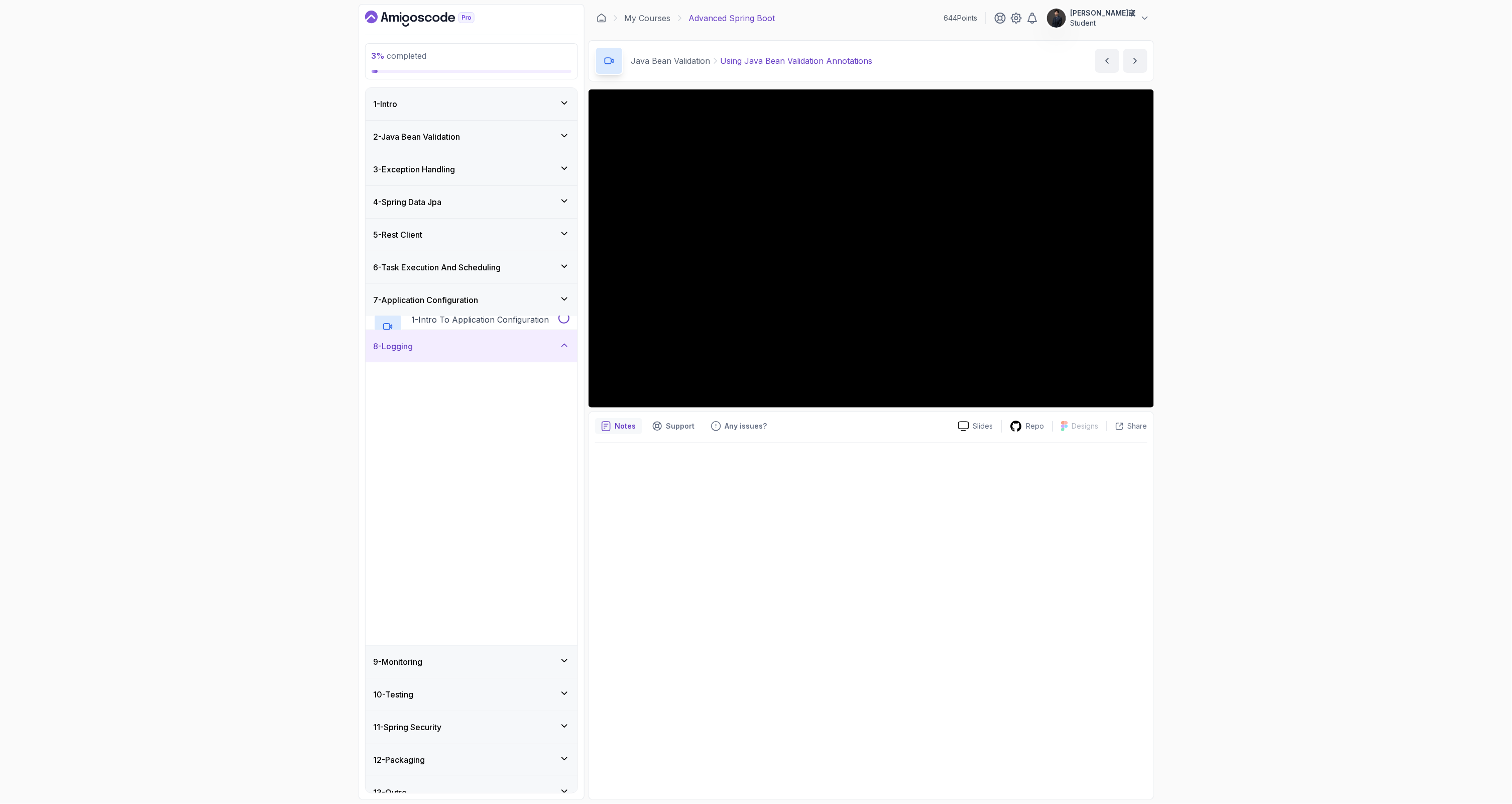
scroll to position [12, 0]
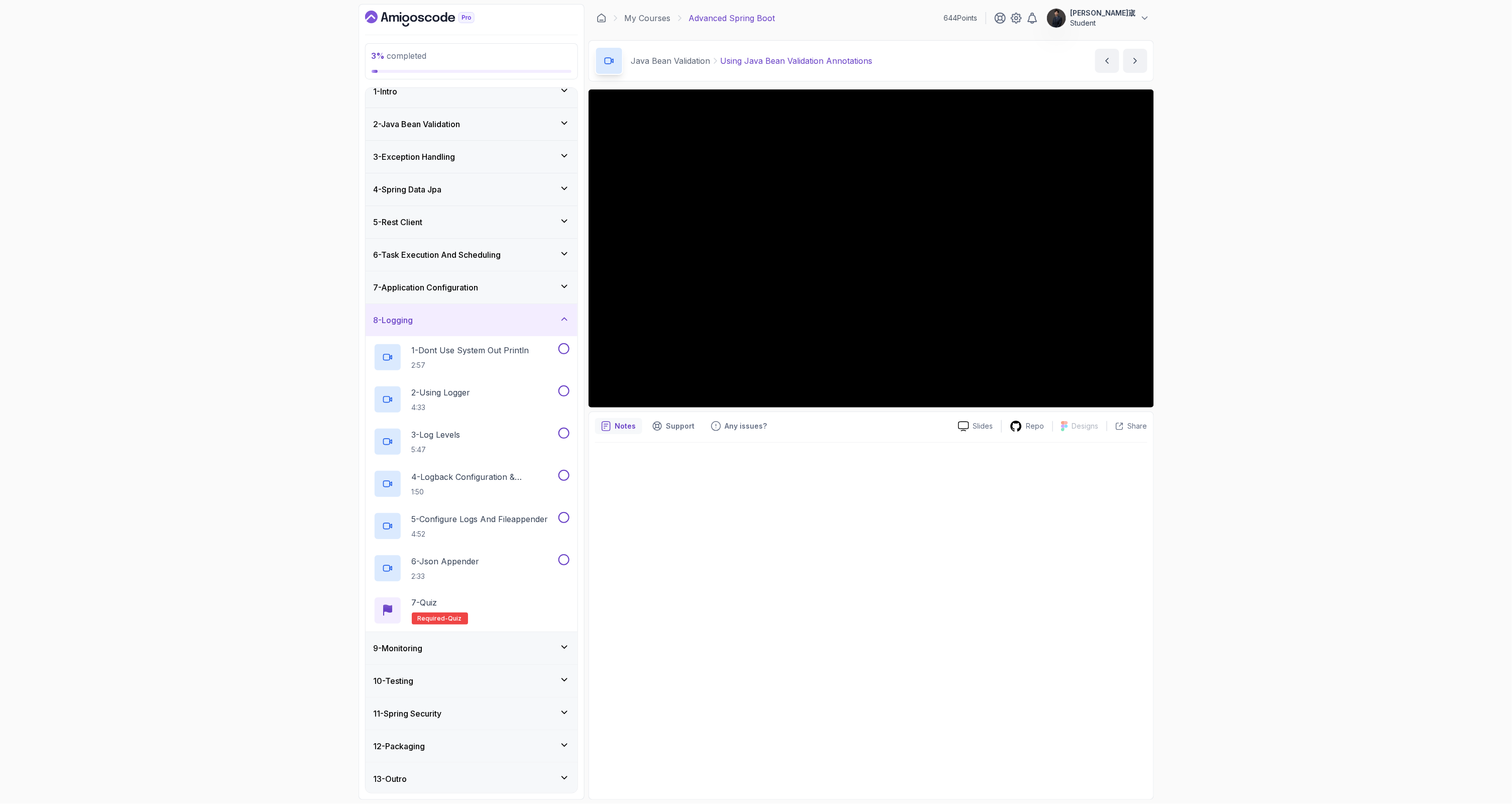
click at [494, 642] on div "9 - Monitoring" at bounding box center [471, 648] width 195 height 12
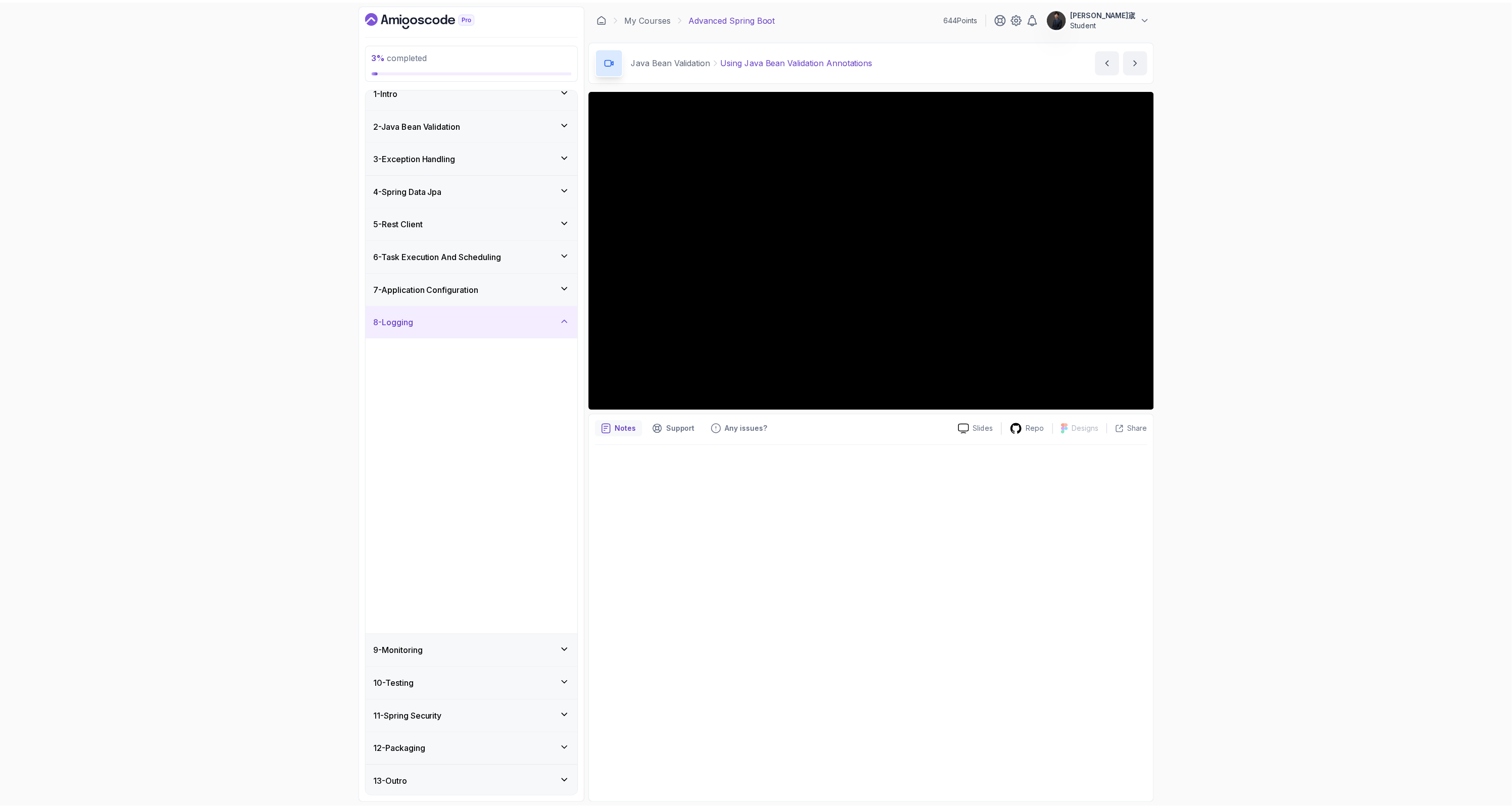
scroll to position [0, 0]
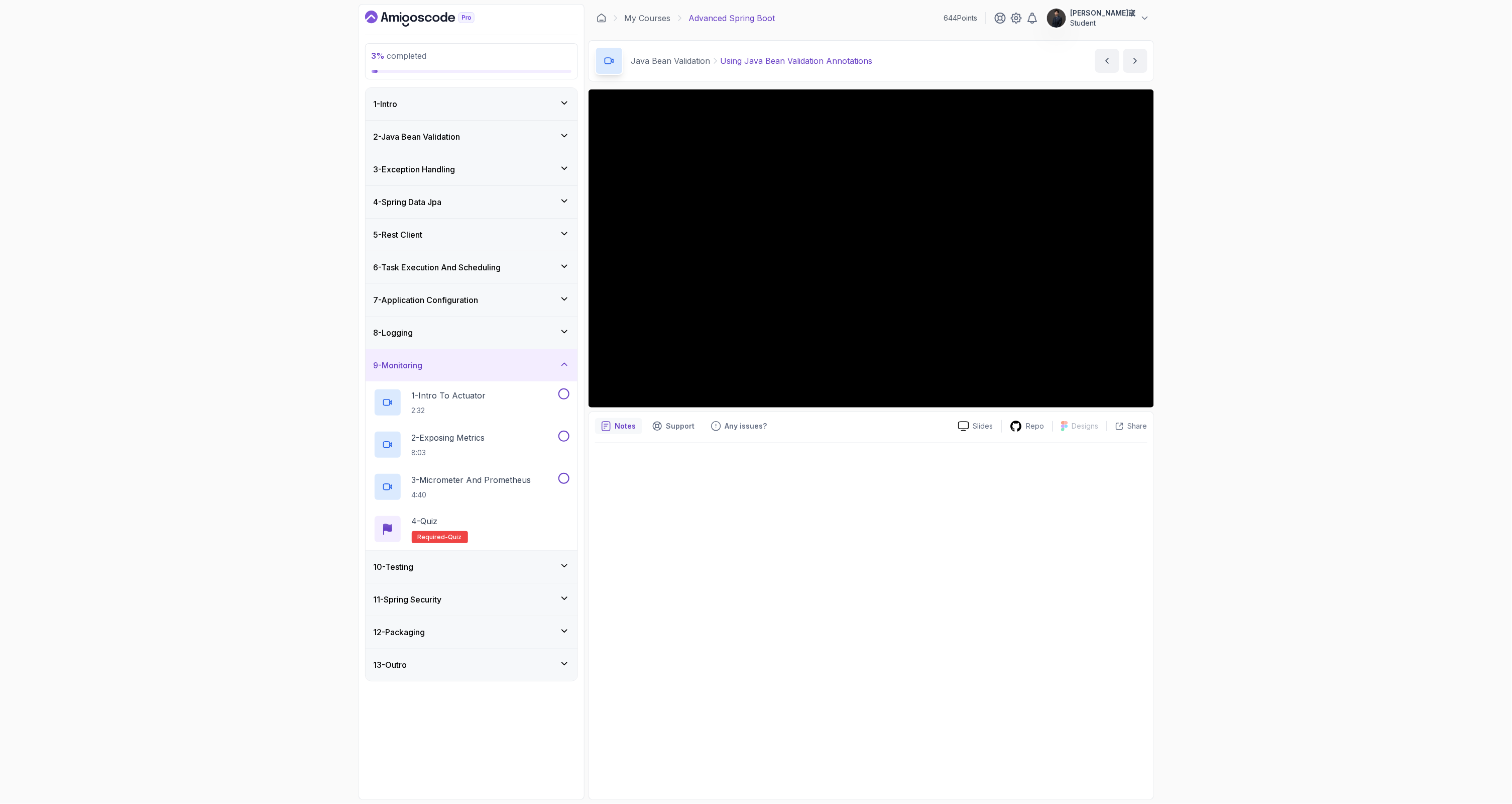
click at [499, 573] on div "10 - Testing" at bounding box center [471, 567] width 212 height 32
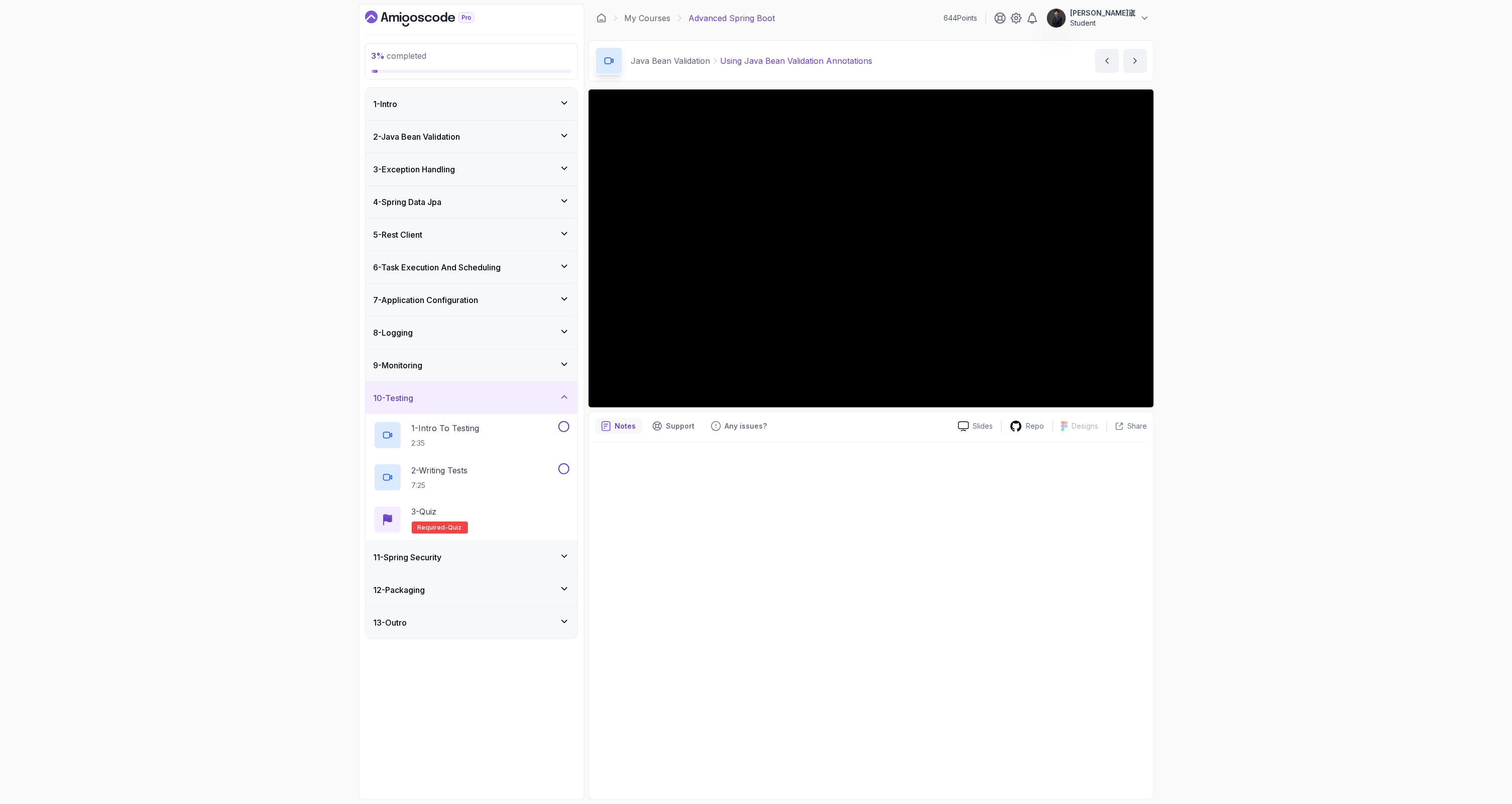
click at [478, 360] on div "9 - Monitoring" at bounding box center [471, 365] width 195 height 12
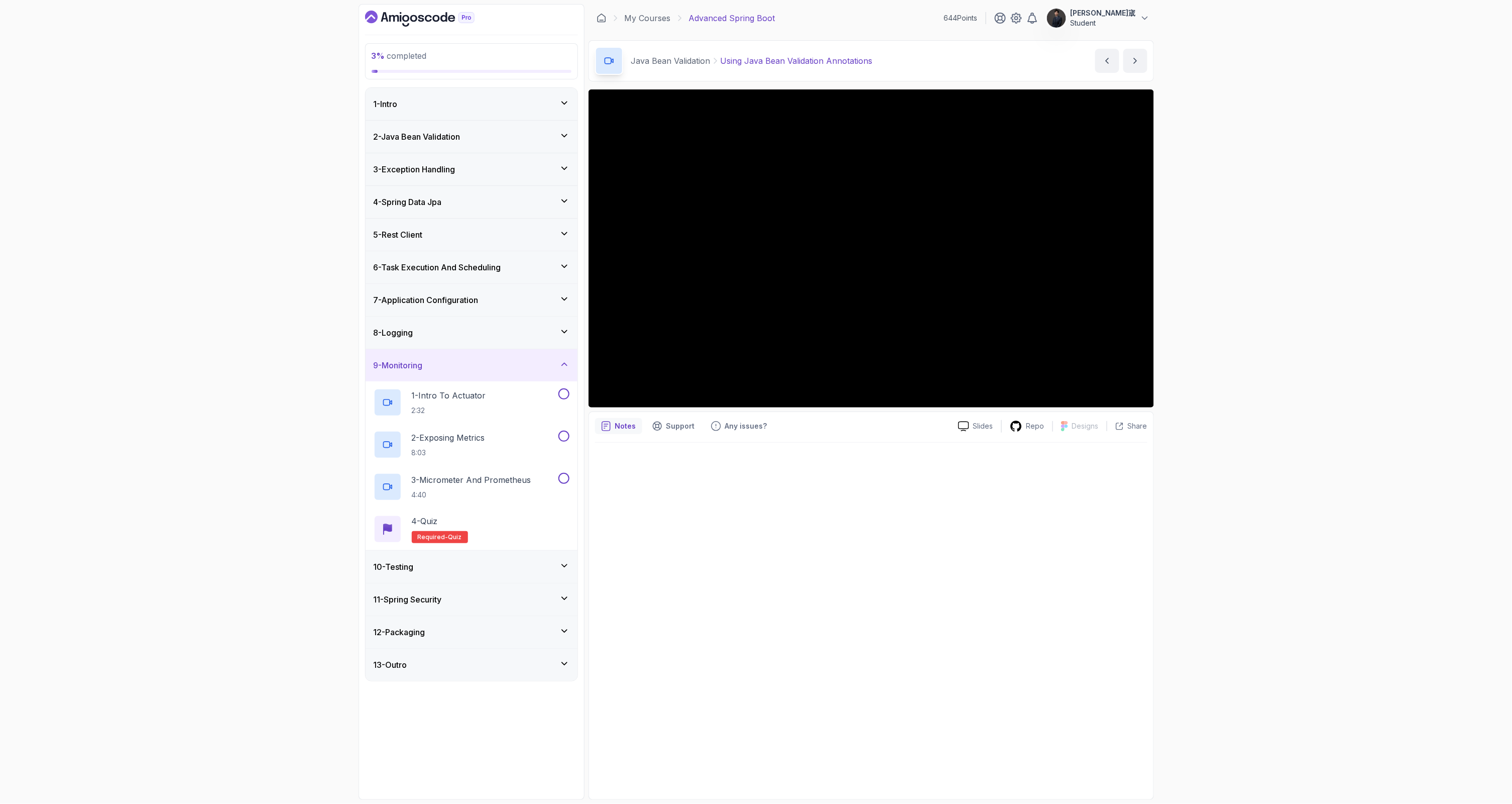
click at [498, 601] on div "11 - Spring Security" at bounding box center [471, 599] width 195 height 12
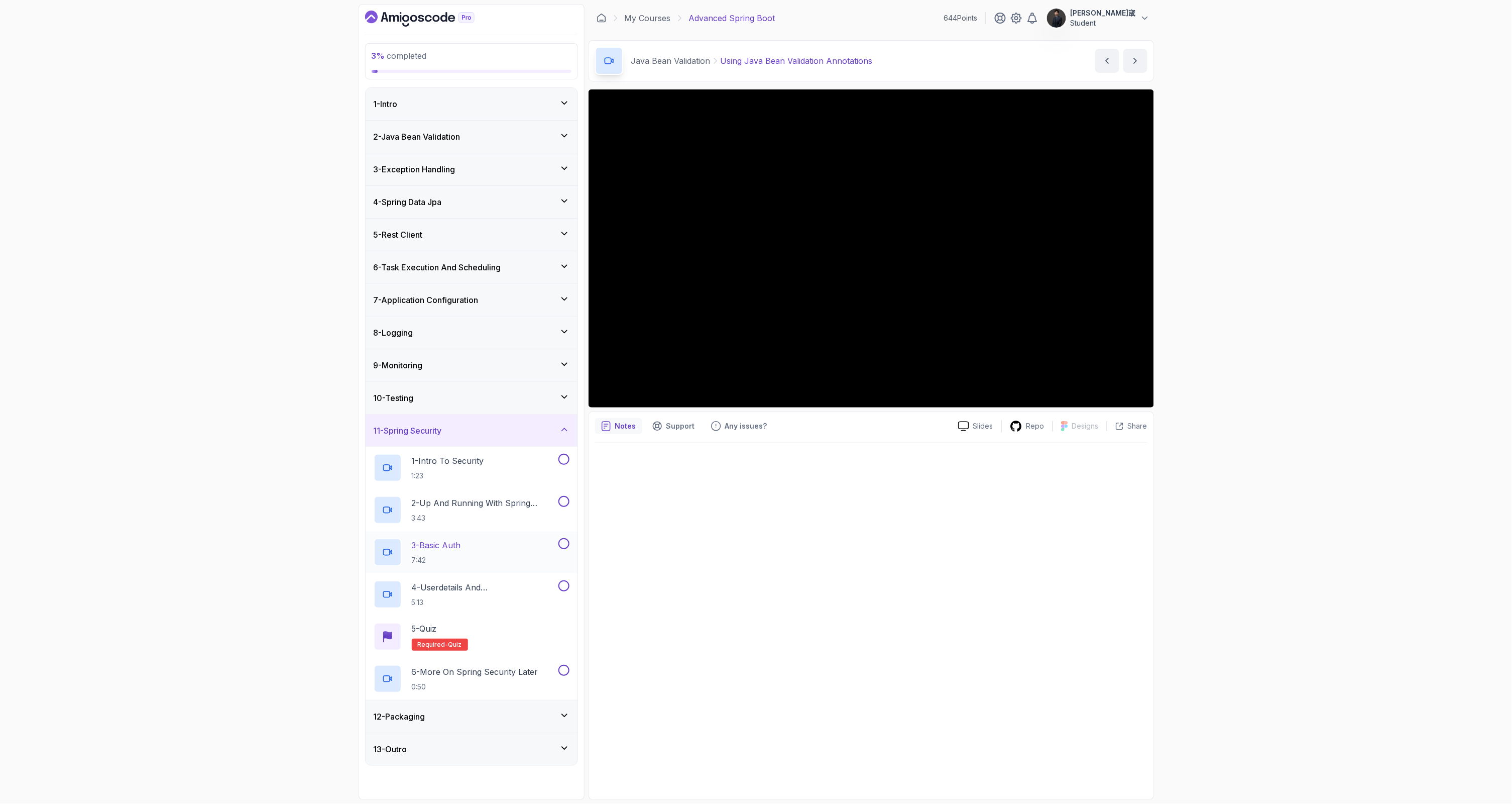
click at [548, 544] on div "3 - Basic Auth 7:42" at bounding box center [465, 551] width 183 height 28
click at [508, 590] on p "4 - Userdetails And Bcryptpasswordencoder" at bounding box center [484, 587] width 145 height 12
click at [530, 672] on p "6 - More On Spring Security Later" at bounding box center [475, 671] width 127 height 12
click at [487, 738] on div "13 - Outro" at bounding box center [471, 749] width 212 height 32
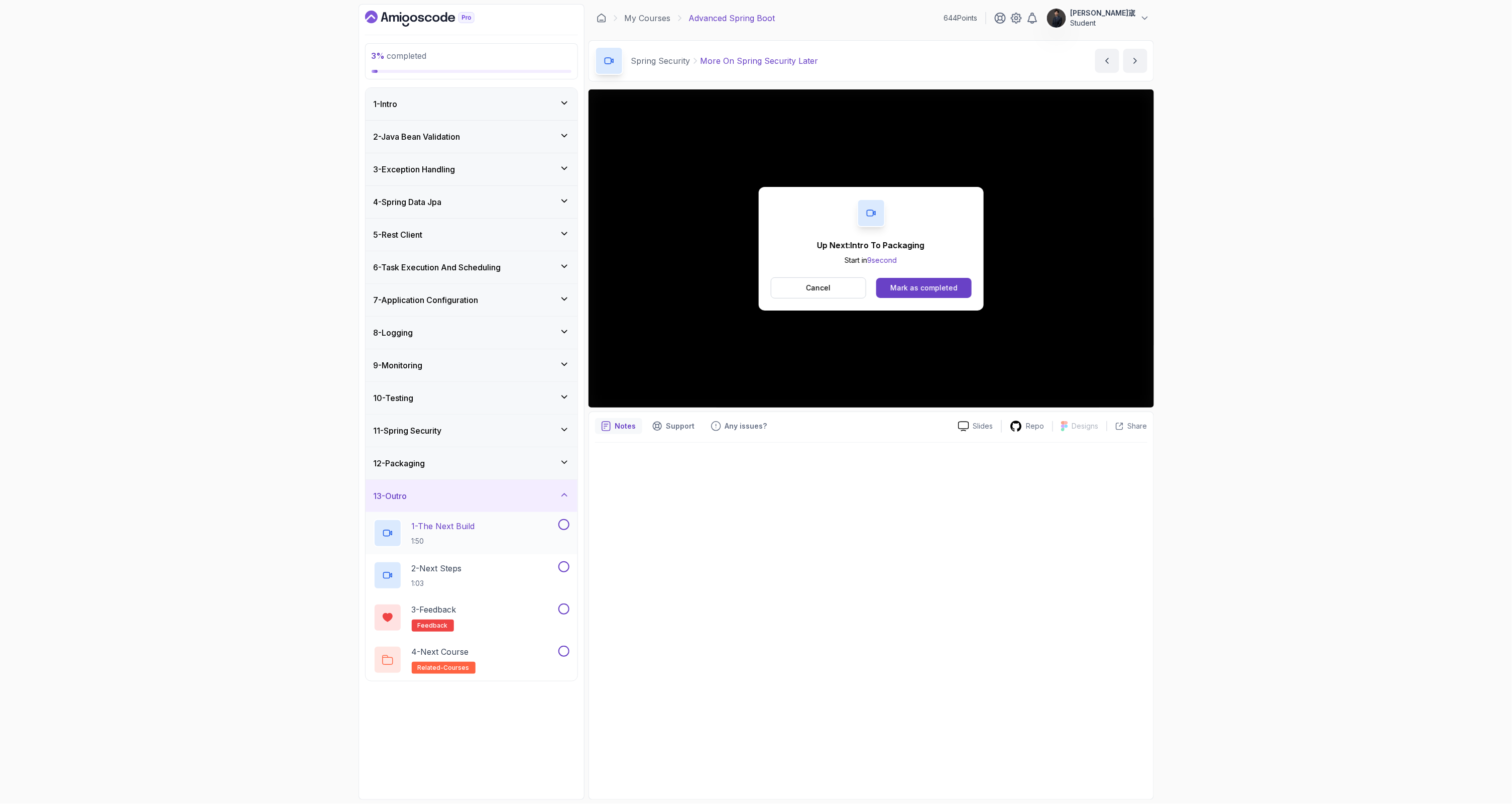
click at [515, 521] on div "1 - The Next Build 1:50" at bounding box center [465, 532] width 183 height 28
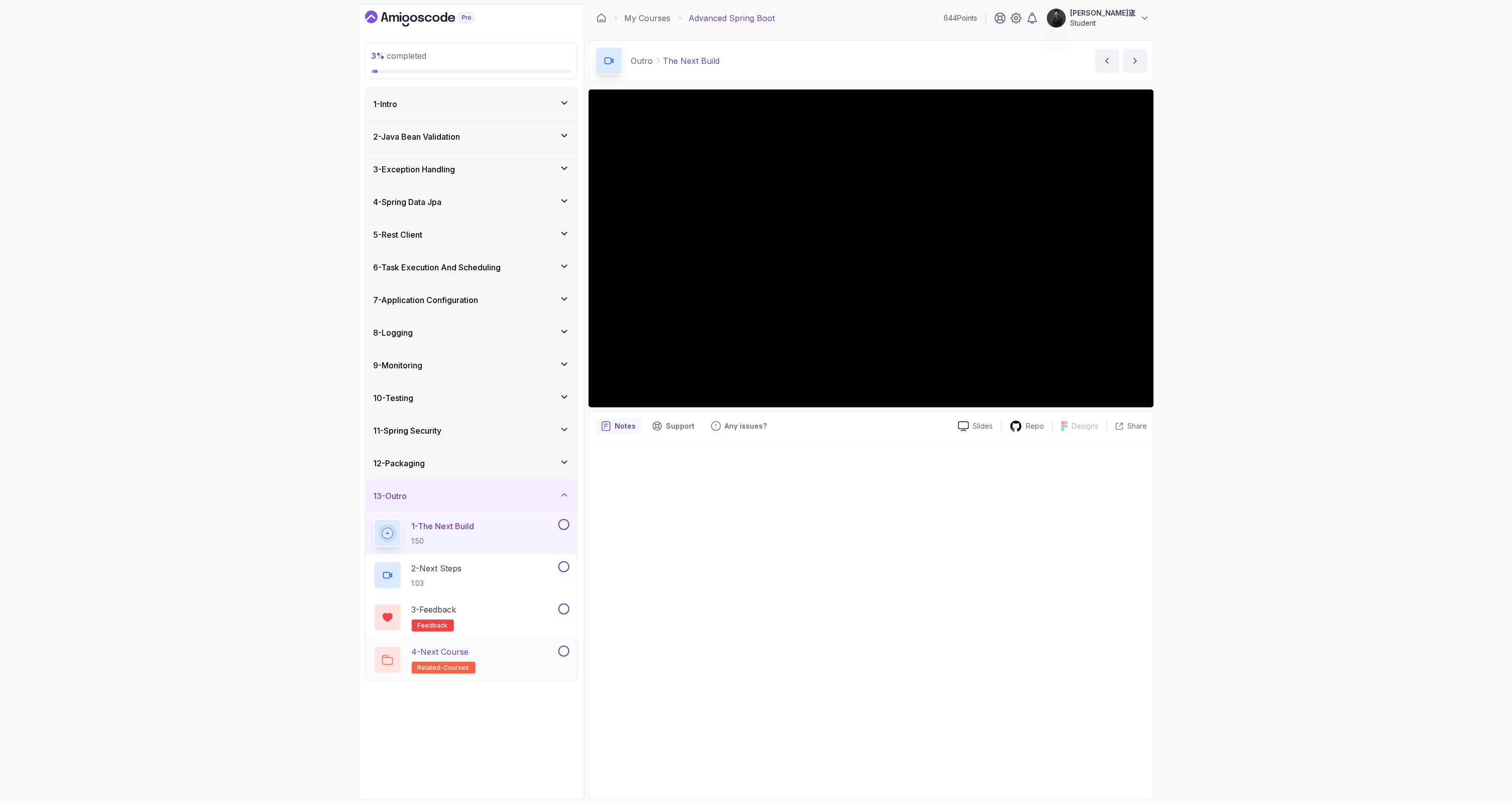
click at [550, 650] on div "4 - Next Course related-courses" at bounding box center [465, 659] width 183 height 28
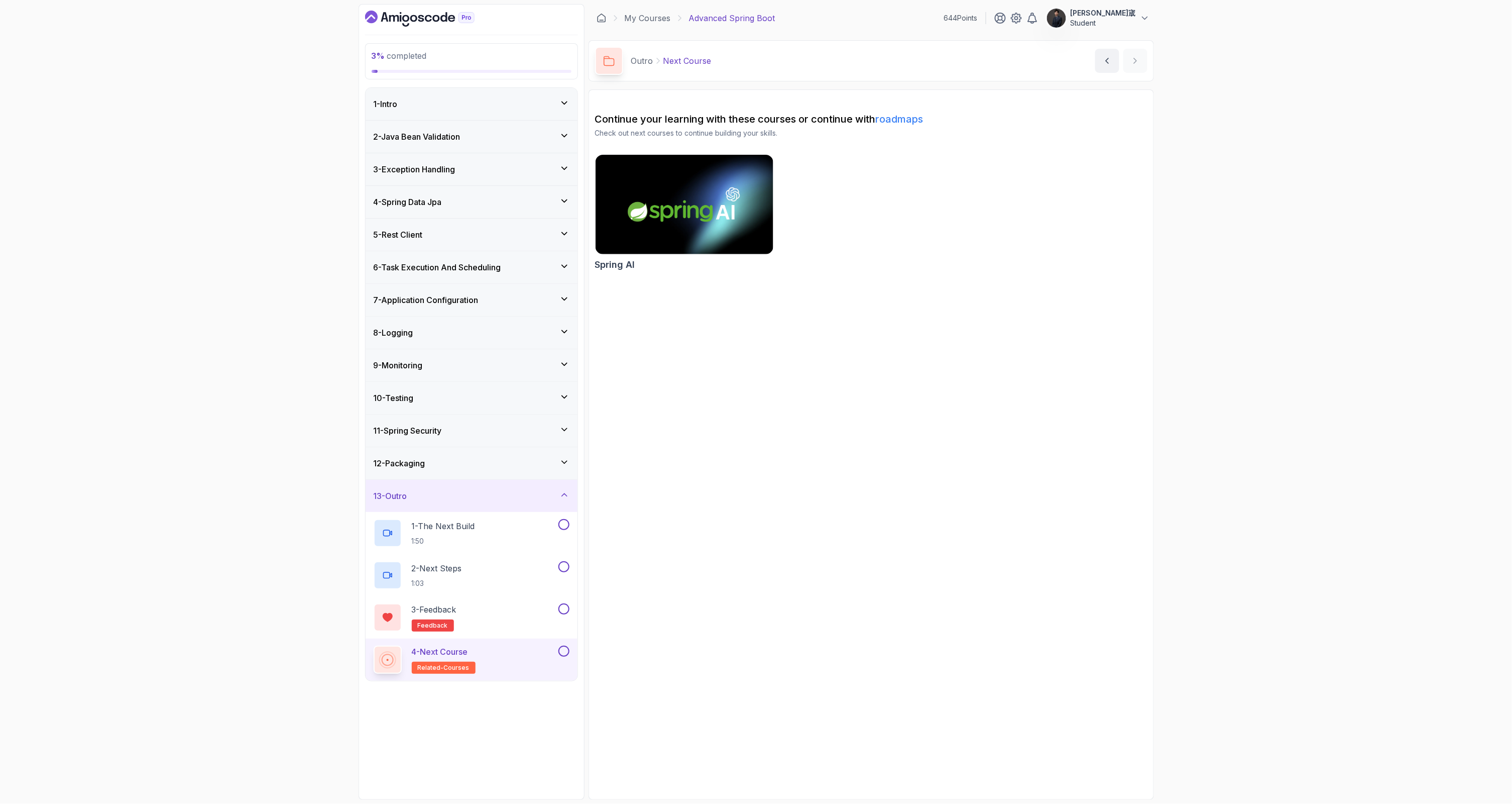
click at [420, 24] on icon "Dashboard" at bounding box center [419, 18] width 110 height 16
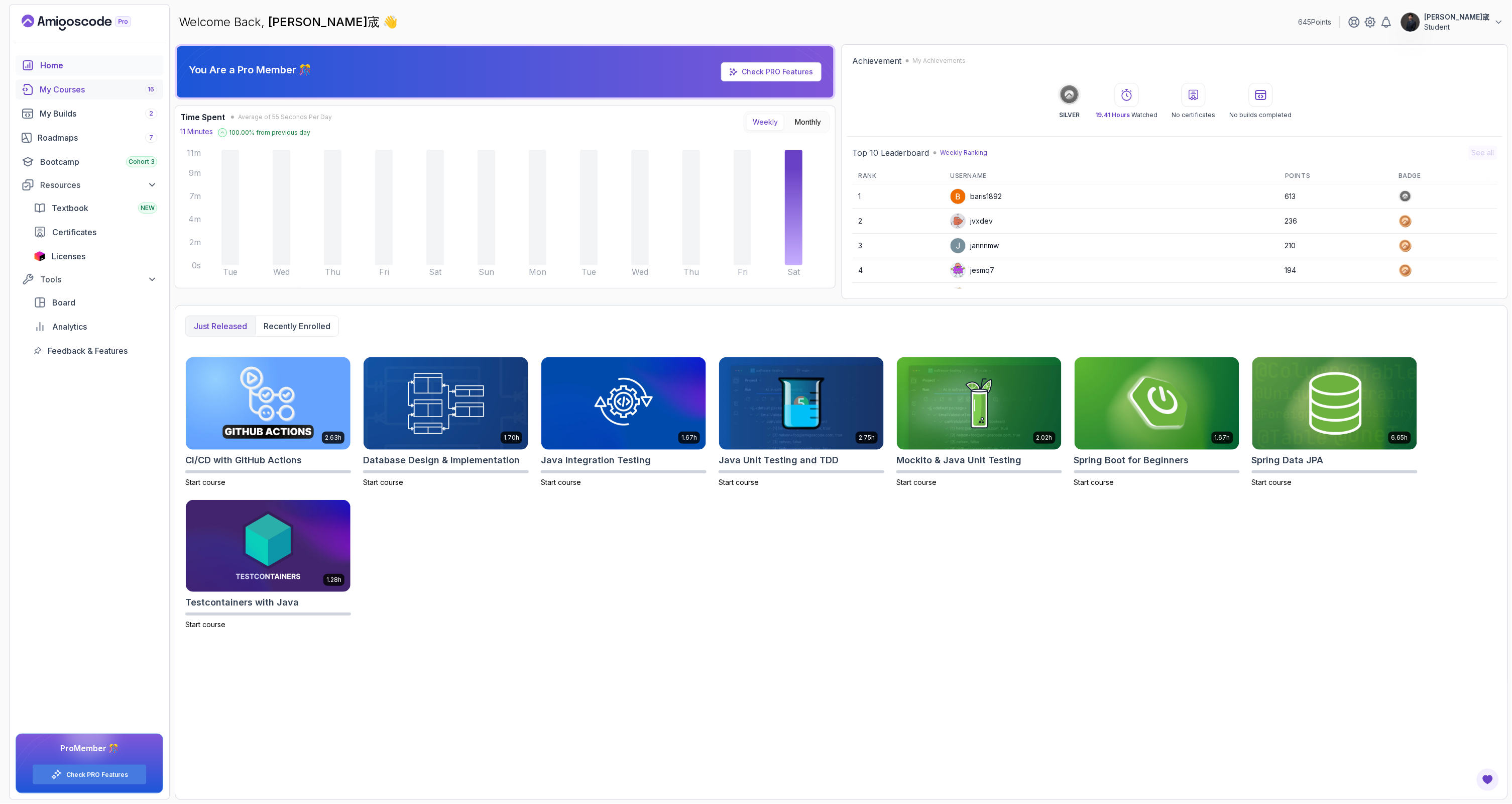
click at [66, 84] on div "My Courses 16" at bounding box center [98, 89] width 117 height 12
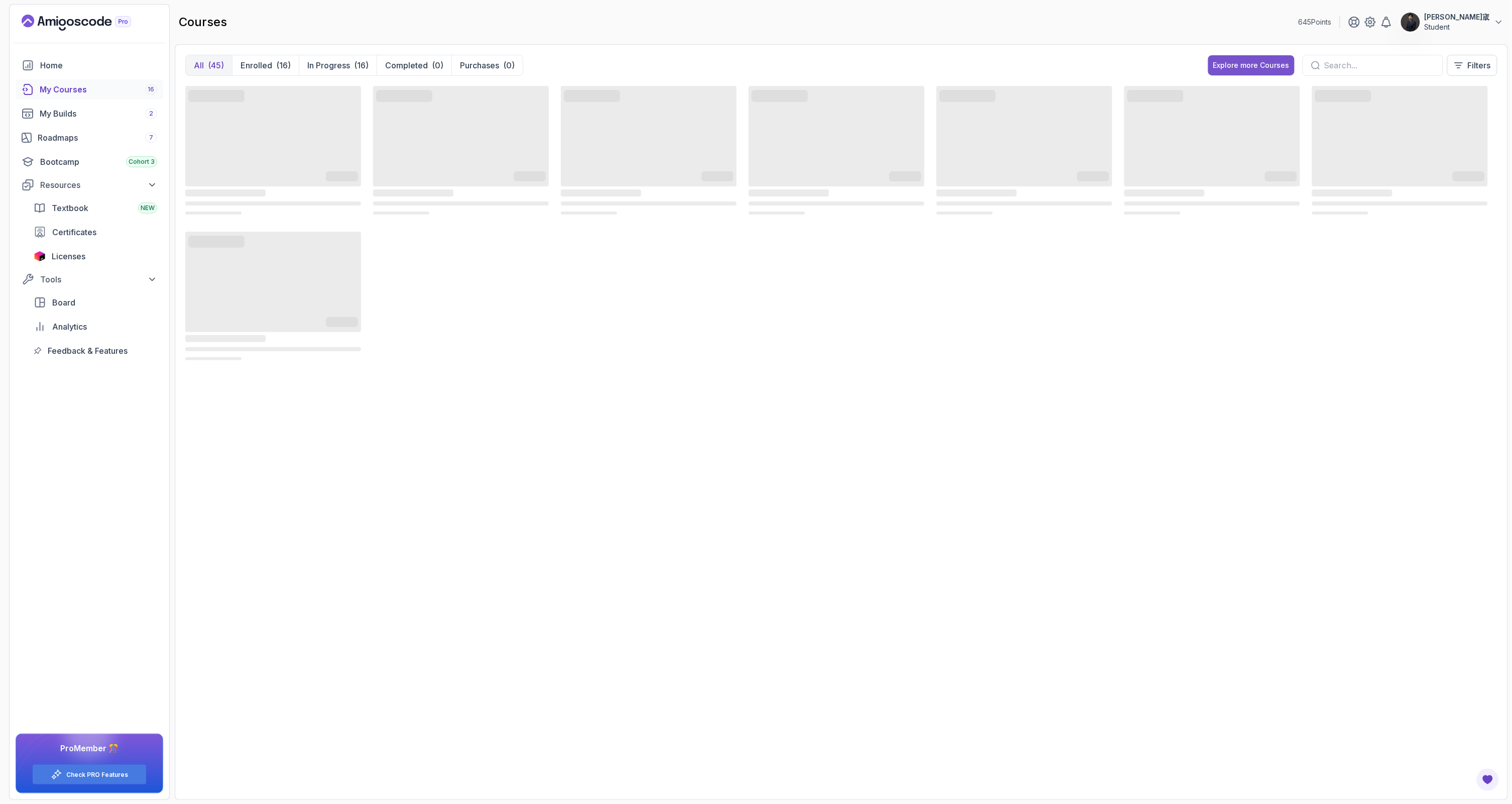
click at [1242, 59] on button "Explore more Courses" at bounding box center [1251, 65] width 87 height 20
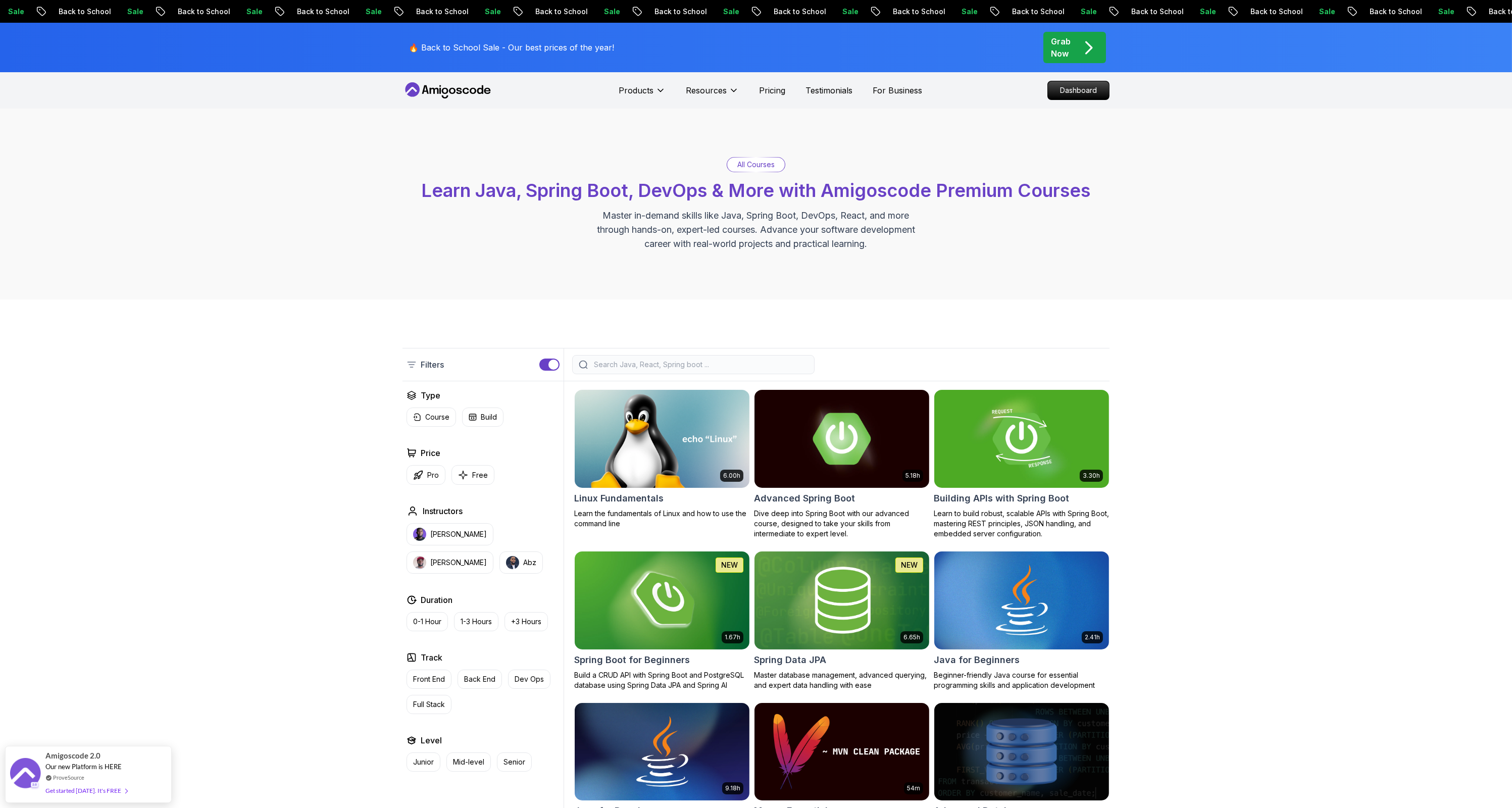
click at [756, 359] on input "search" at bounding box center [699, 364] width 216 height 11
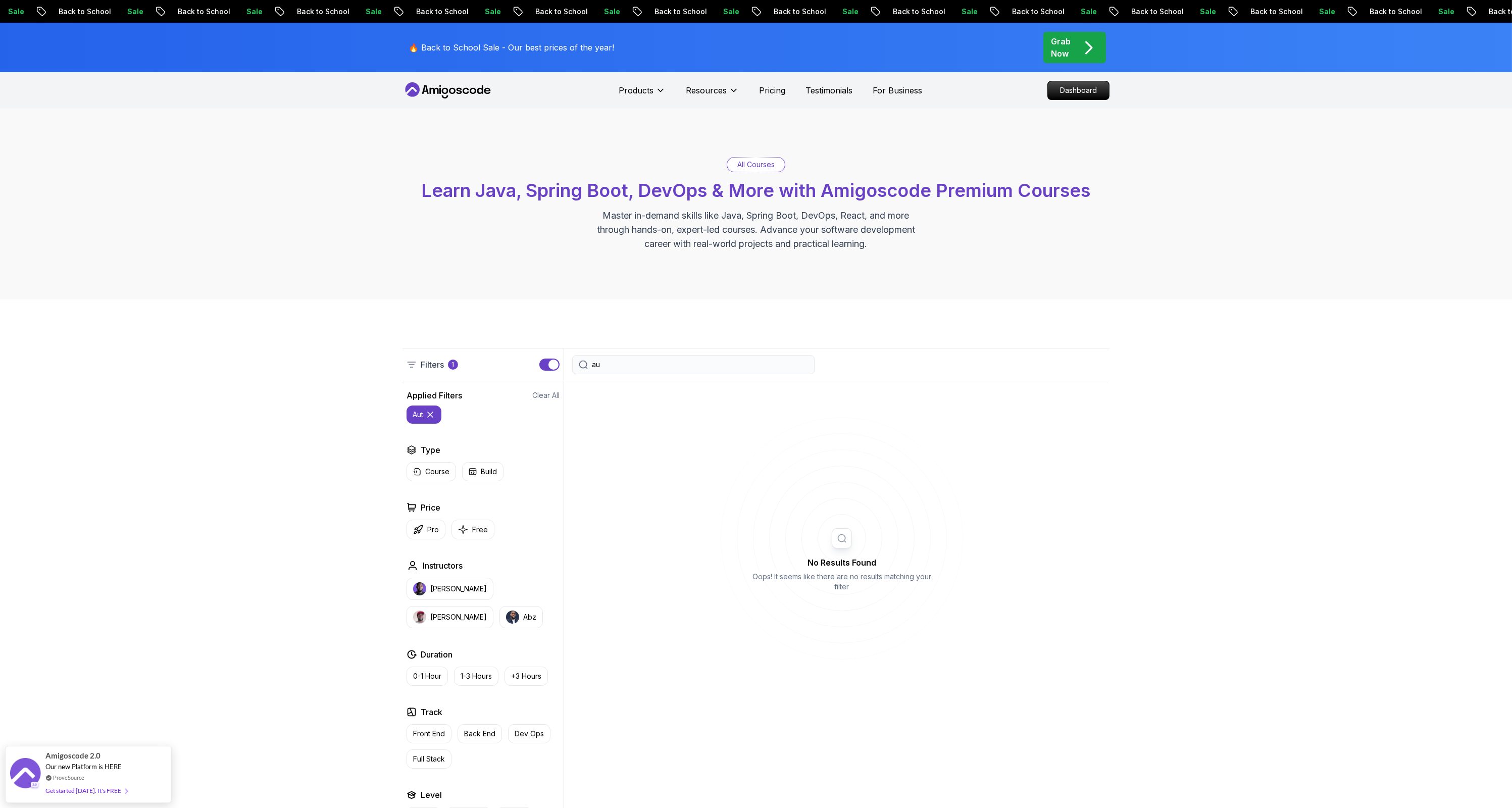
type input "a"
type input "A"
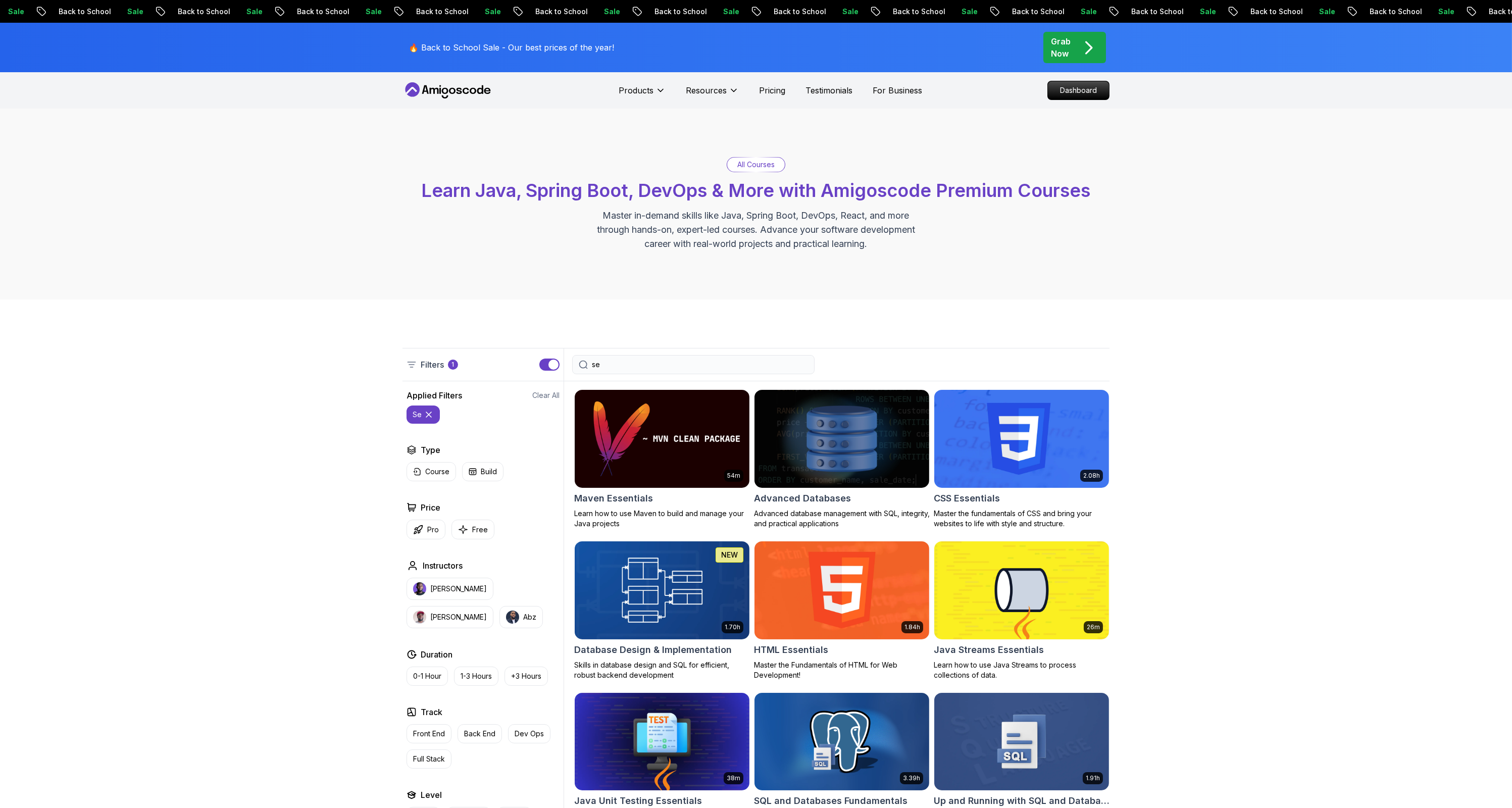
type input "s"
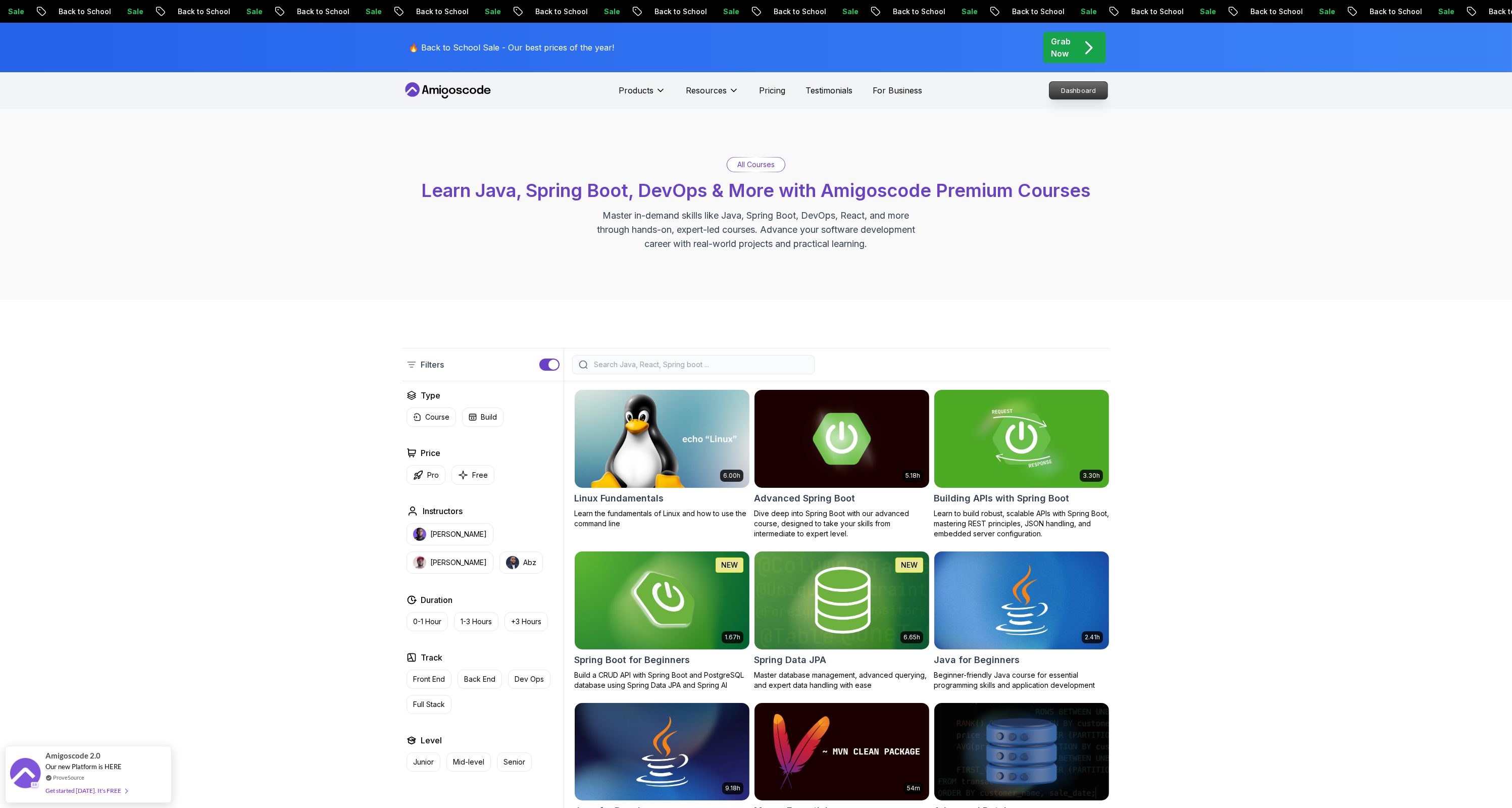
click at [1097, 97] on p "Dashboard" at bounding box center [1079, 90] width 58 height 17
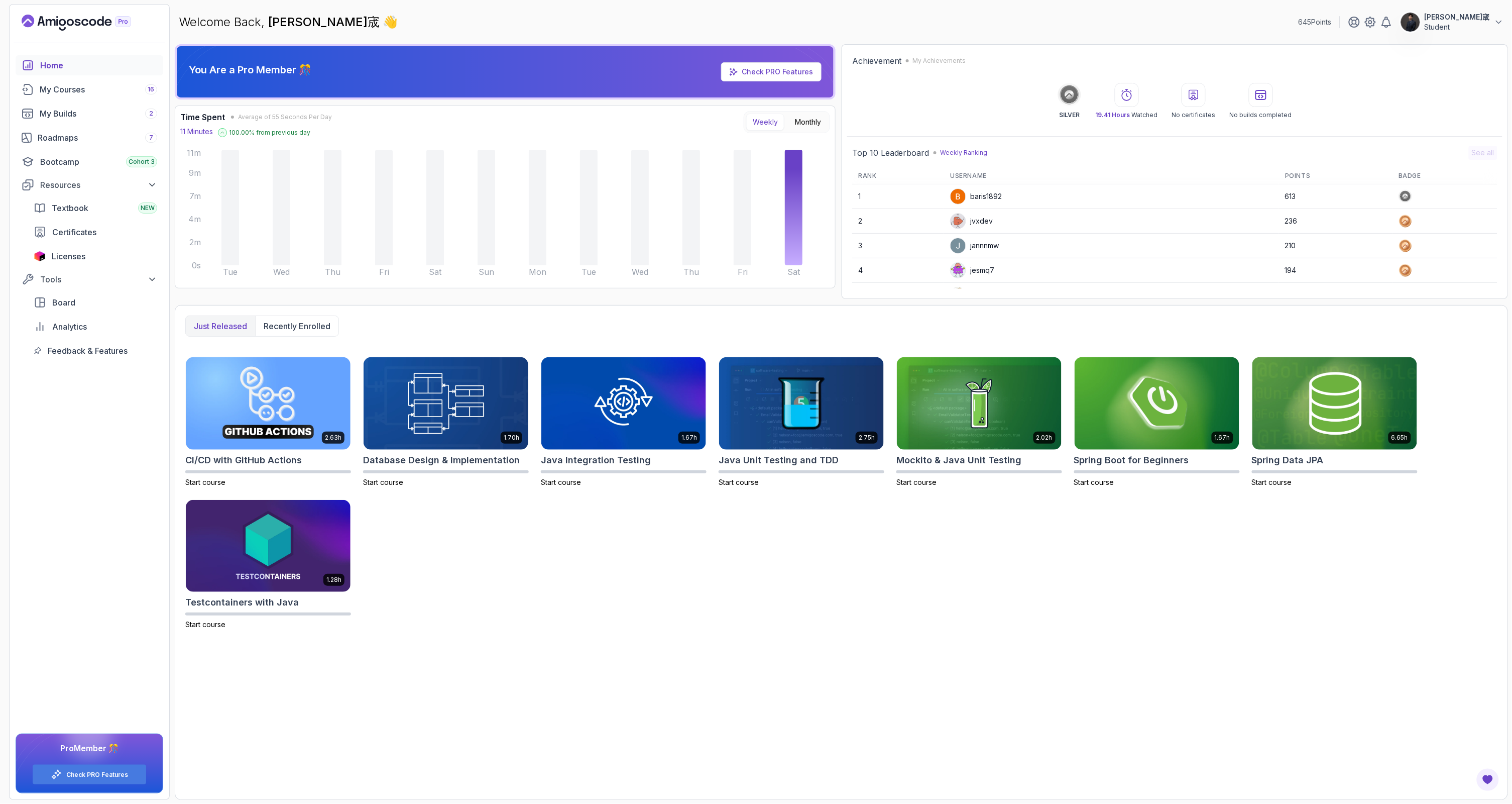
click at [236, 326] on p "Just released" at bounding box center [220, 326] width 53 height 12
click at [902, 152] on h2 "Top 10 Leaderboard" at bounding box center [890, 153] width 77 height 12
drag, startPoint x: 942, startPoint y: 59, endPoint x: 963, endPoint y: 58, distance: 21.0
click at [963, 58] on p "My Achievements" at bounding box center [940, 61] width 53 height 8
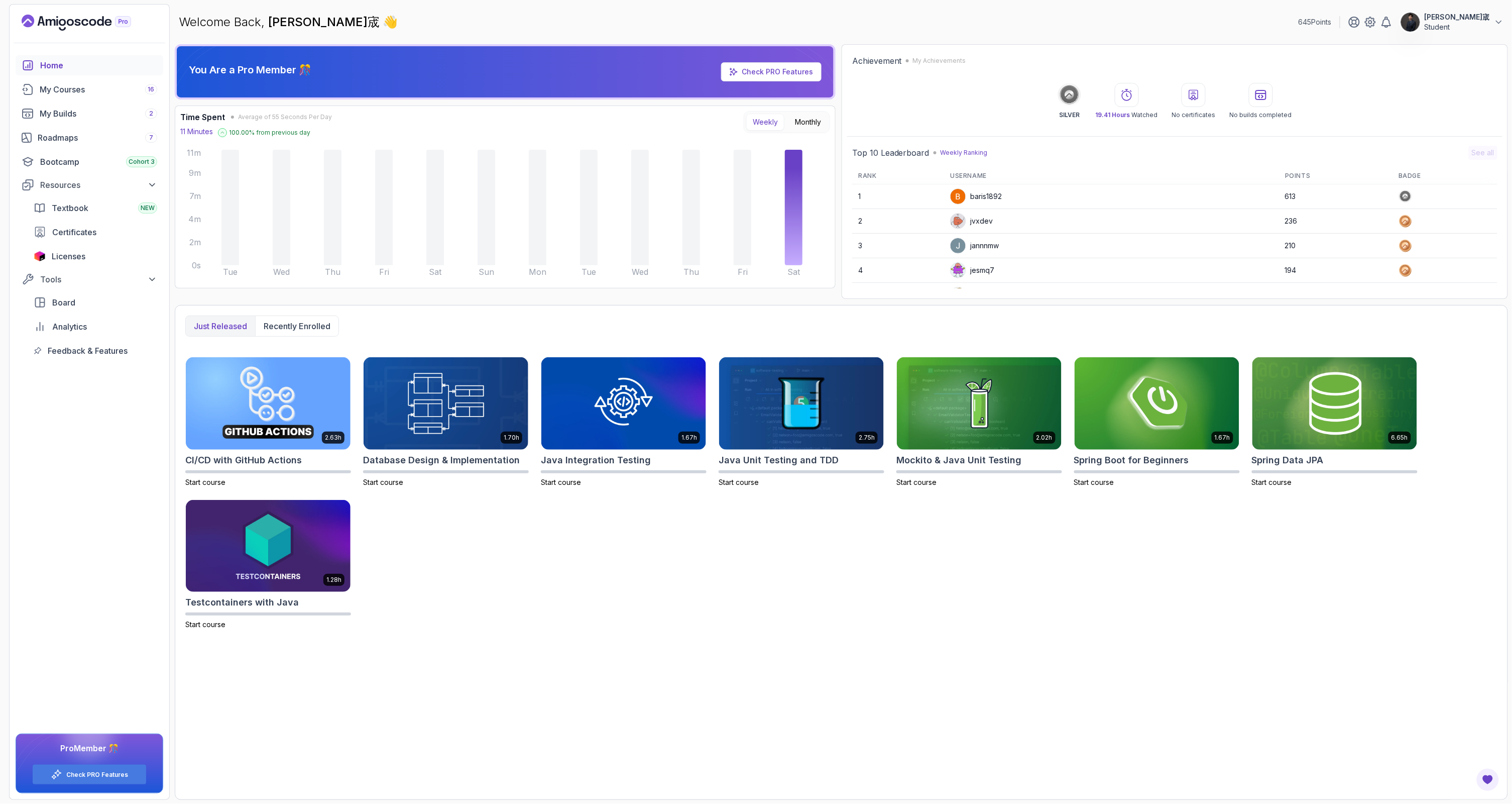
click at [758, 76] on link "Check PRO Features" at bounding box center [770, 72] width 100 height 19
click at [768, 531] on div "2.63h CI/CD with GitHub Actions Start course 1.70h Database Design & Implementa…" at bounding box center [841, 493] width 1312 height 273
click at [323, 323] on p "Recently enrolled" at bounding box center [297, 326] width 67 height 12
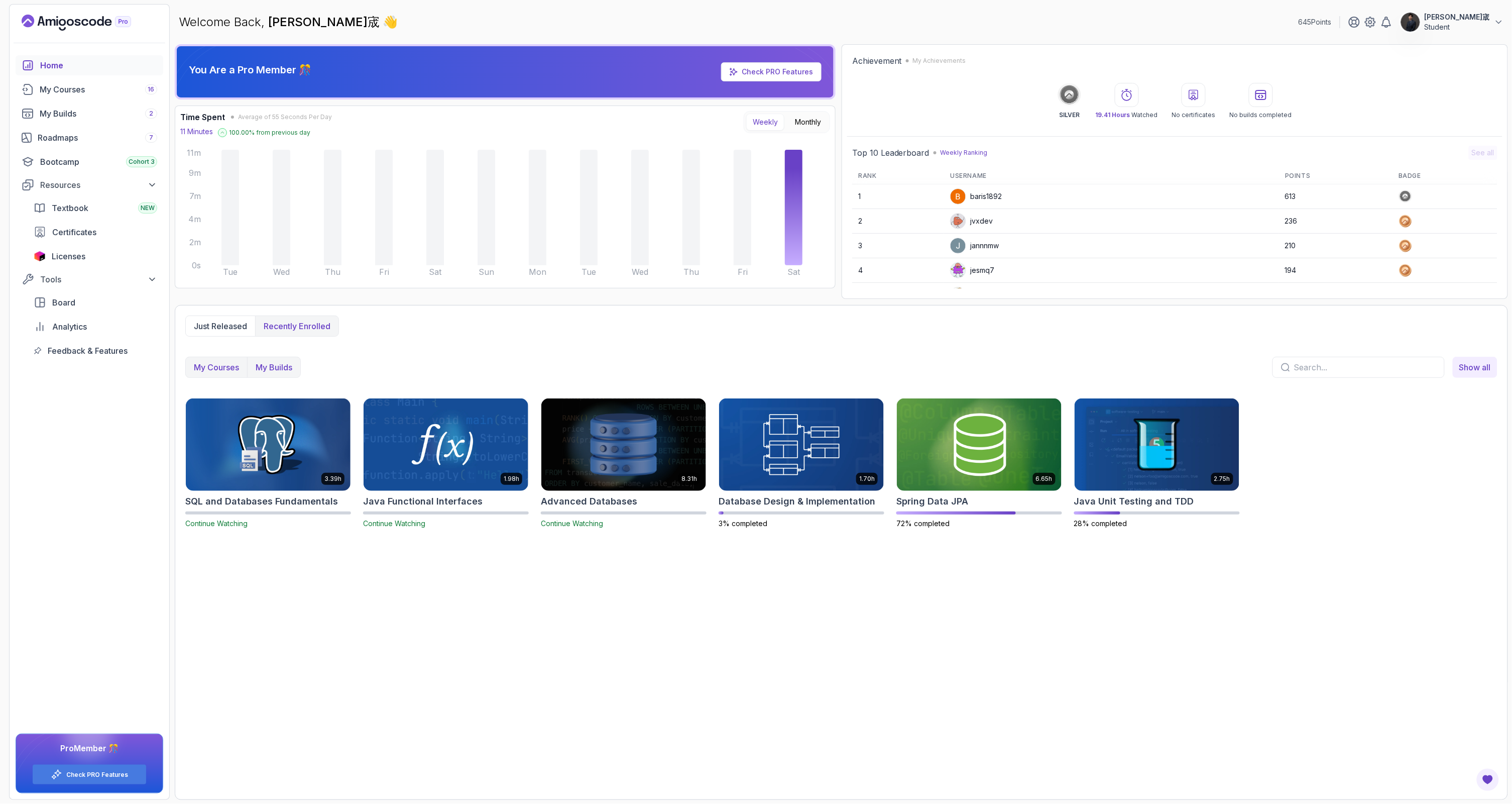
click at [285, 370] on p "My Builds" at bounding box center [274, 367] width 36 height 12
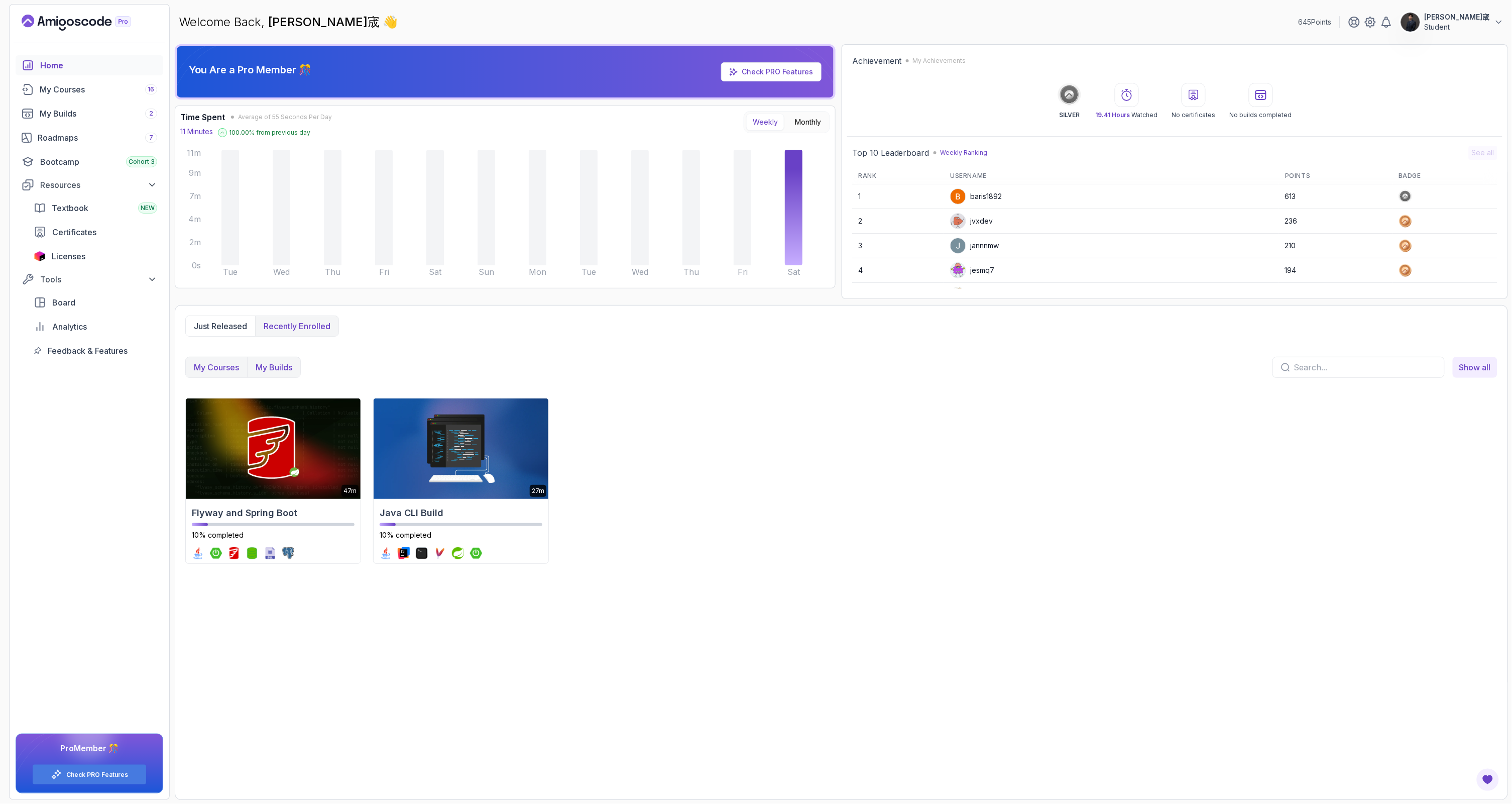
click at [235, 370] on p "My Courses" at bounding box center [215, 367] width 45 height 12
